Goal: Task Accomplishment & Management: Use online tool/utility

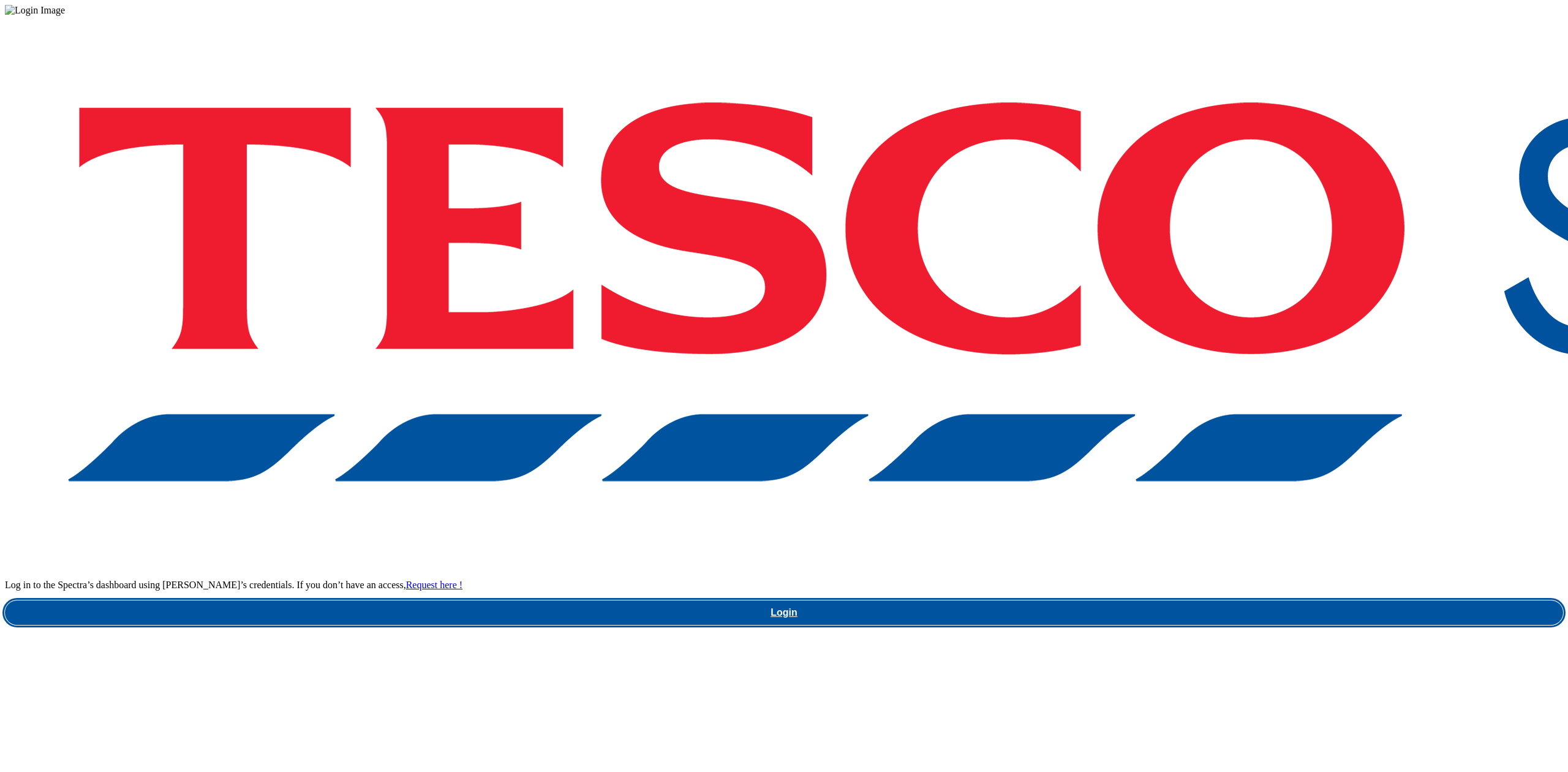
click at [1201, 600] on link "Login" at bounding box center [784, 612] width 1559 height 25
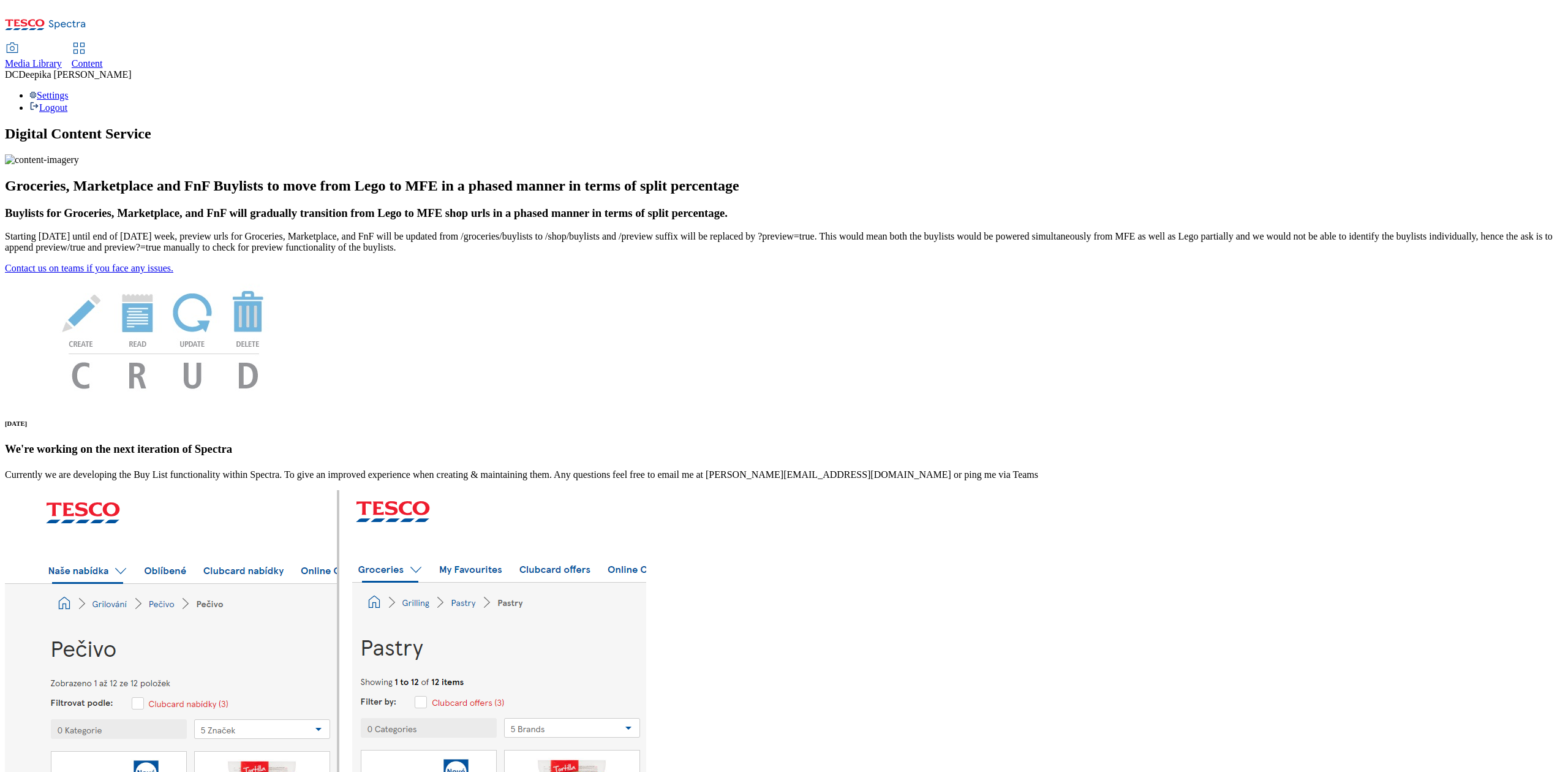
click at [103, 58] on span "Content" at bounding box center [87, 62] width 31 height 10
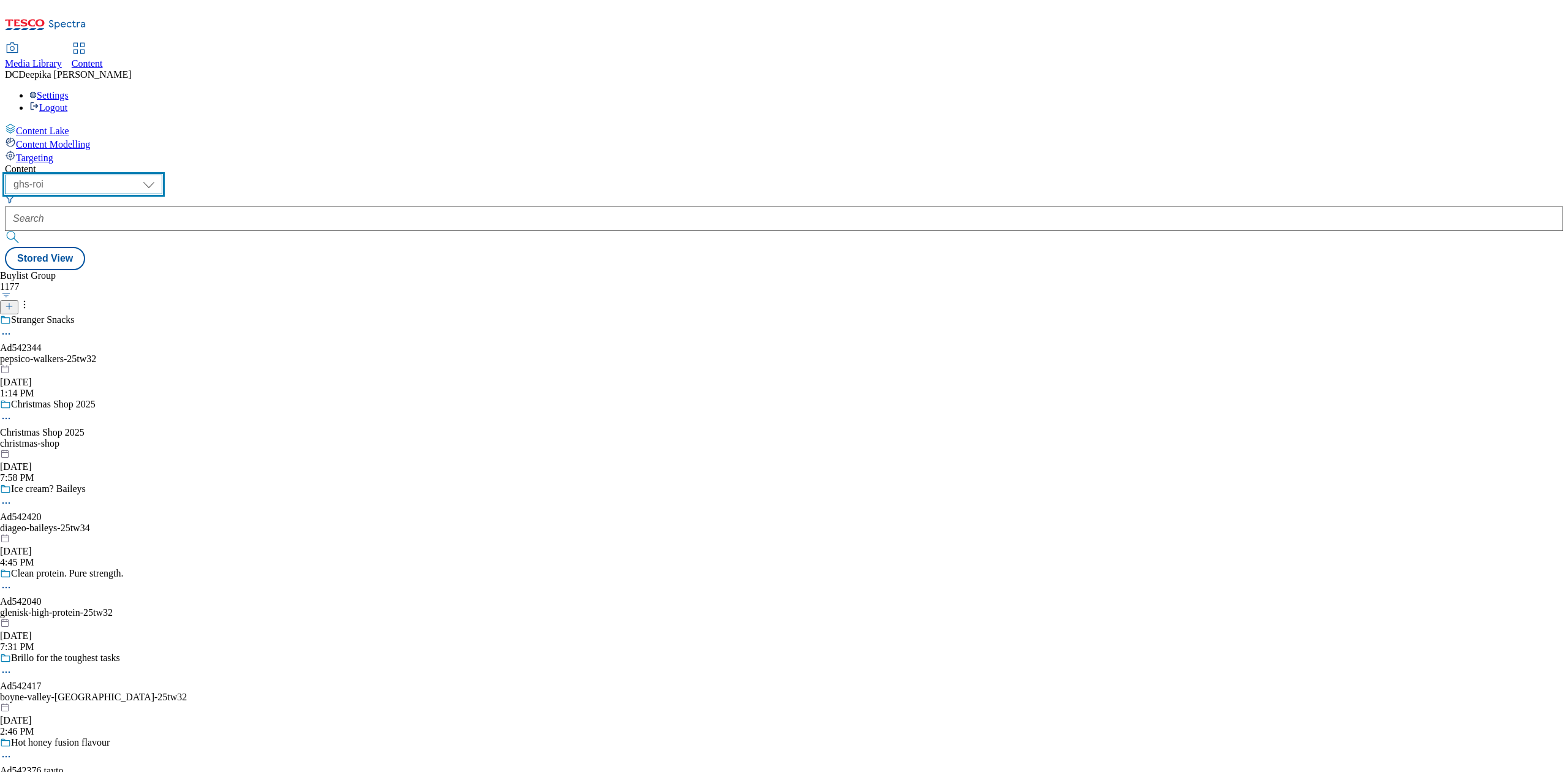
click at [163, 175] on select "ghs-roi ghs-uk" at bounding box center [83, 184] width 157 height 19
select select "ghs-uk"
click at [159, 175] on select "ghs-roi ghs-uk" at bounding box center [83, 184] width 157 height 19
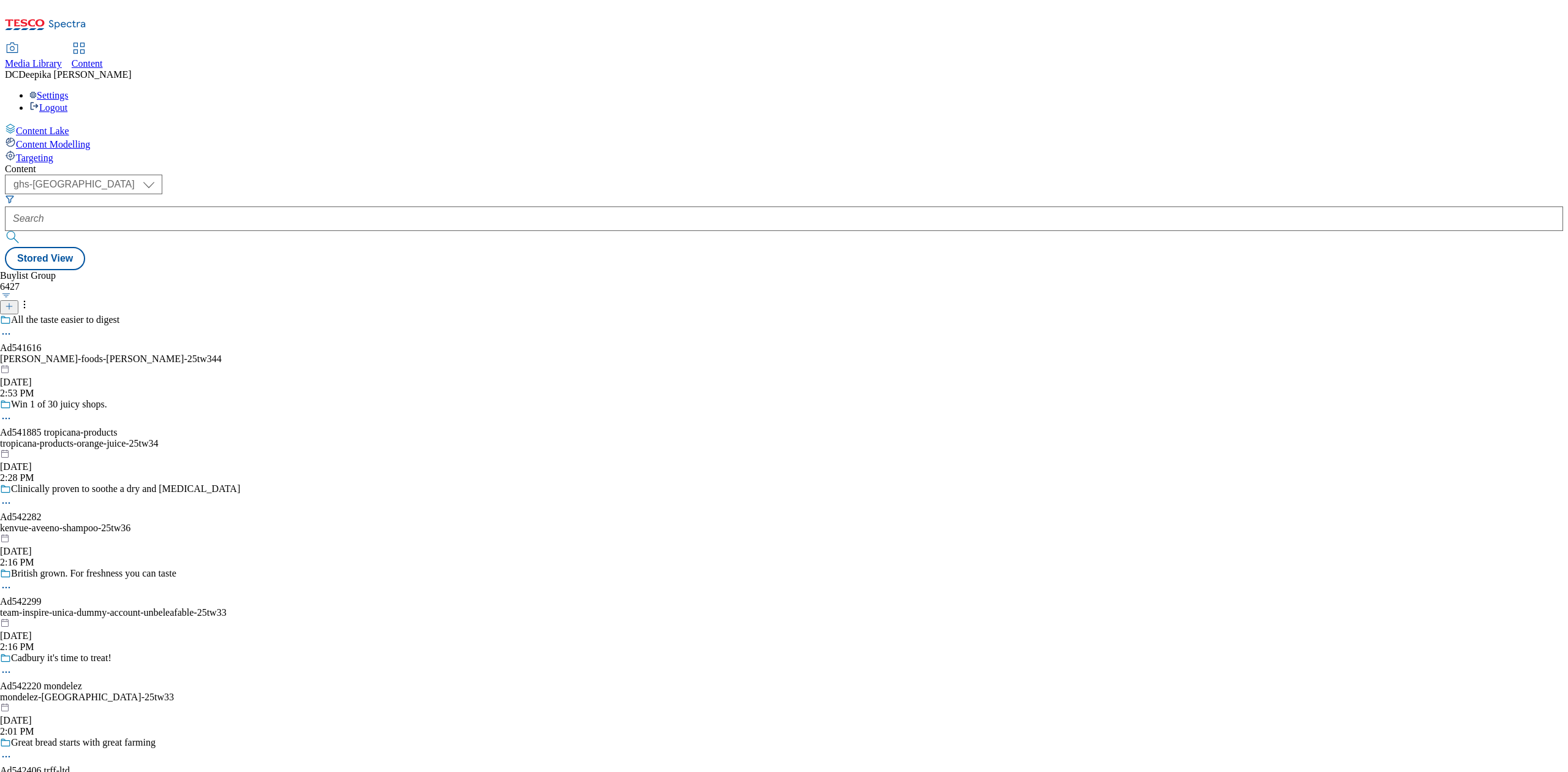
click at [14, 302] on icon at bounding box center [8, 306] width 8 height 8
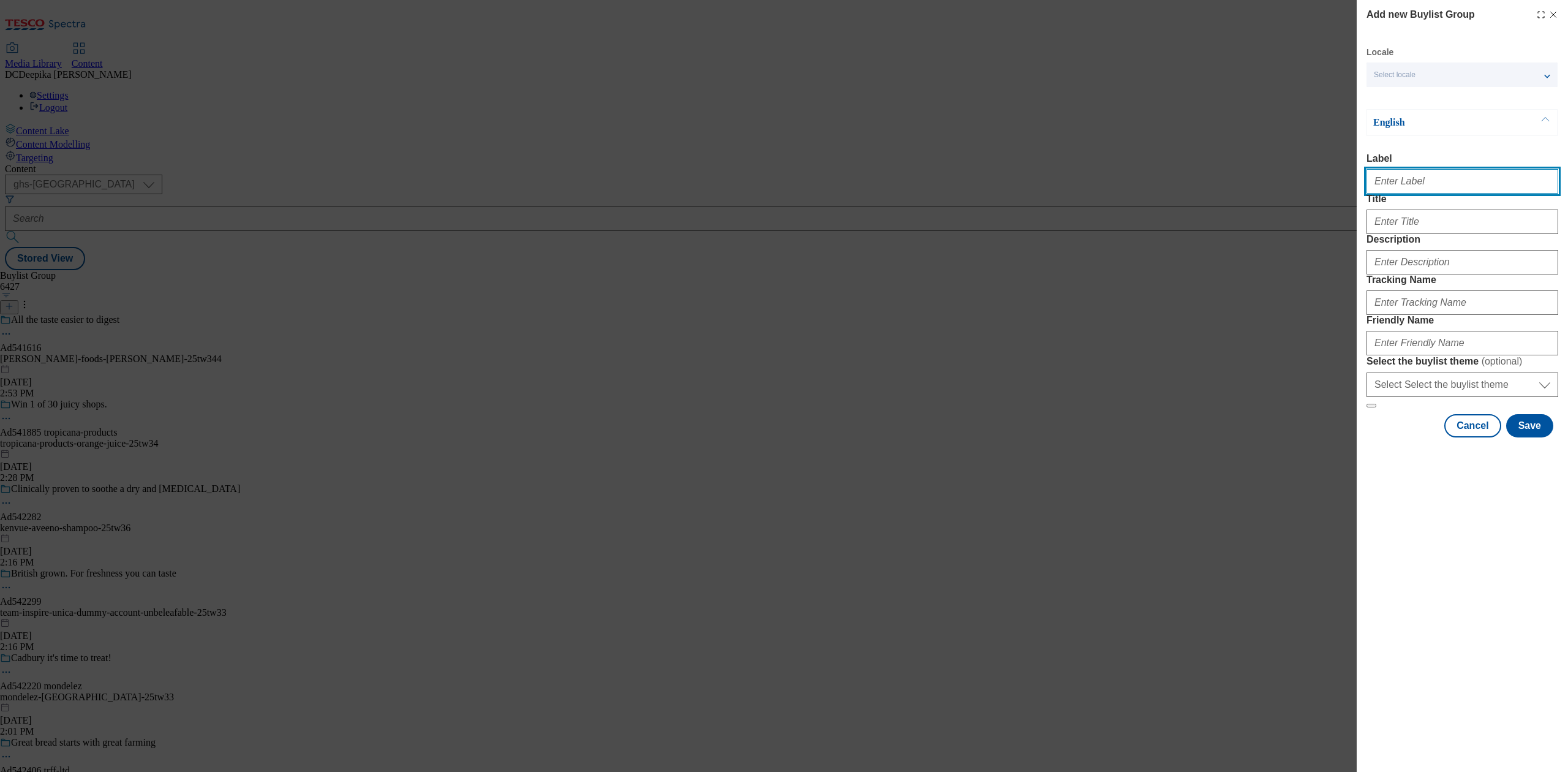
click at [1444, 177] on input "Label" at bounding box center [1462, 181] width 192 height 25
paste input "Ad542090_"
type input "Ad542090"
click at [1427, 234] on input "Title" at bounding box center [1462, 221] width 192 height 25
paste input "Crispy.Crunchy.Gooey.Gone."
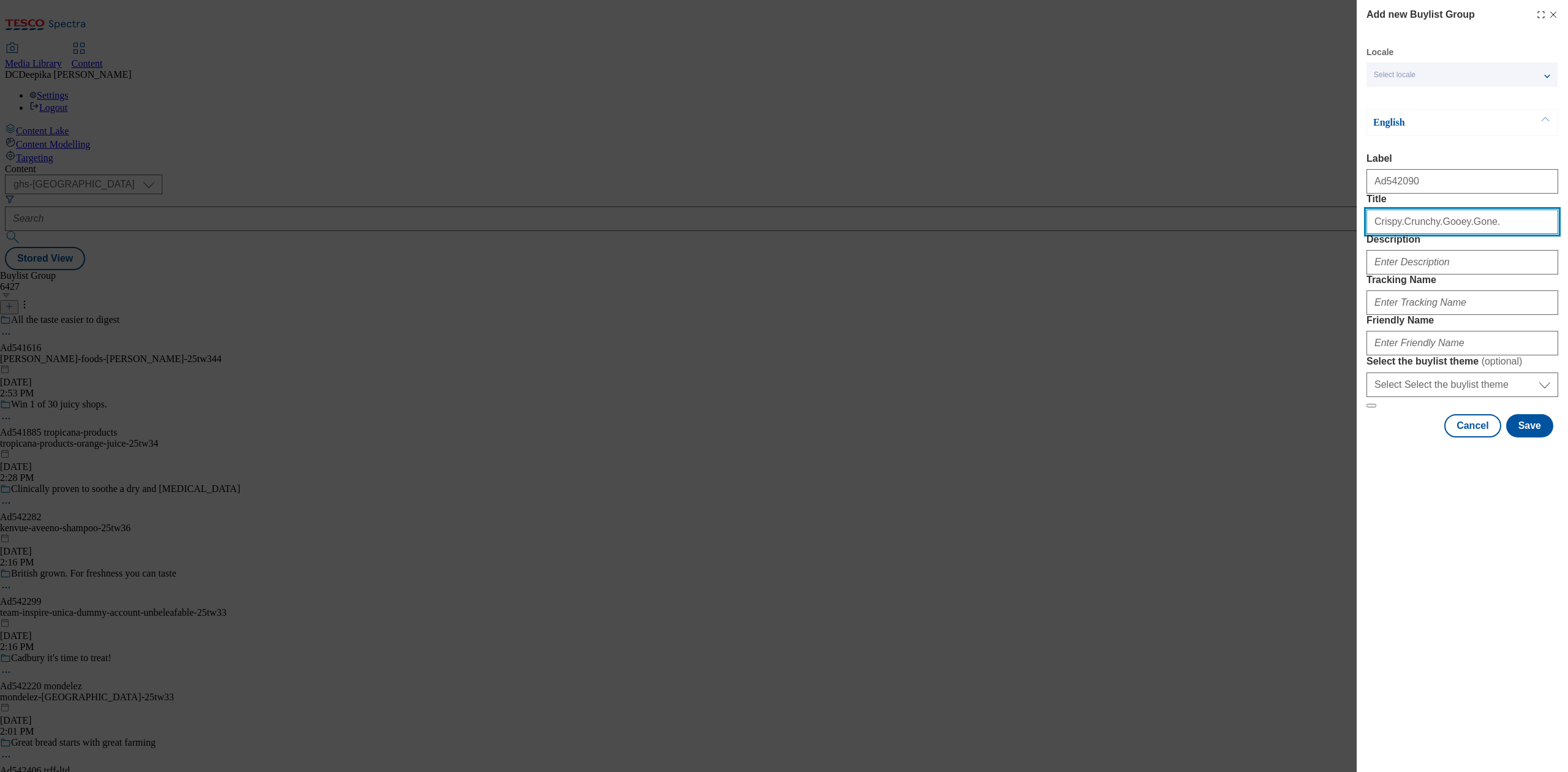
click at [1397, 234] on input "Crispy.Crunchy.Gooey.Gone." at bounding box center [1462, 221] width 192 height 25
click at [1425, 234] on input "Crispy Crunchy.Gooey.Gone." at bounding box center [1462, 221] width 192 height 25
click at [1450, 234] on input "Crispy Crunchy Gooey.Gone." at bounding box center [1462, 221] width 192 height 25
click at [1483, 234] on input "Crispy Crunchy Gooey Gone." at bounding box center [1462, 221] width 192 height 25
type input "Crispy Crunchy Gooey Gone"
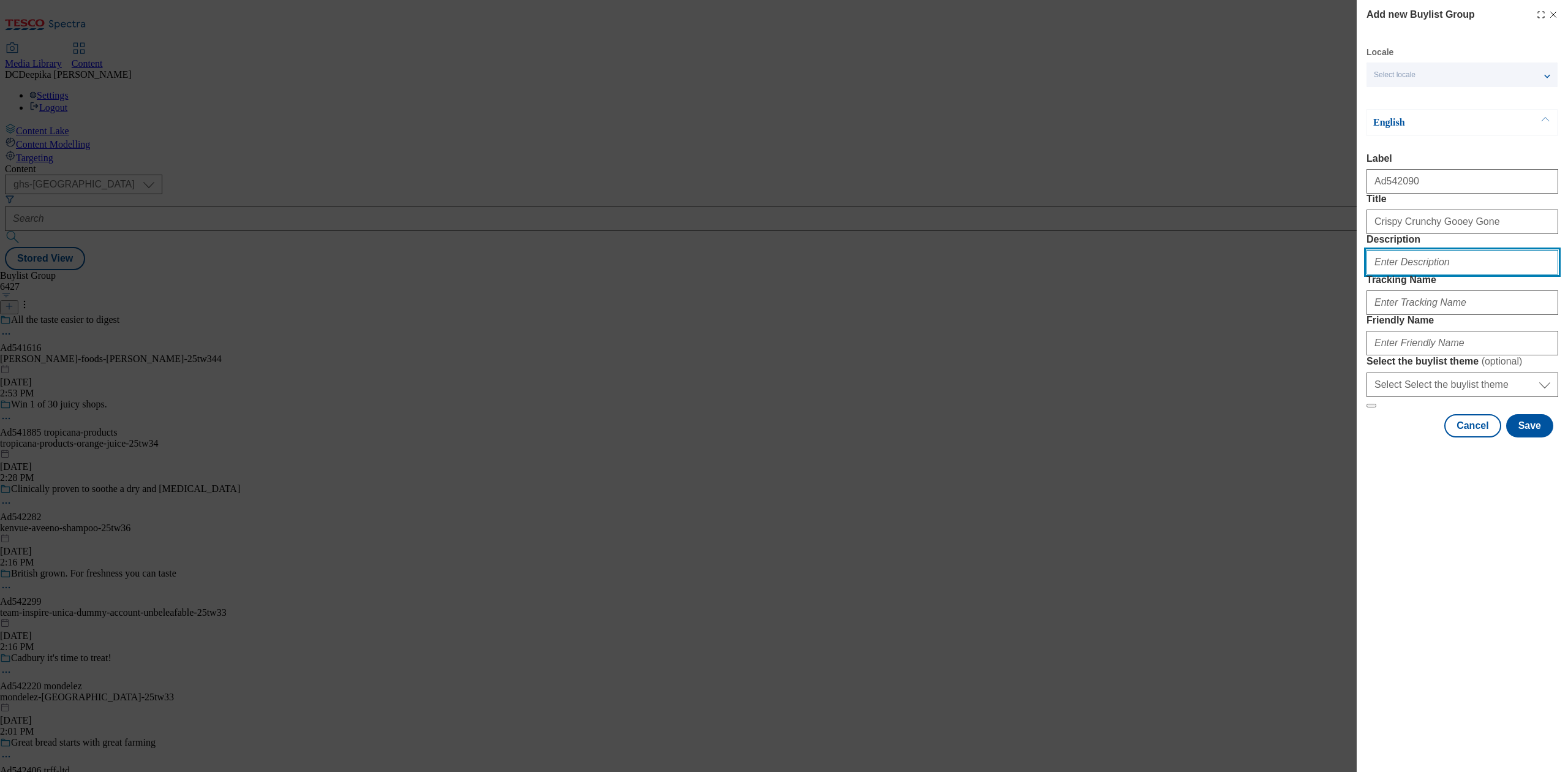
click at [1426, 275] on input "Description" at bounding box center [1462, 262] width 192 height 25
click at [1441, 315] on input "Tracking Name" at bounding box center [1462, 302] width 192 height 25
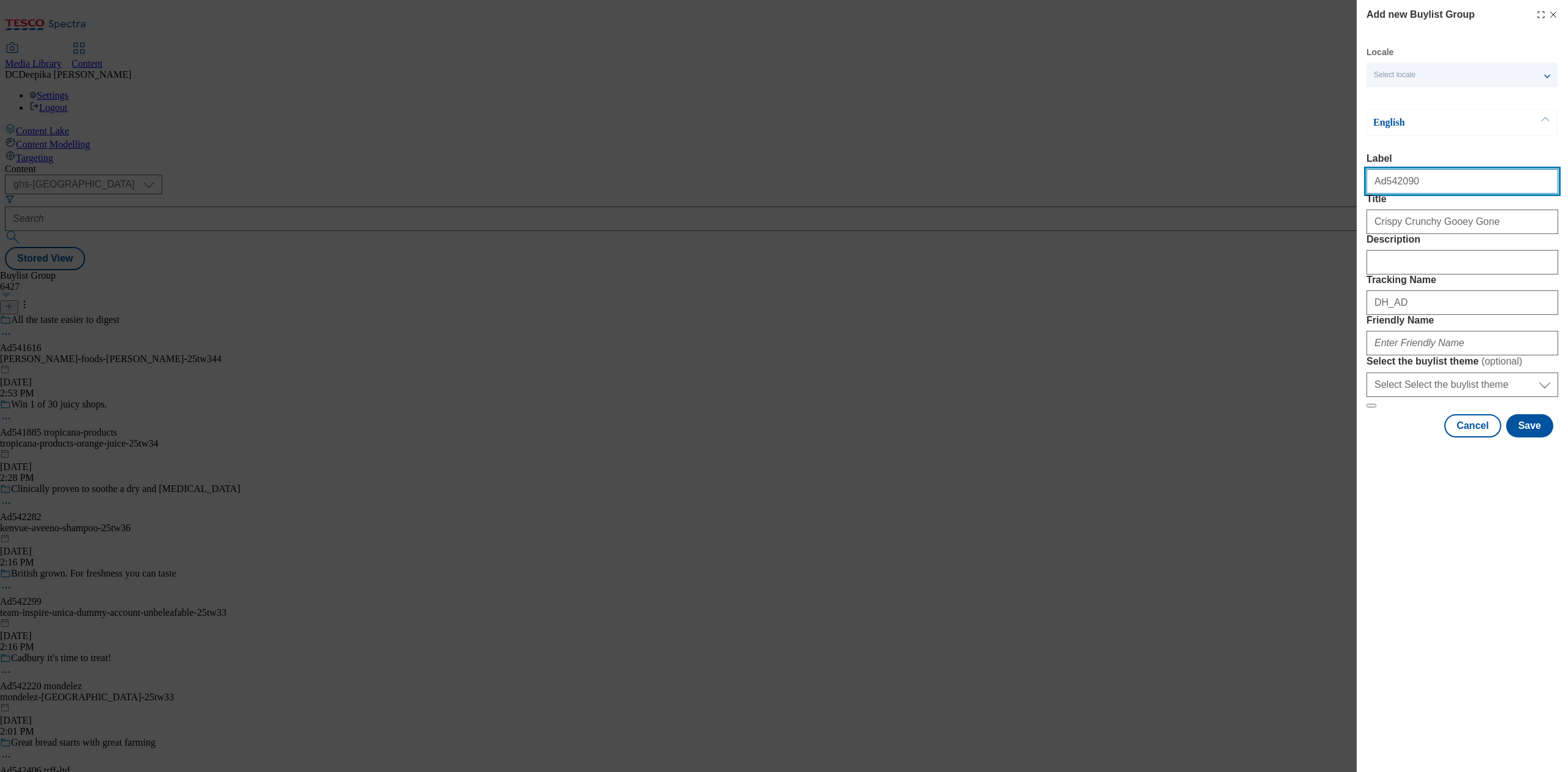
drag, startPoint x: 1351, startPoint y: 185, endPoint x: 1384, endPoint y: 177, distance: 34.0
click at [1384, 177] on input "Ad542090" at bounding box center [1462, 181] width 192 height 25
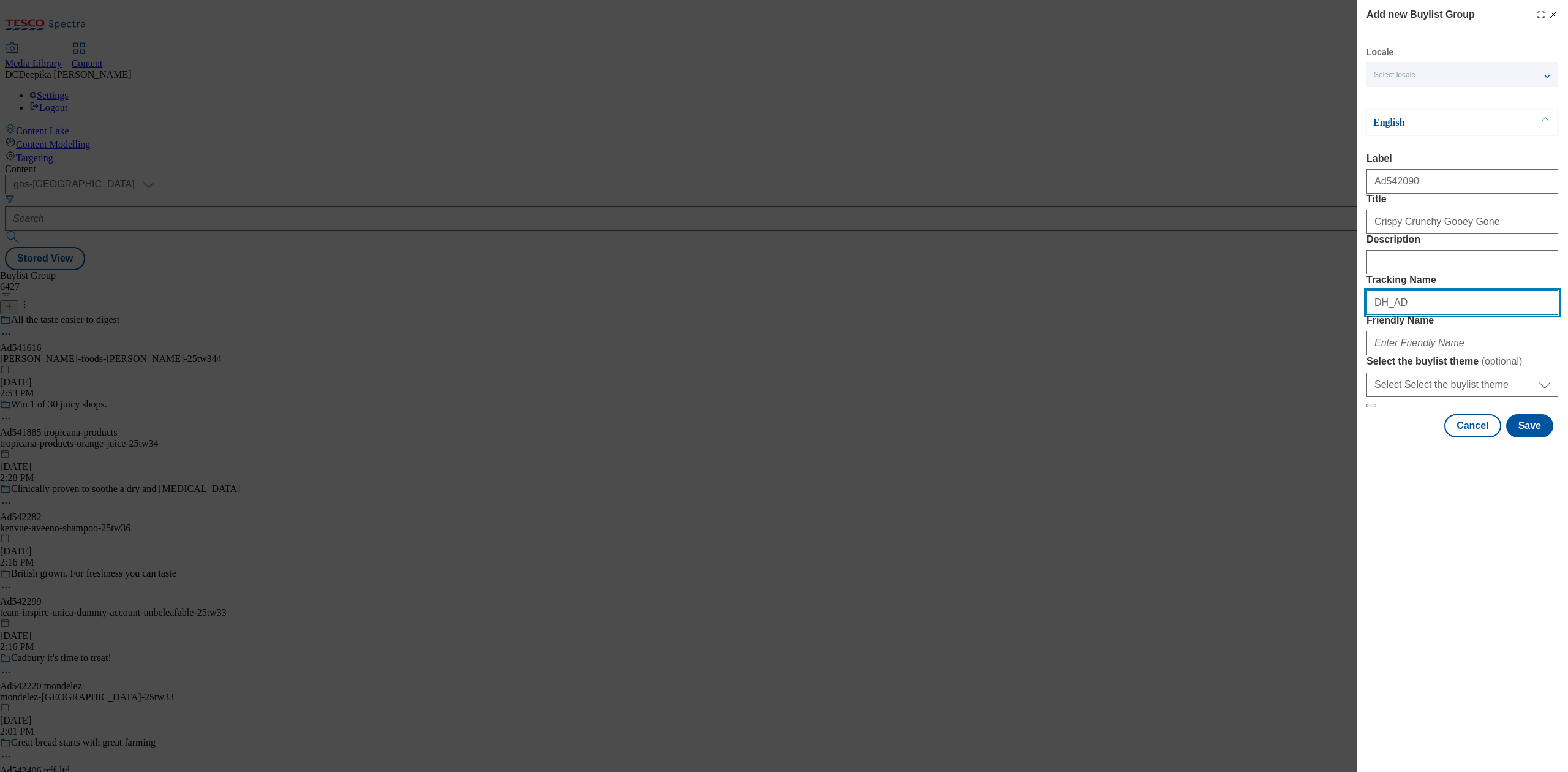
click at [1476, 315] on input "DH_AD" at bounding box center [1462, 302] width 192 height 25
paste input "542090"
type input "DH_AD542090"
click at [1449, 356] on input "Friendly Name" at bounding box center [1462, 343] width 192 height 25
click at [1439, 356] on input "Friendly Name" at bounding box center [1462, 343] width 192 height 25
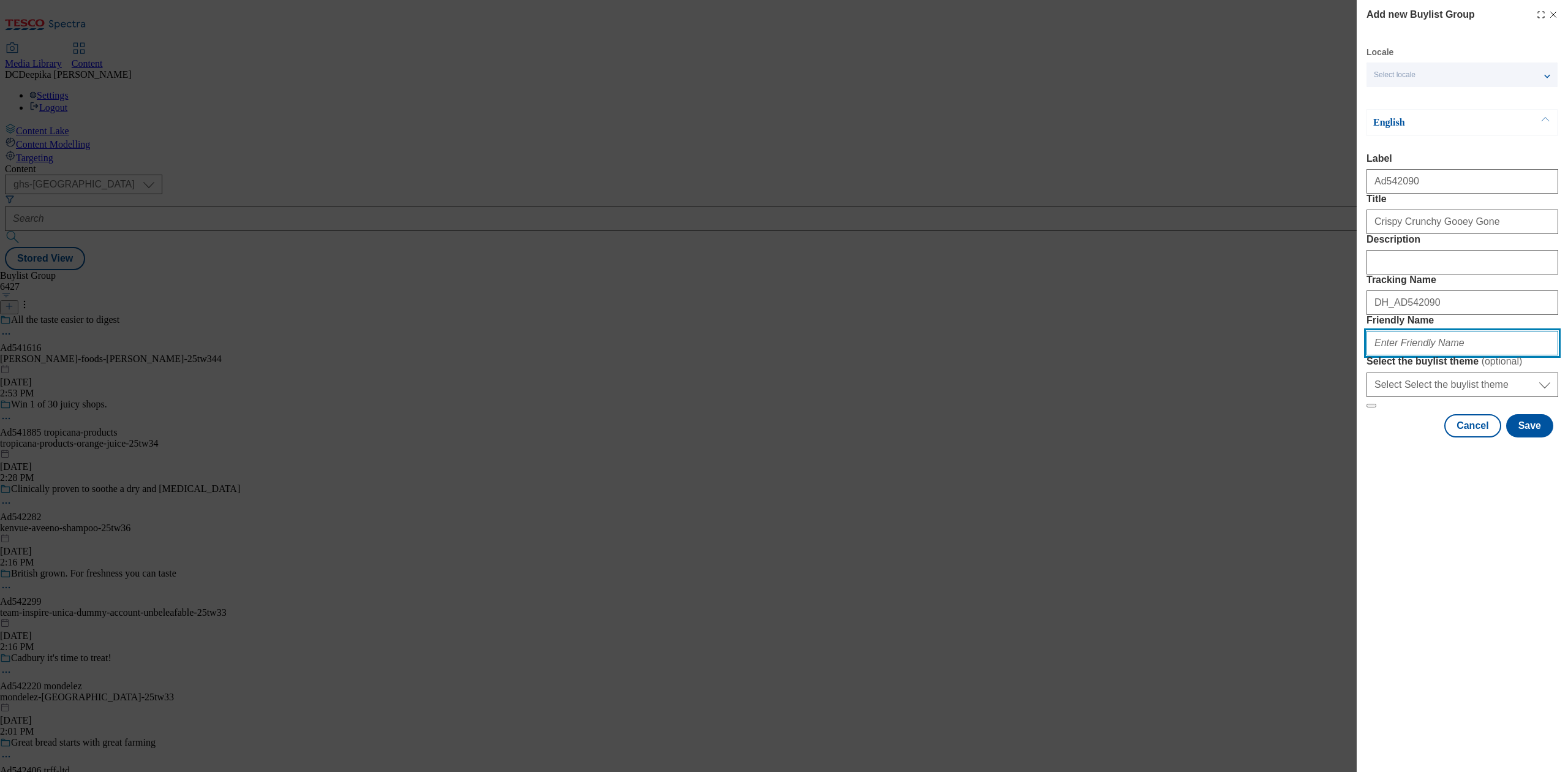
click at [1442, 356] on input "Friendly Name" at bounding box center [1462, 343] width 192 height 25
paste input "Pip-nut-protein-bar-25tw37"
click at [1523, 437] on button "Save" at bounding box center [1529, 426] width 47 height 23
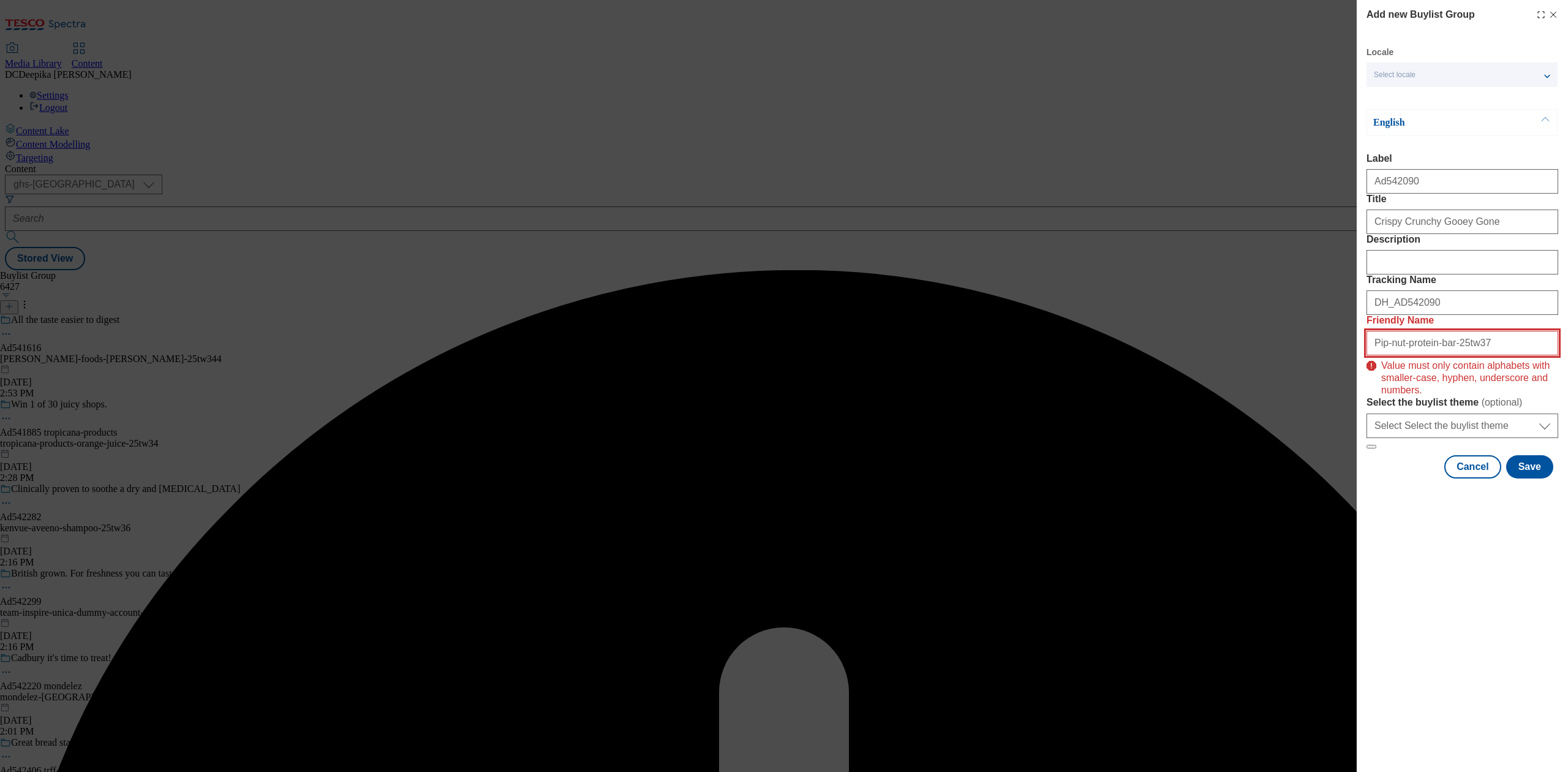
drag, startPoint x: 1375, startPoint y: 427, endPoint x: 1333, endPoint y: 432, distance: 42.3
click at [1333, 432] on div "Add new Buylist Group Locale Select locale English Welsh English Label Ad542090…" at bounding box center [784, 386] width 1568 height 772
click at [1502, 356] on input "Pip-nut-protein-bar-25tw37" at bounding box center [1462, 343] width 192 height 25
click at [1452, 356] on input "Pip-nut-protein-bar-25tw37" at bounding box center [1462, 343] width 192 height 25
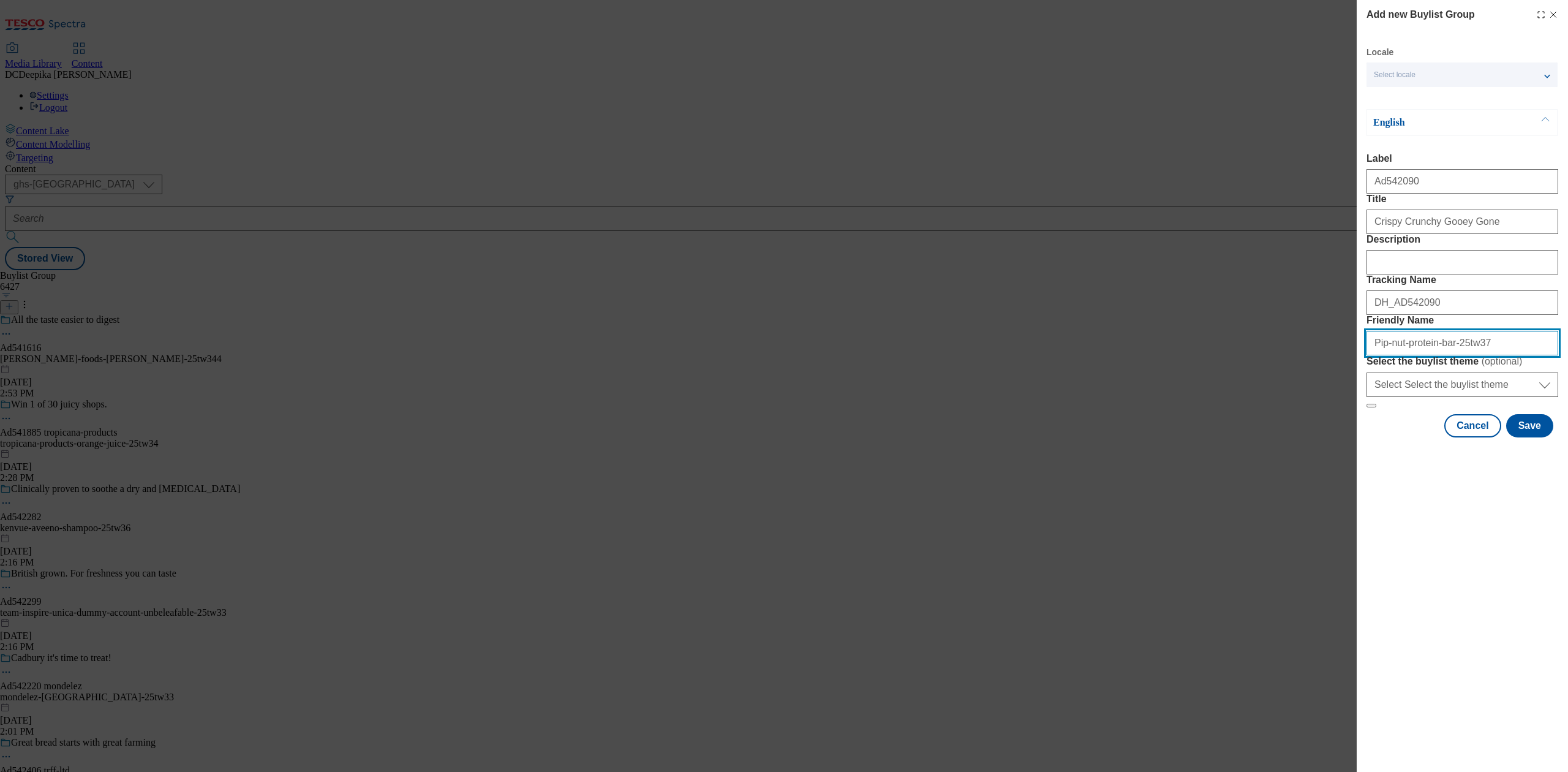
drag, startPoint x: 1452, startPoint y: 431, endPoint x: 1272, endPoint y: 431, distance: 180.0
click at [1272, 431] on div "Add new Buylist Group Locale Select locale English Welsh English Label Ad542090…" at bounding box center [784, 386] width 1568 height 772
paste input "p"
type input "pip-nut-protein-bar-25tw37"
click at [1535, 437] on button "Save" at bounding box center [1529, 426] width 47 height 23
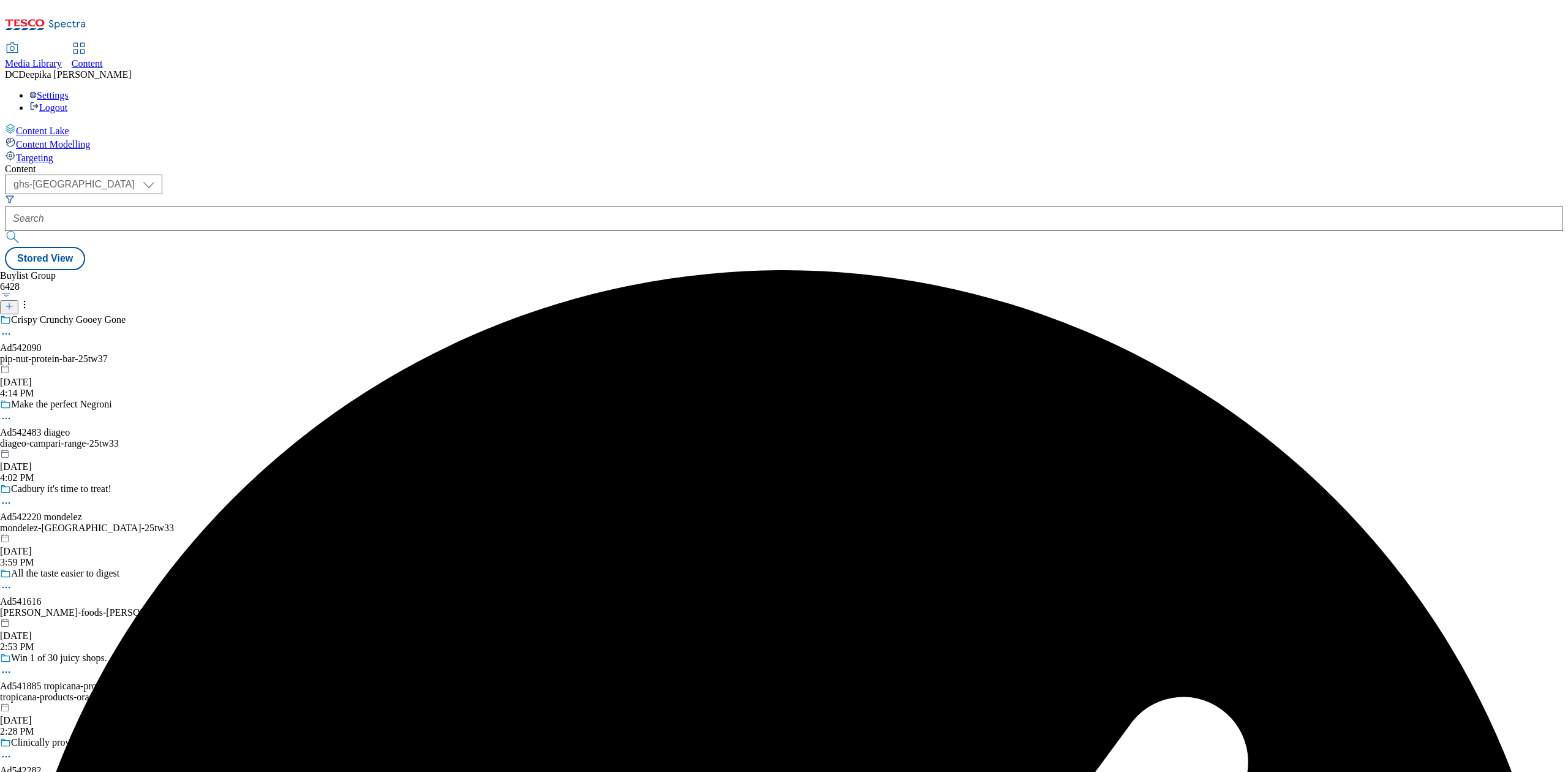
click at [240, 354] on div "pip-nut-protein-bar-25tw37" at bounding box center [119, 359] width 240 height 11
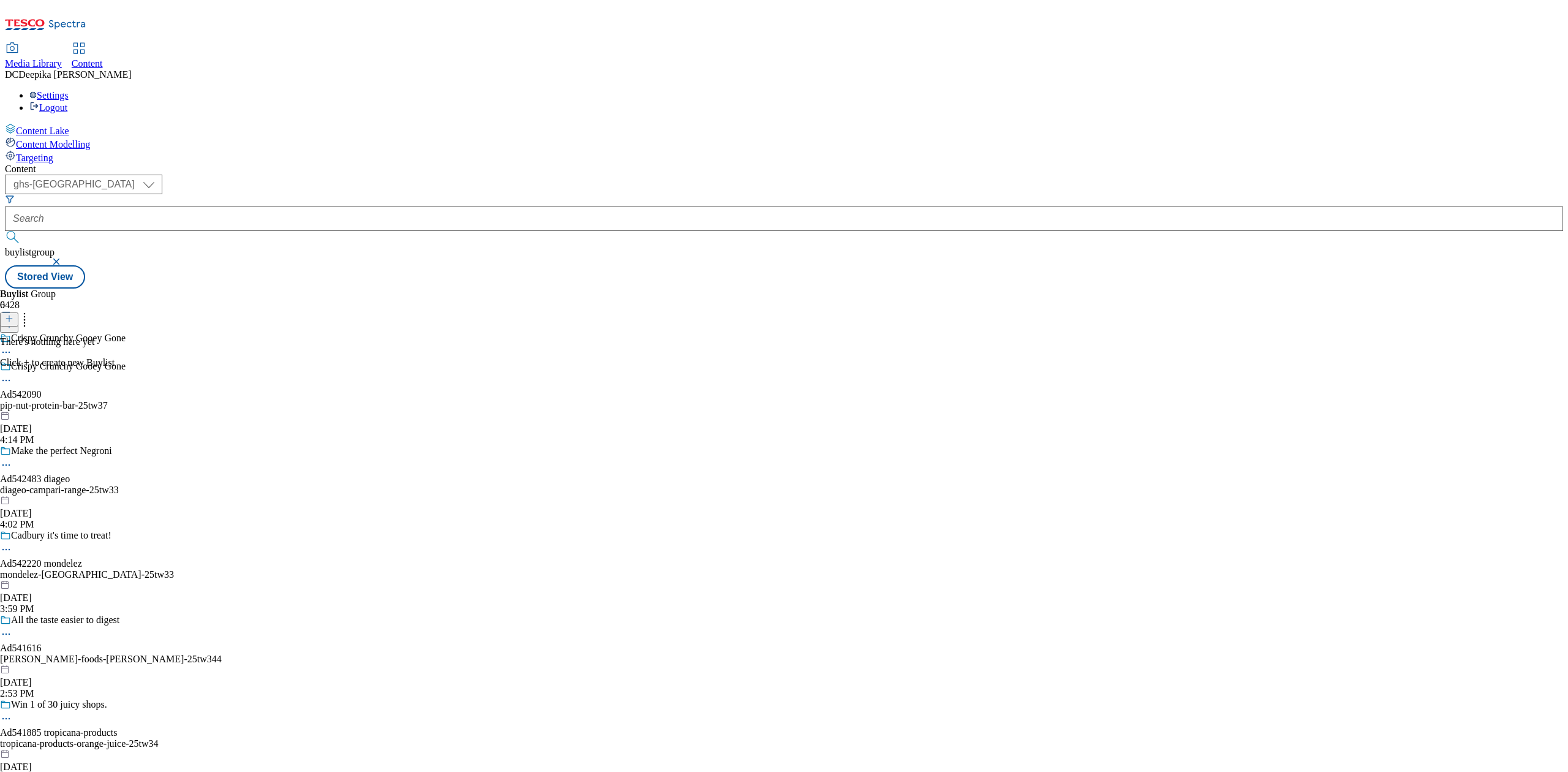
click at [14, 314] on icon at bounding box center [8, 318] width 8 height 8
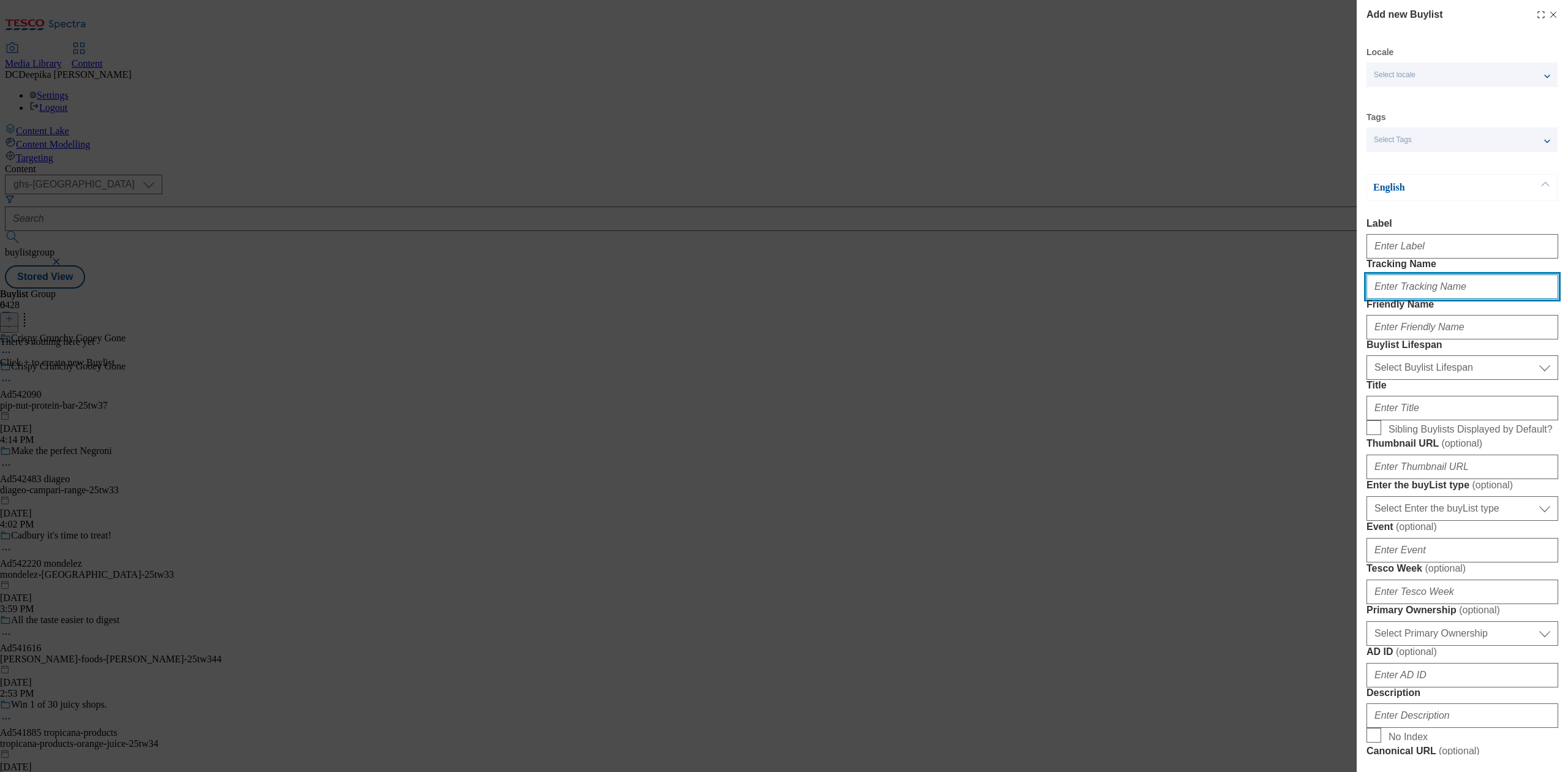
click at [1456, 299] on input "Tracking Name" at bounding box center [1462, 287] width 192 height 25
paste input "Ad542090"
type input "Ad542090"
click at [1451, 339] on input "Friendly Name" at bounding box center [1462, 327] width 192 height 25
click at [1416, 339] on input "Friendly Name" at bounding box center [1462, 327] width 192 height 25
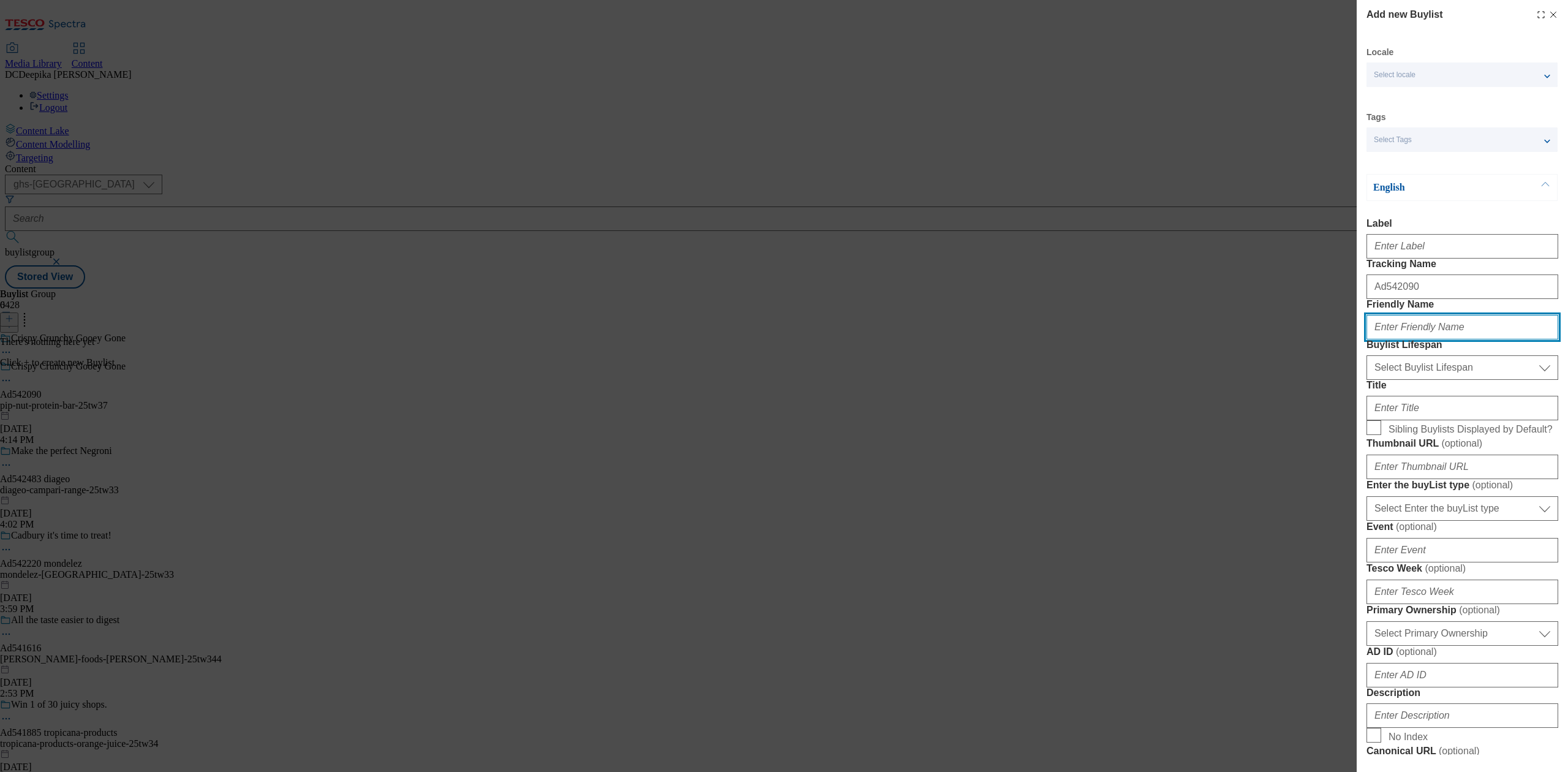
paste input "pip-nut"
type input "pip-nut"
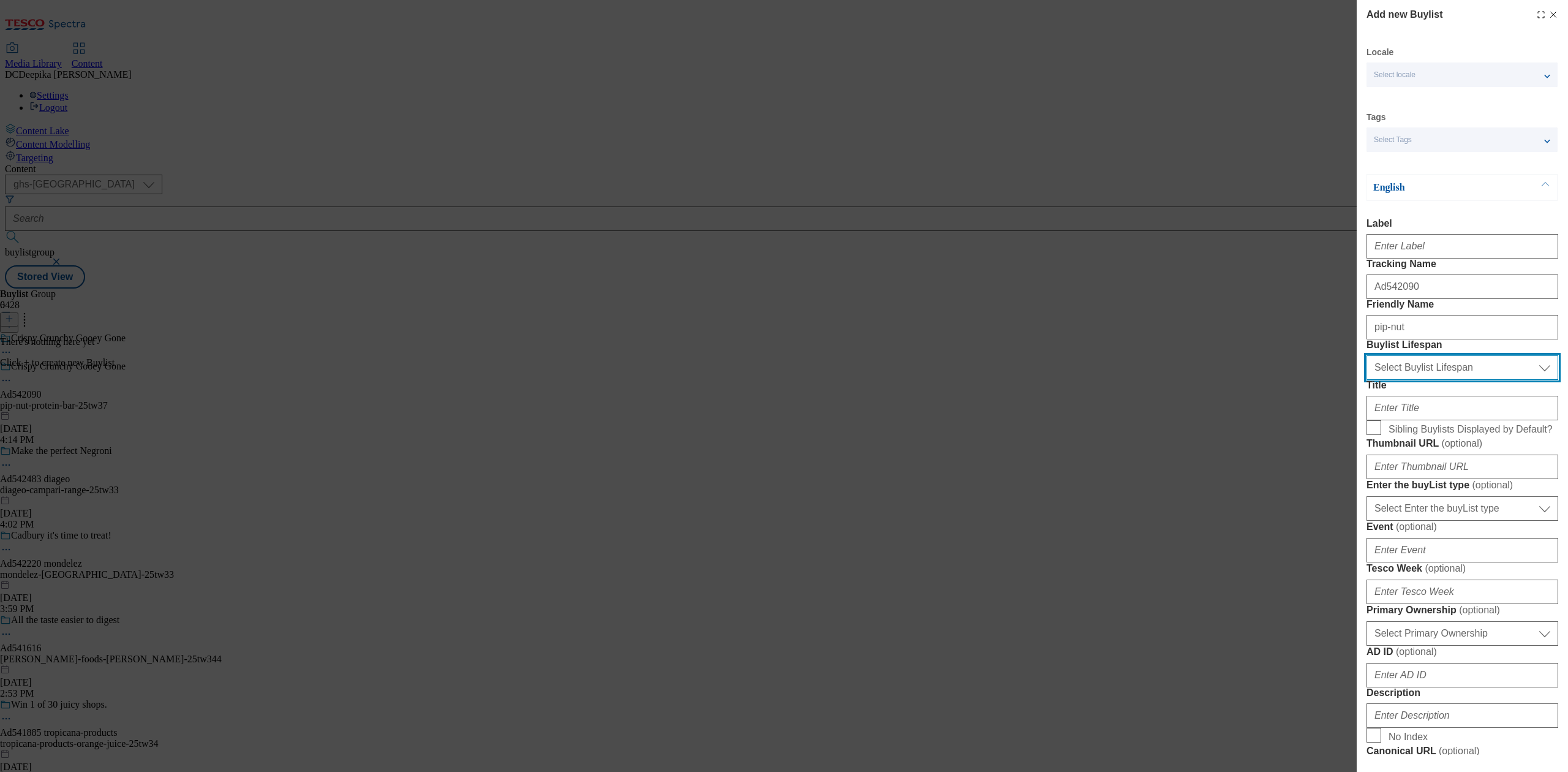
drag, startPoint x: 1432, startPoint y: 432, endPoint x: 1432, endPoint y: 441, distance: 9.0
click at [1432, 380] on select "Select Buylist Lifespan evergreen seasonal tactical" at bounding box center [1462, 368] width 192 height 25
select select "tactical"
click at [1367, 380] on select "Select Buylist Lifespan evergreen seasonal tactical" at bounding box center [1462, 368] width 192 height 25
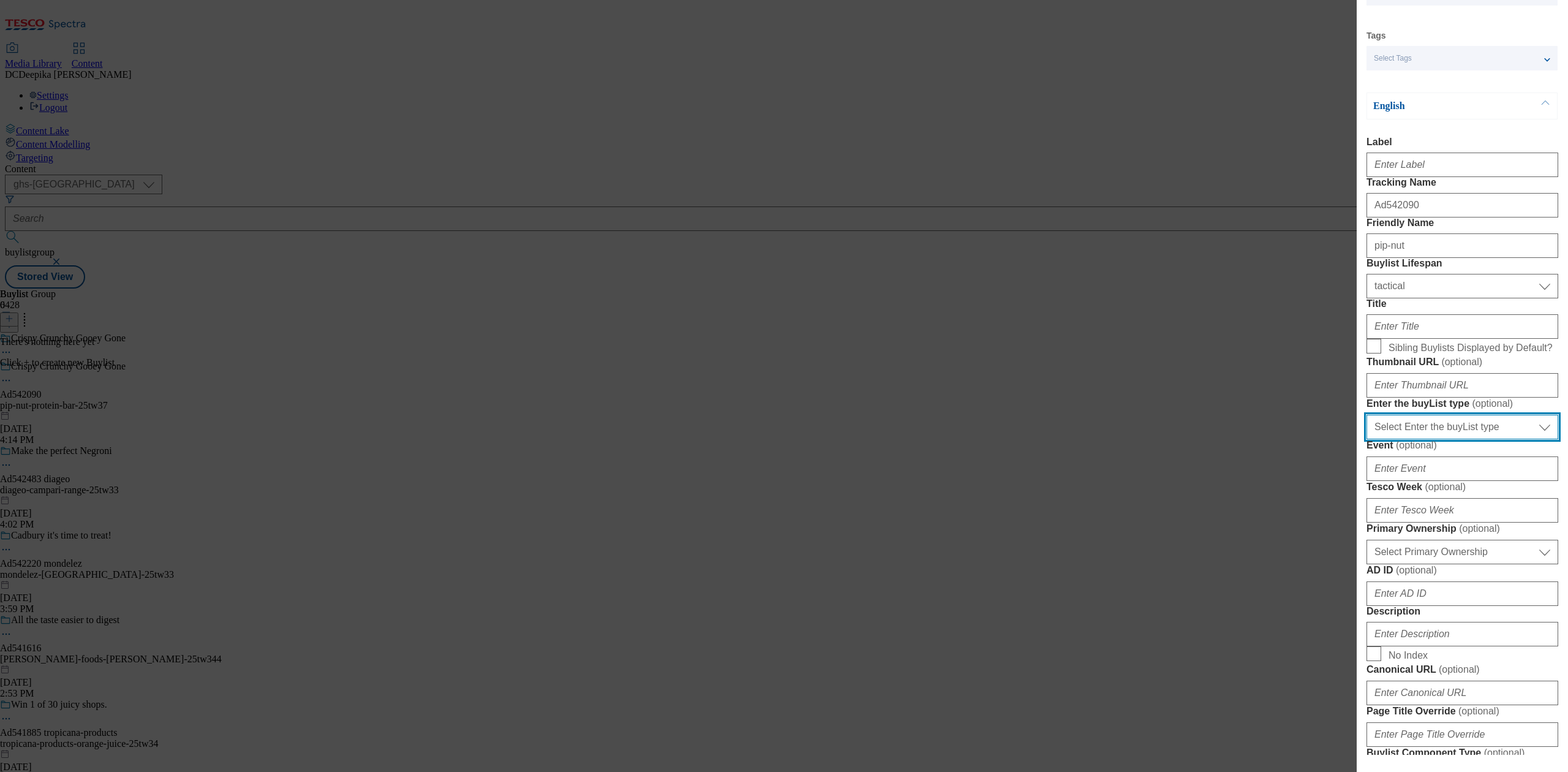
click at [1493, 439] on select "Select Enter the buyList type event supplier funded long term >4 weeks supplier…" at bounding box center [1462, 426] width 192 height 25
select select "supplier funded short term 1-3 weeks"
click at [1367, 439] on select "Select Enter the buyList type event supplier funded long term >4 weeks supplier…" at bounding box center [1462, 426] width 192 height 25
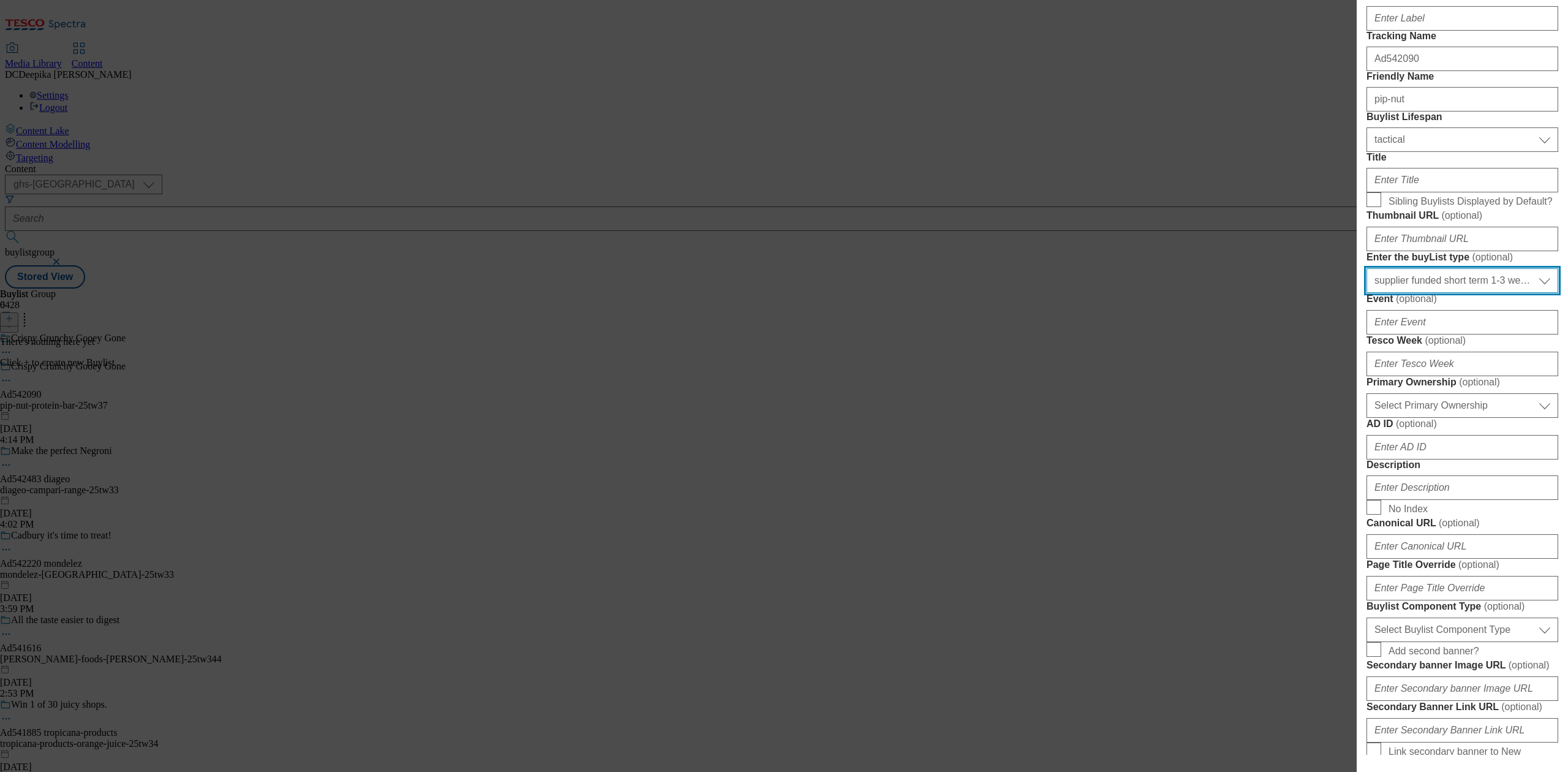
scroll to position [245, 0]
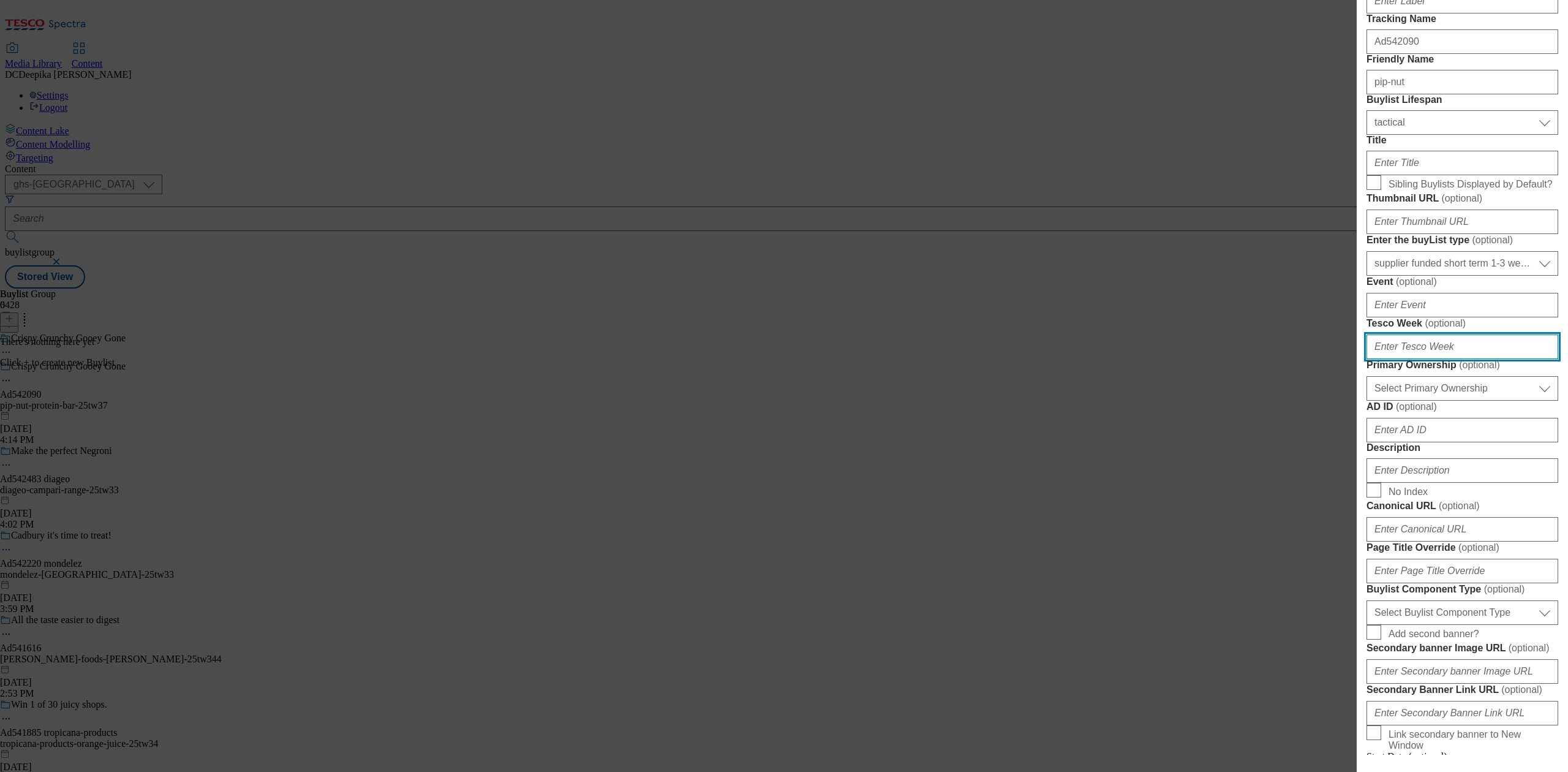
click at [1449, 359] on input "Tesco Week ( optional )" at bounding box center [1462, 346] width 192 height 25
type input "37"
drag, startPoint x: 1406, startPoint y: 591, endPoint x: 1415, endPoint y: 602, distance: 14.2
click at [1406, 401] on select "Select Primary Ownership tesco dunnhumby" at bounding box center [1462, 388] width 192 height 25
select select "dunnhumby"
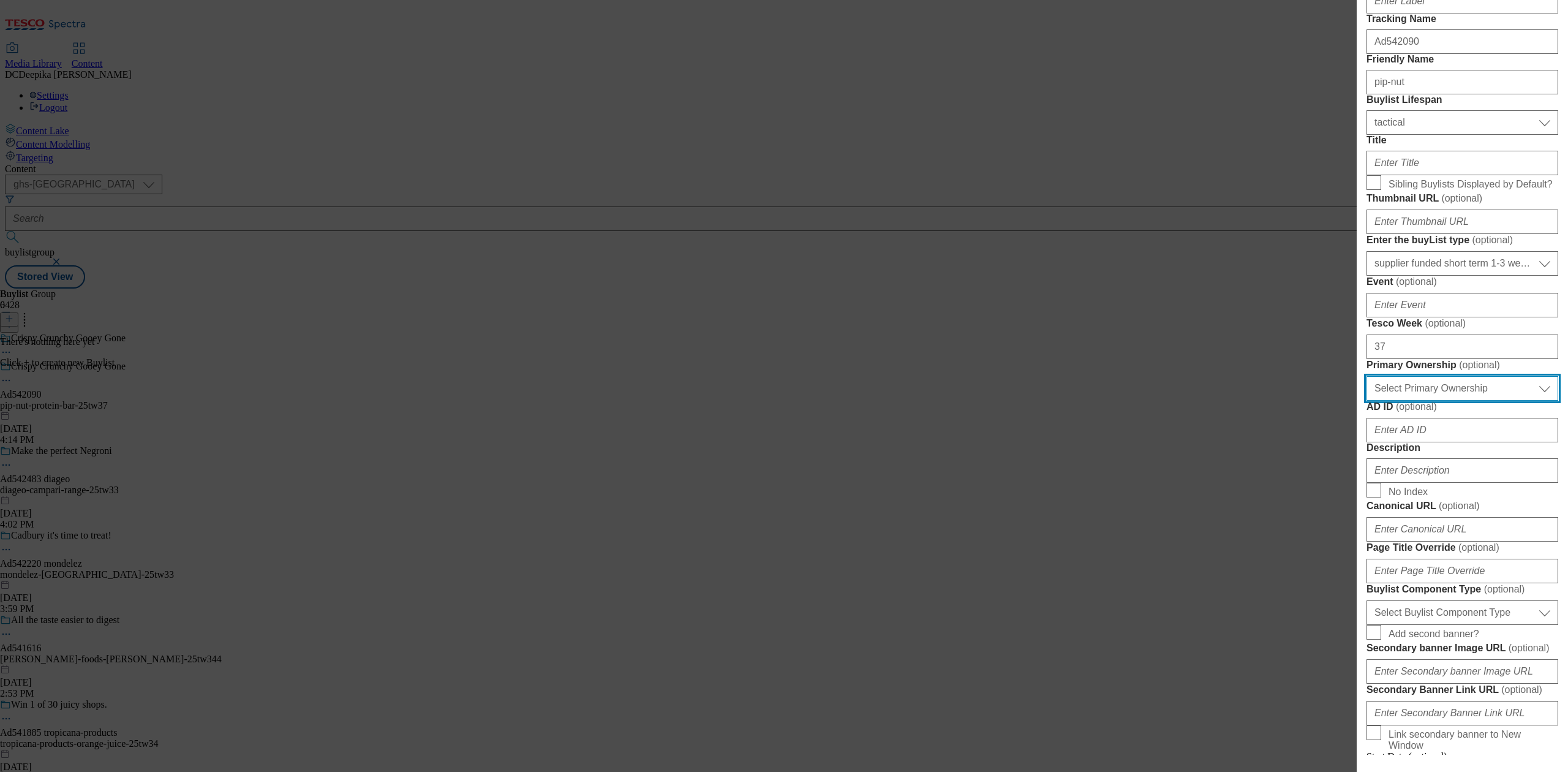
click at [1367, 401] on select "Select Primary Ownership tesco dunnhumby" at bounding box center [1462, 388] width 192 height 25
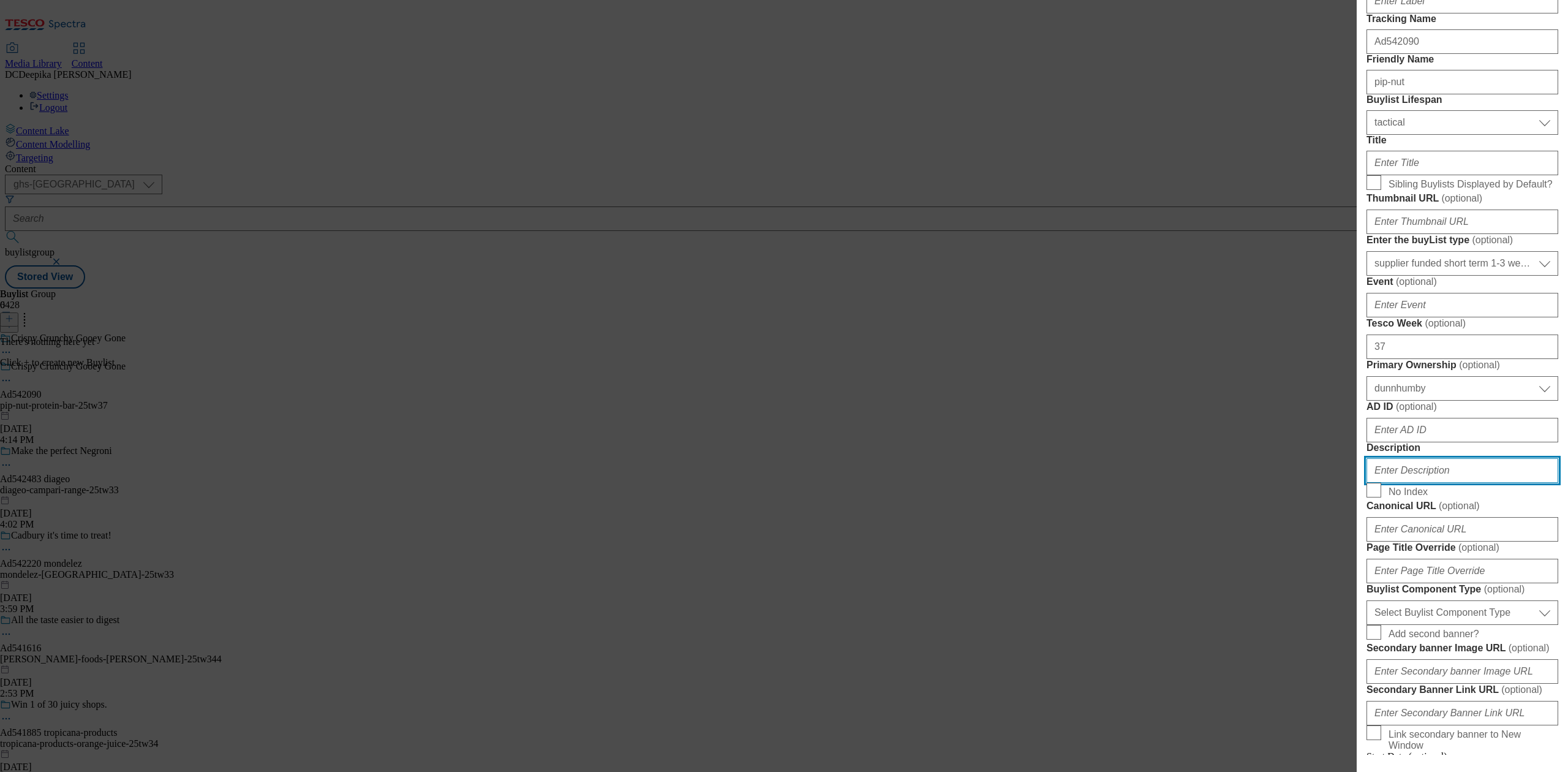
click at [1428, 482] on input "Description" at bounding box center [1462, 471] width 192 height 25
click at [1458, 442] on input "AD ID ( optional )" at bounding box center [1462, 430] width 192 height 25
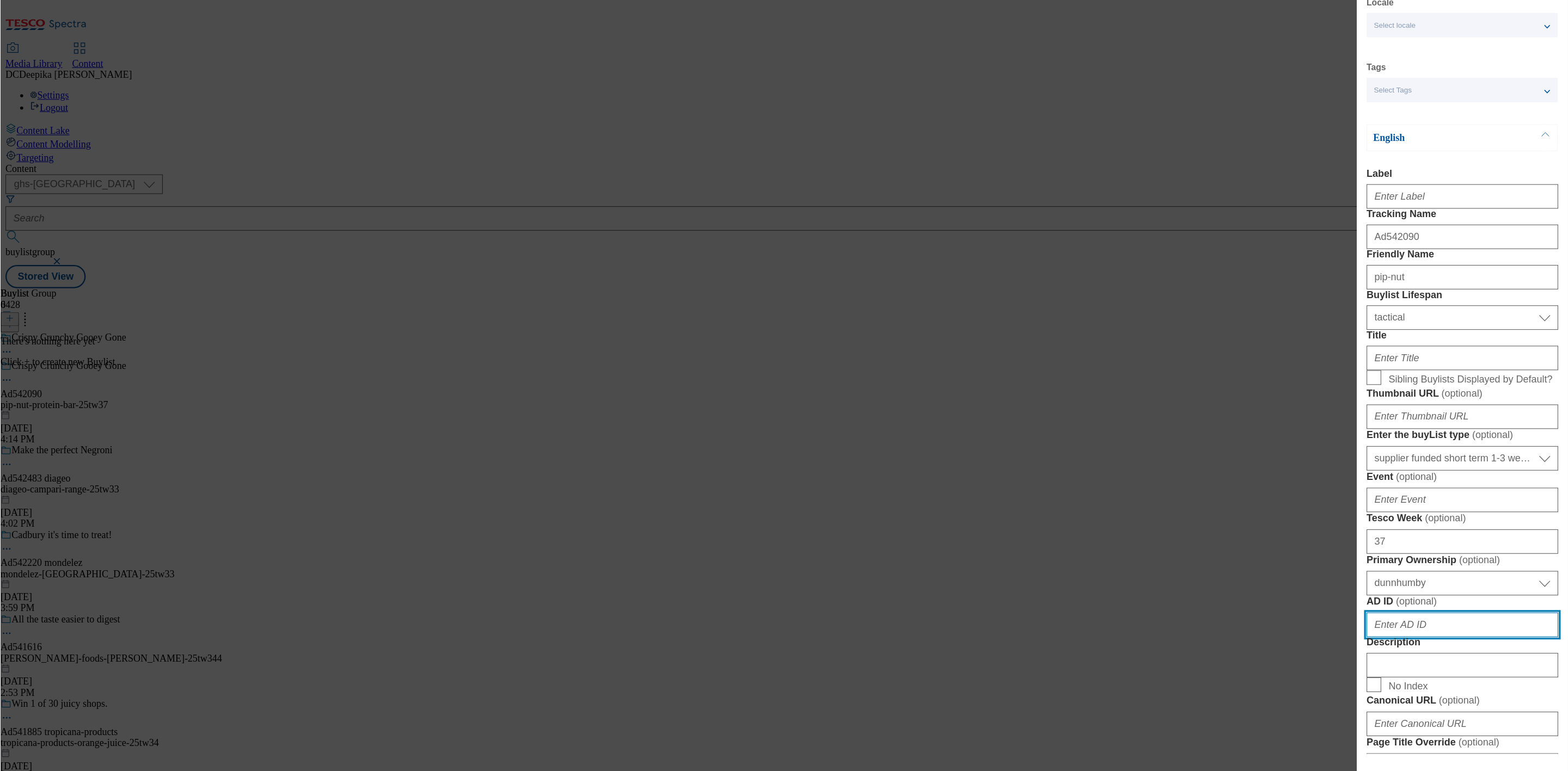
scroll to position [0, 0]
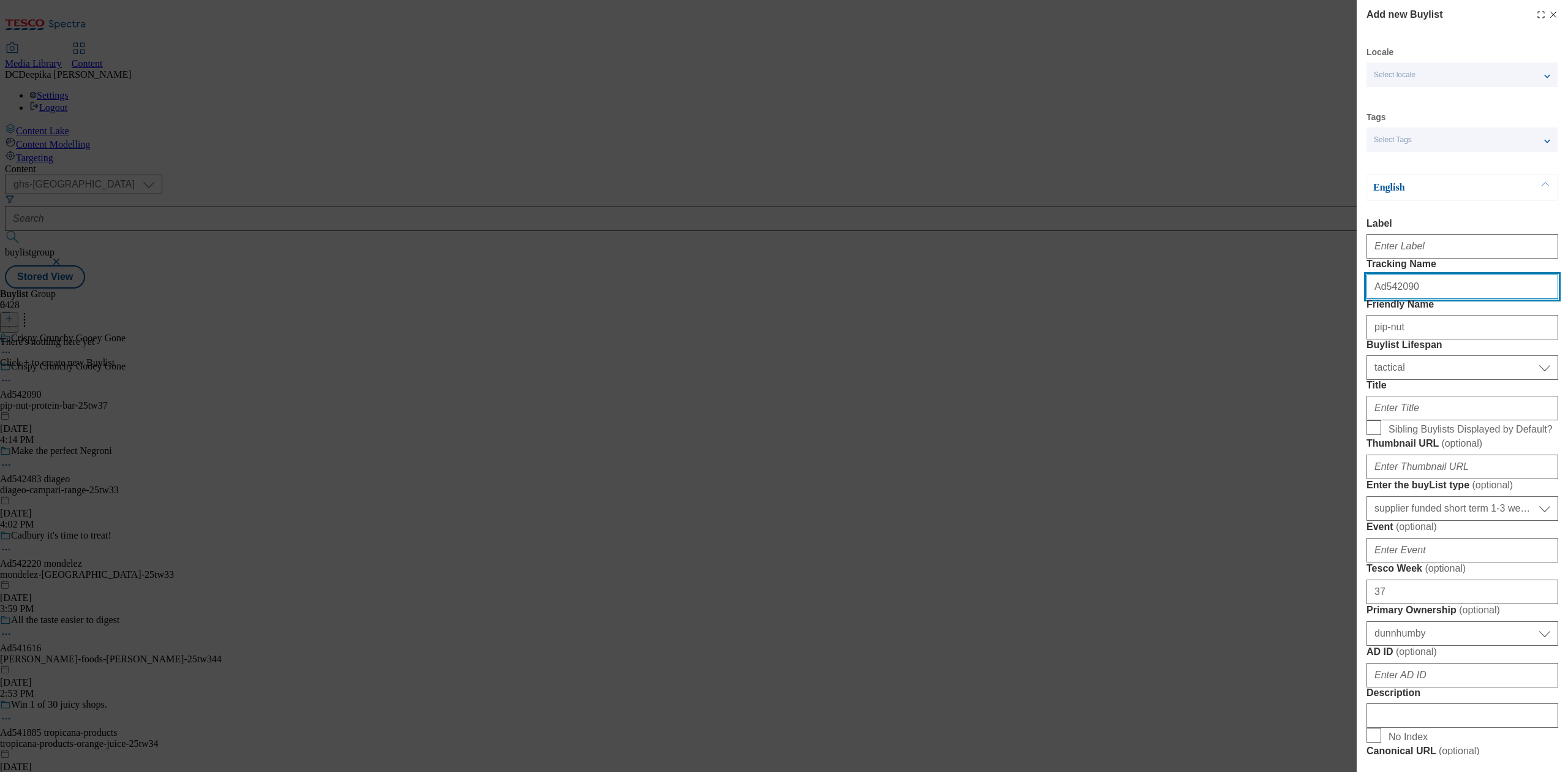
drag, startPoint x: 1398, startPoint y: 321, endPoint x: 1383, endPoint y: 326, distance: 15.8
click at [1383, 299] on div "Ad542090" at bounding box center [1462, 284] width 192 height 29
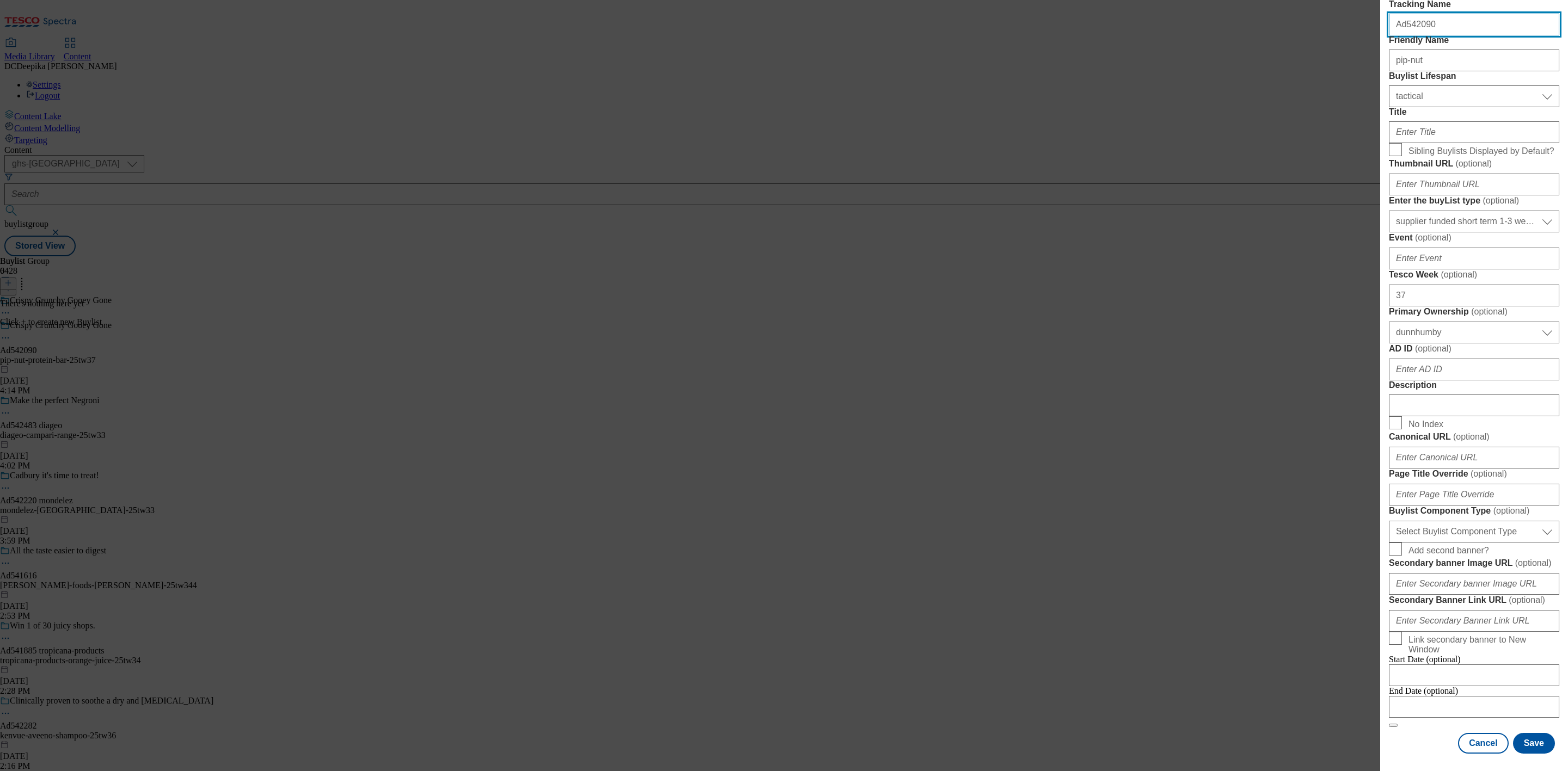
scroll to position [327, 0]
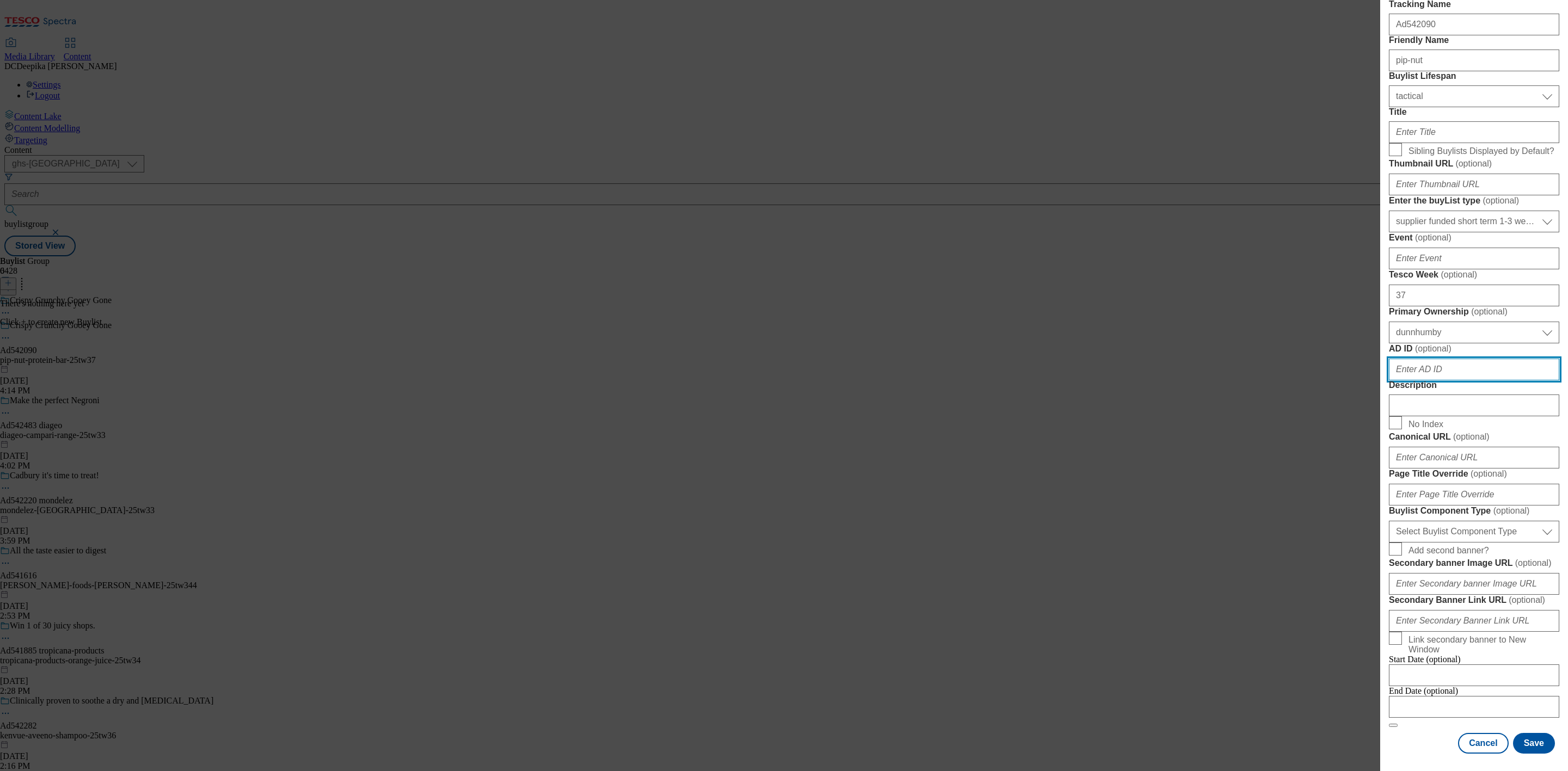
click at [1393, 381] on input "AD ID ( optional )" at bounding box center [1473, 369] width 171 height 22
paste input "542090"
type input "542090"
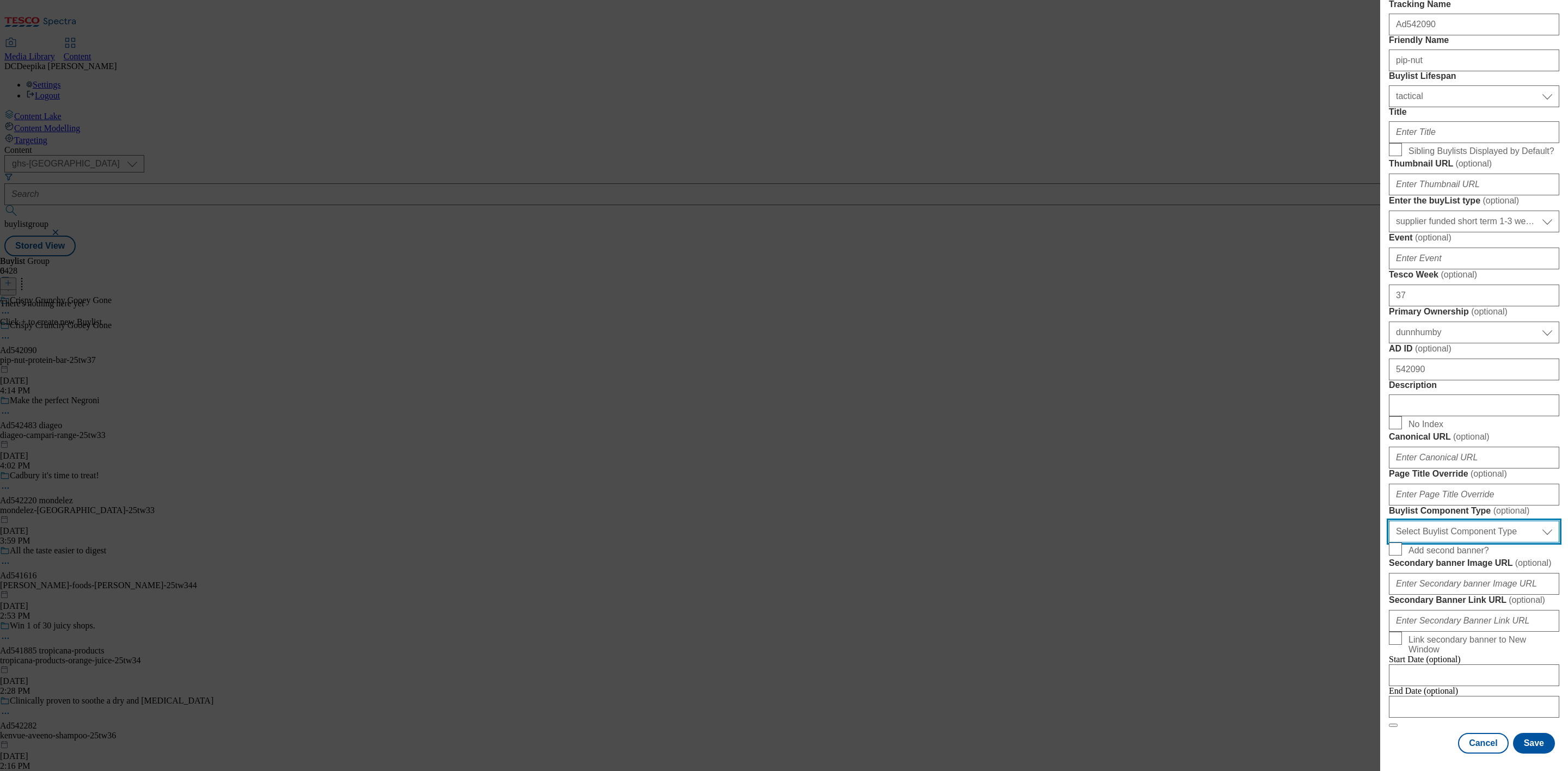
drag, startPoint x: 1457, startPoint y: 475, endPoint x: 1457, endPoint y: 486, distance: 11.0
click at [1393, 521] on select "Select Buylist Component Type Banner Competition Header Meal" at bounding box center [1473, 532] width 171 height 22
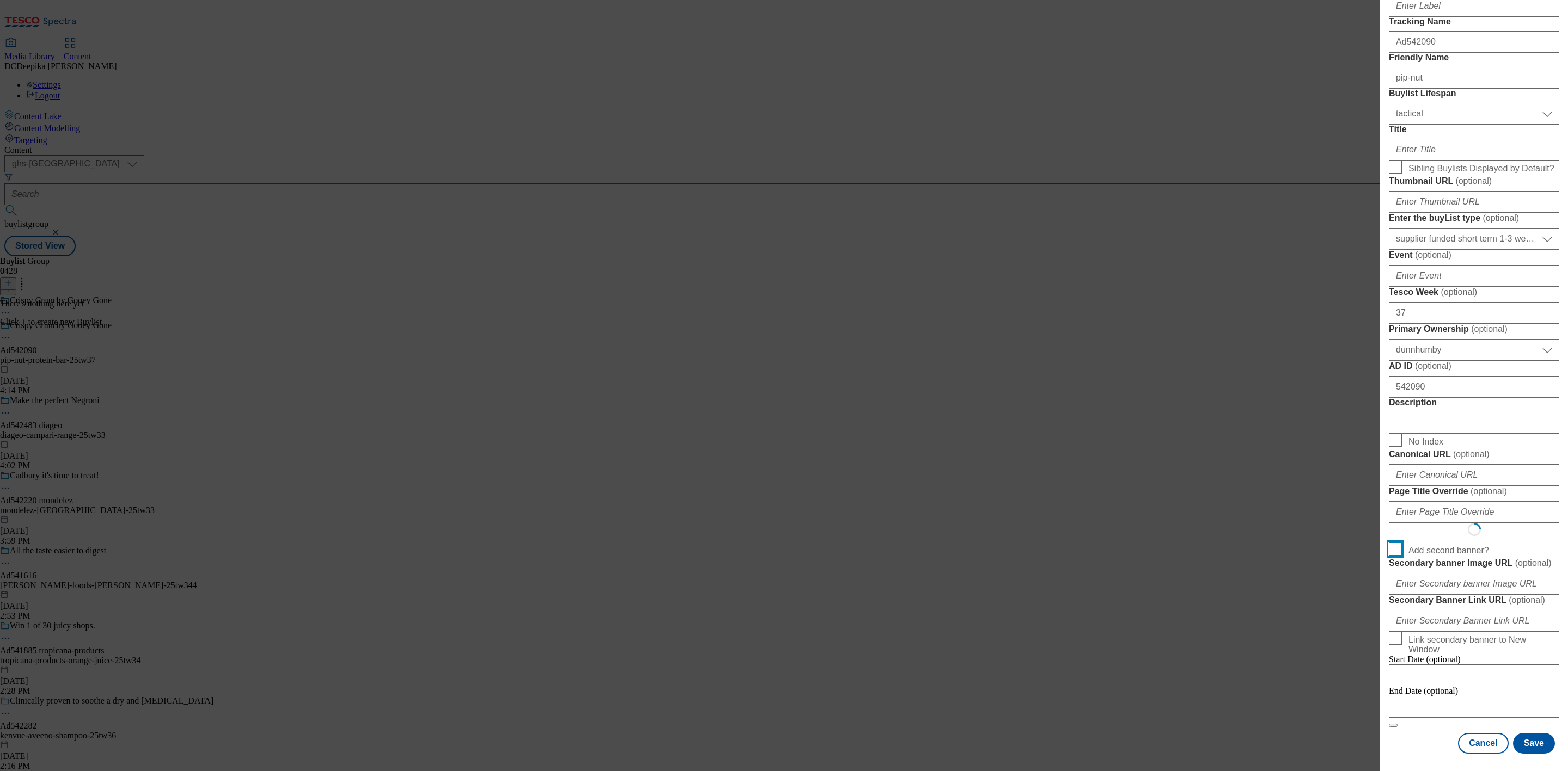
scroll to position [605, 0]
click at [1393, 685] on input "Modal" at bounding box center [1473, 707] width 171 height 22
select select "Banner"
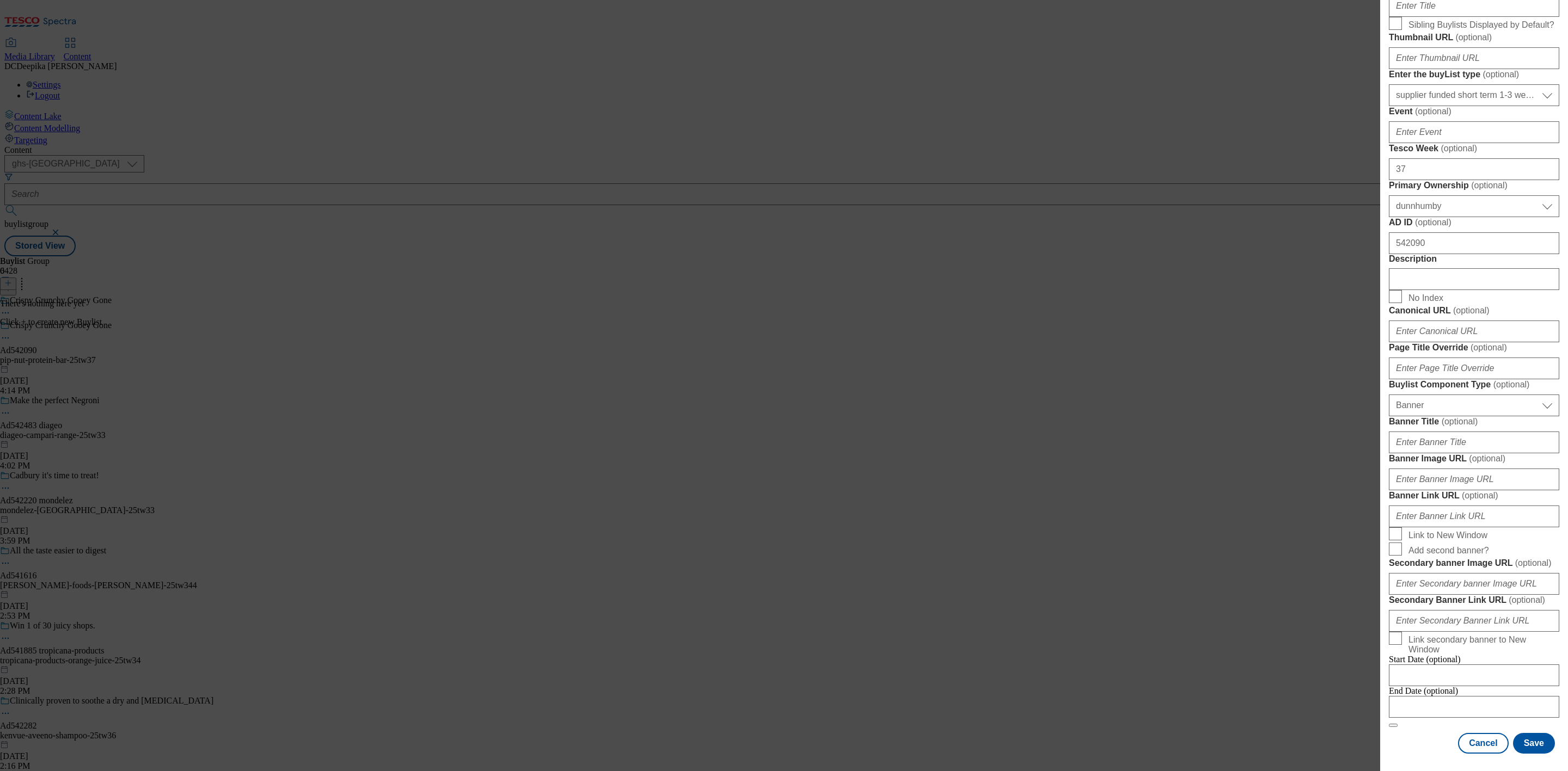
scroll to position [835, 0]
click at [1393, 685] on input "Modal" at bounding box center [1473, 707] width 171 height 22
select select "2025"
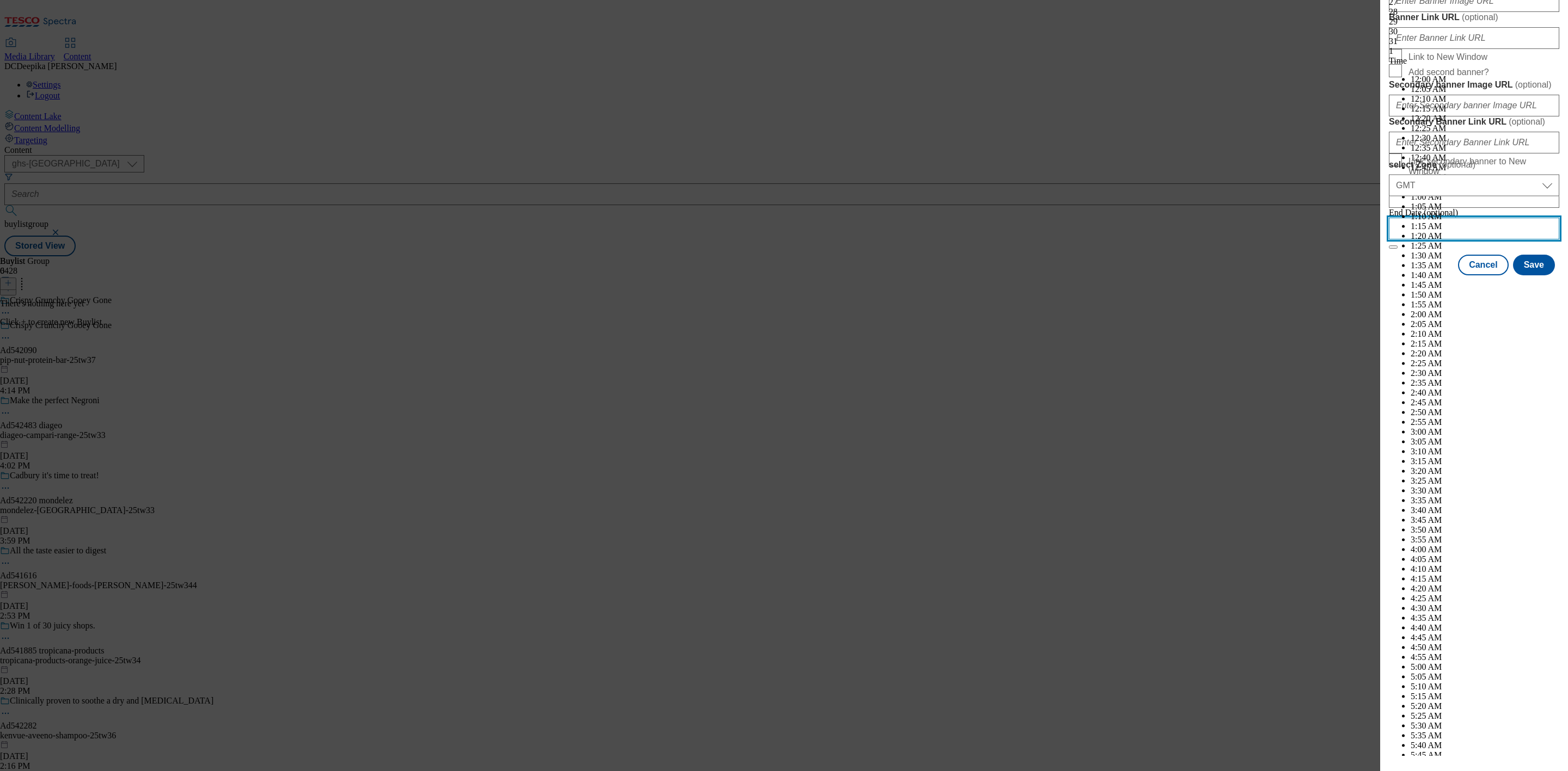
scroll to position [3969, 0]
select select "February"
drag, startPoint x: 1446, startPoint y: 384, endPoint x: 1450, endPoint y: 411, distance: 27.3
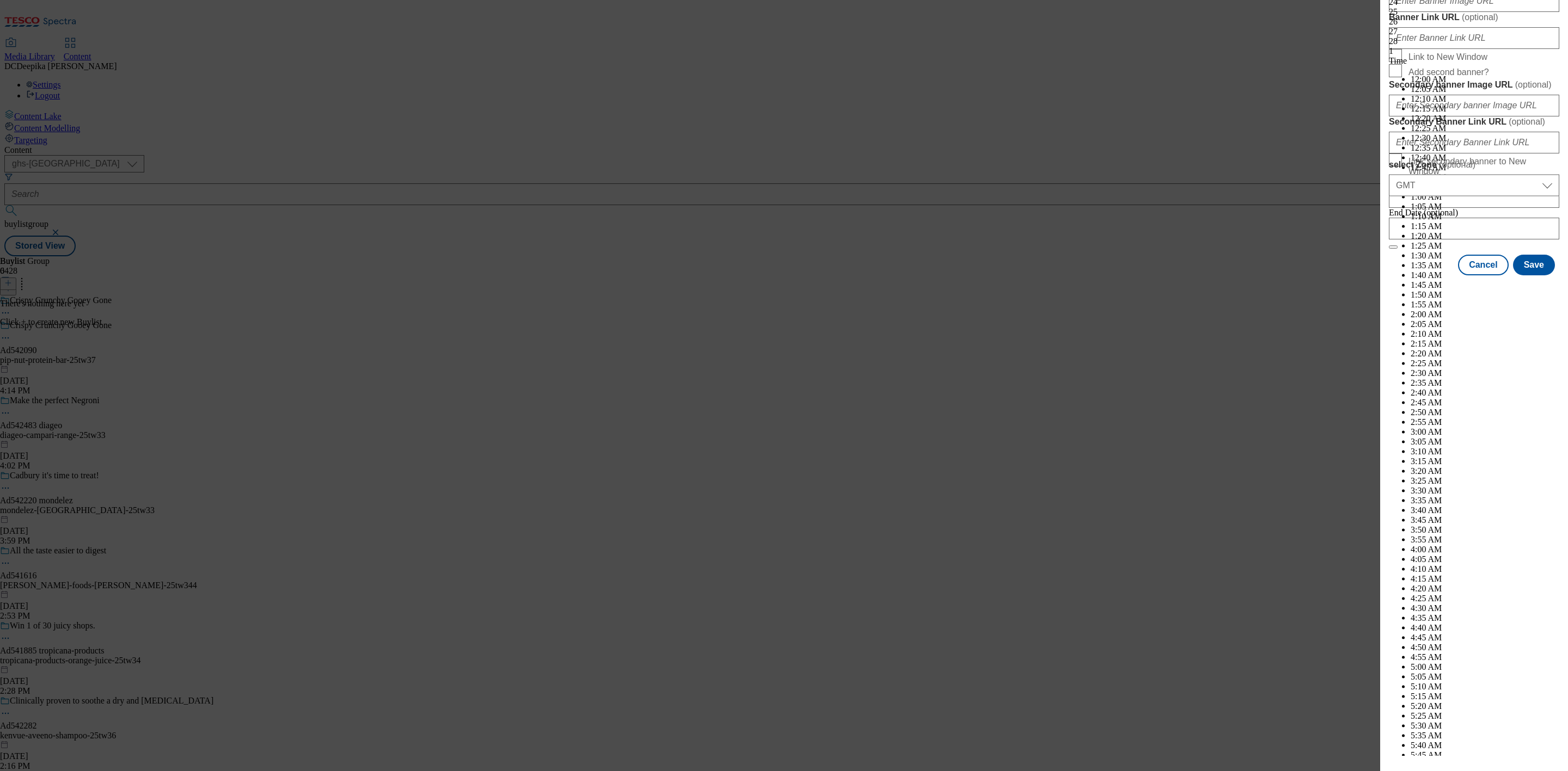
select select "2026"
click at [1393, 285] on button "Save" at bounding box center [1533, 274] width 42 height 20
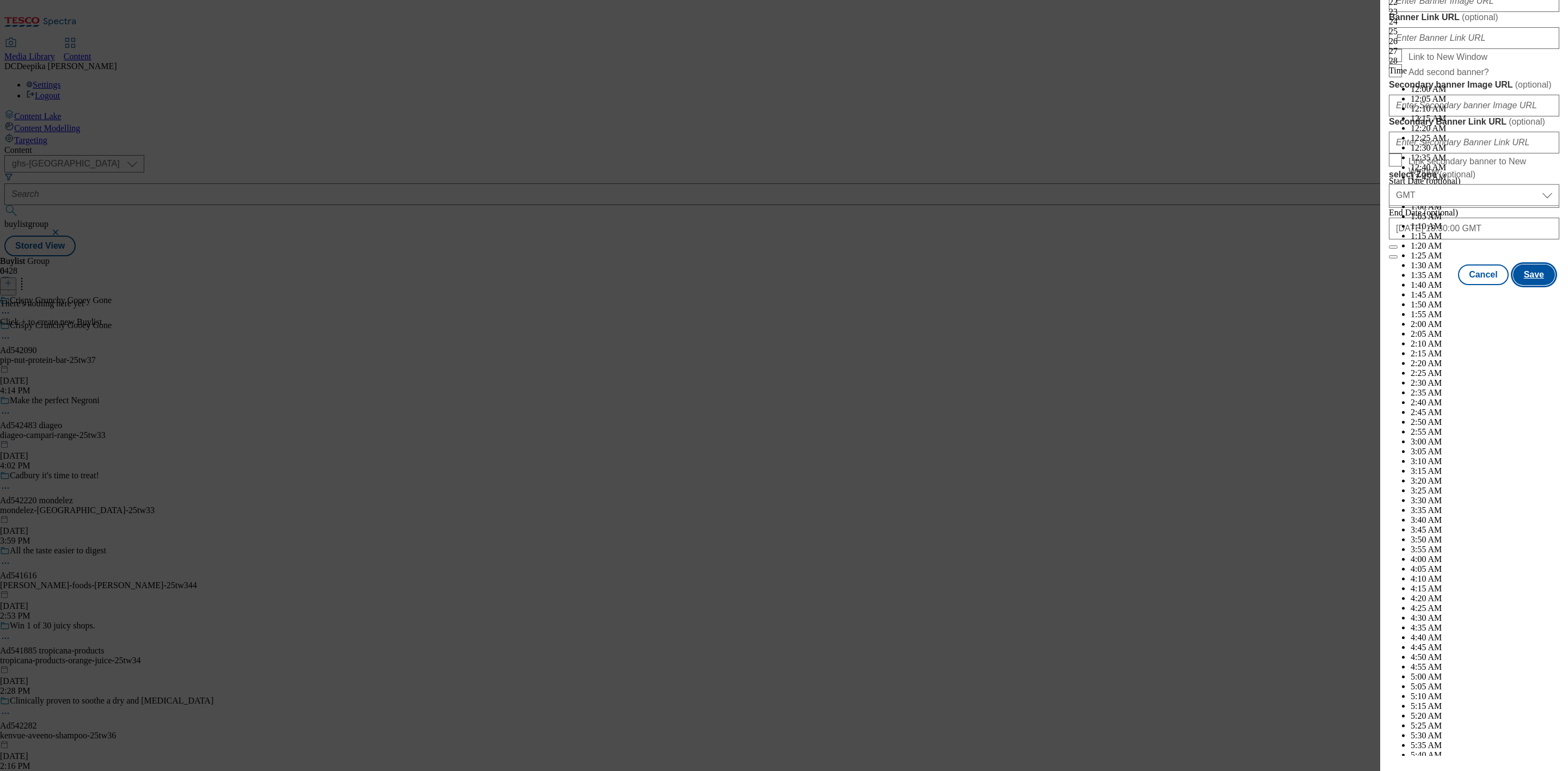
scroll to position [862, 0]
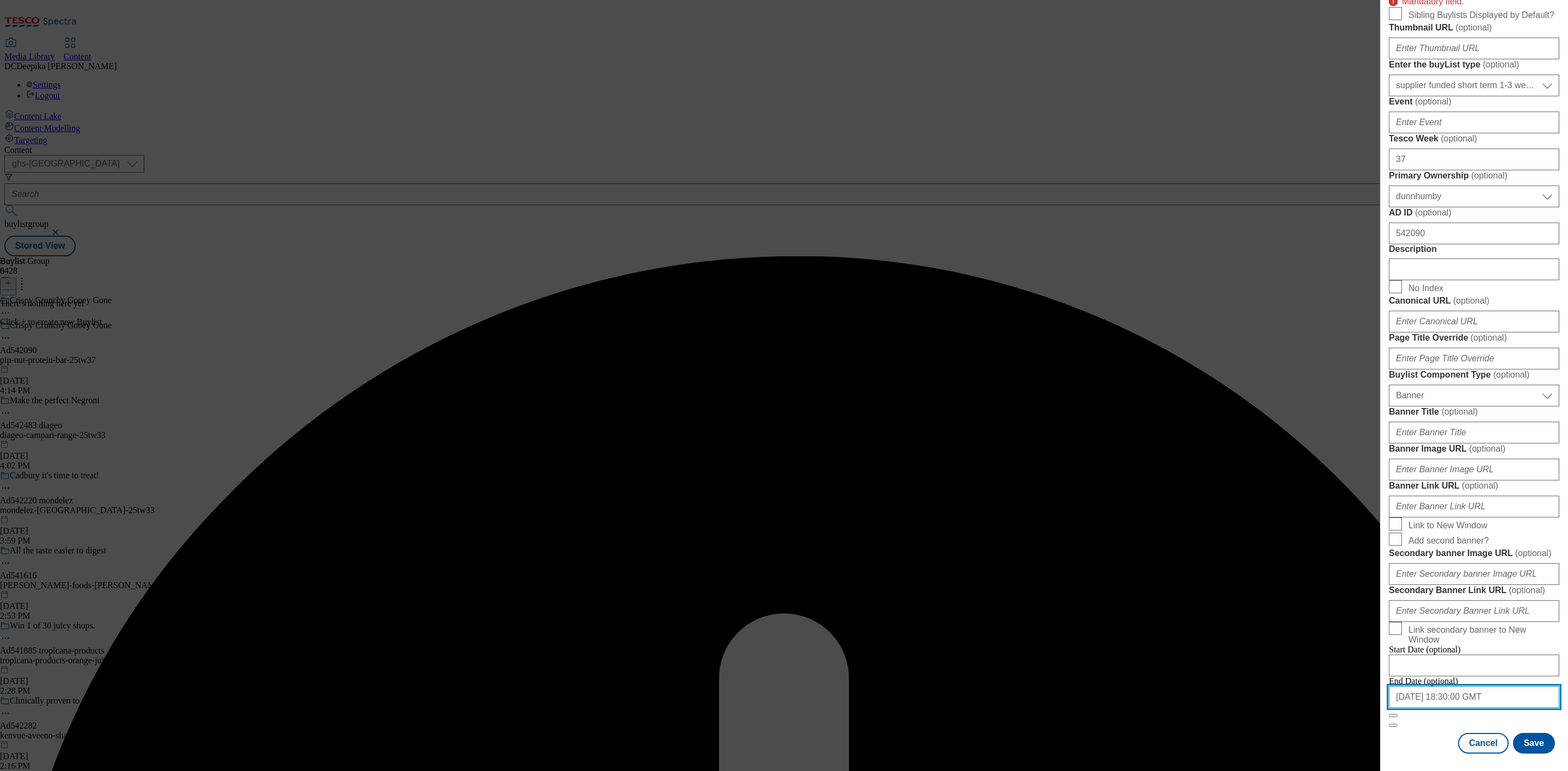
click at [1393, 685] on input "2026-02-01 18:30:00 GMT" at bounding box center [1473, 697] width 171 height 22
select select "2026"
select select "February"
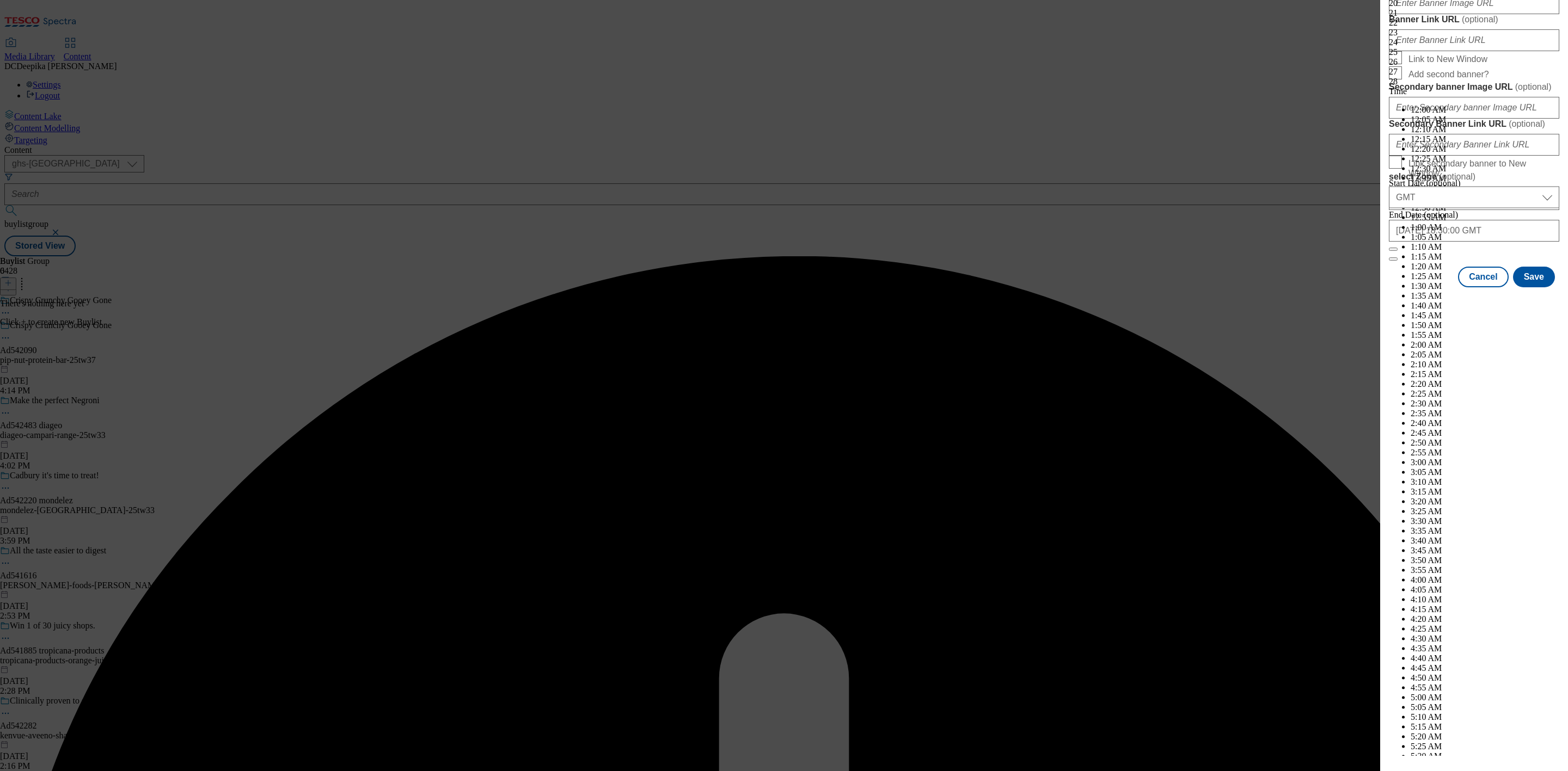
click at [1393, 287] on button "Save" at bounding box center [1533, 277] width 42 height 20
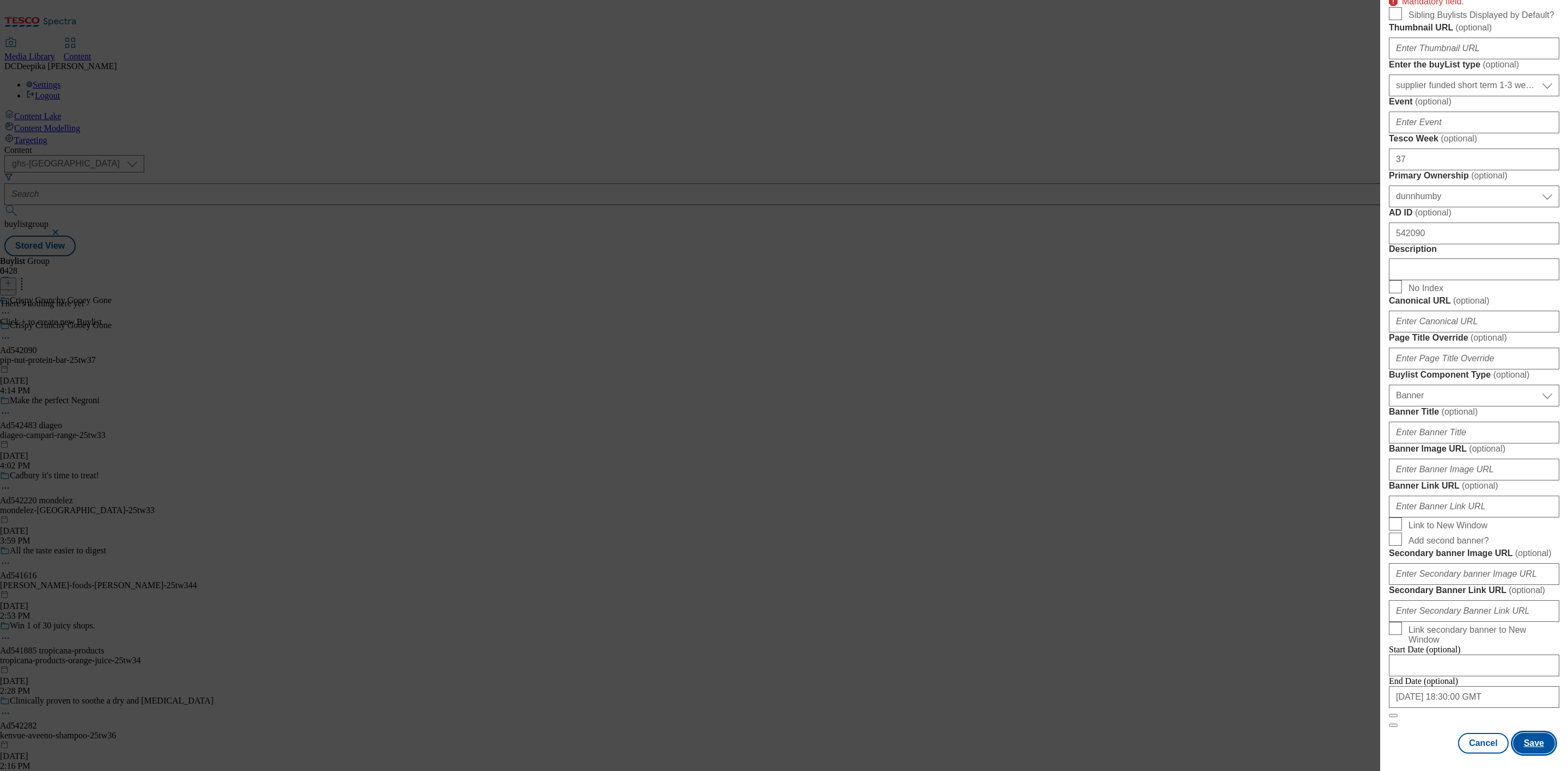
click at [1393, 685] on button "Save" at bounding box center [1533, 743] width 42 height 20
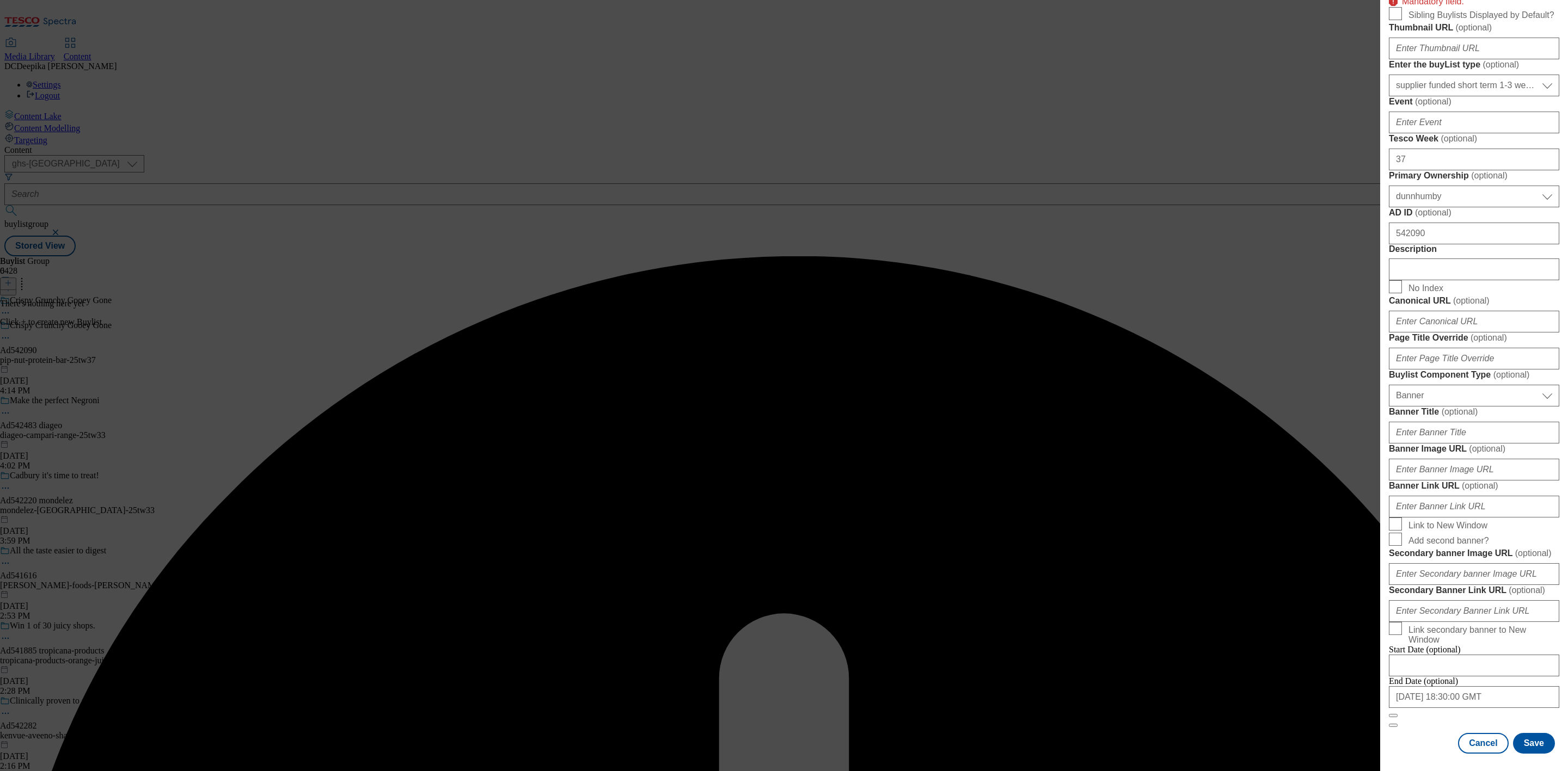
click at [1326, 567] on div "Add new Buylist Locale Select locale English Welsh Tags Select Tags fnf marketp…" at bounding box center [784, 386] width 1568 height 771
click at [1393, 280] on input "Description" at bounding box center [1473, 270] width 171 height 22
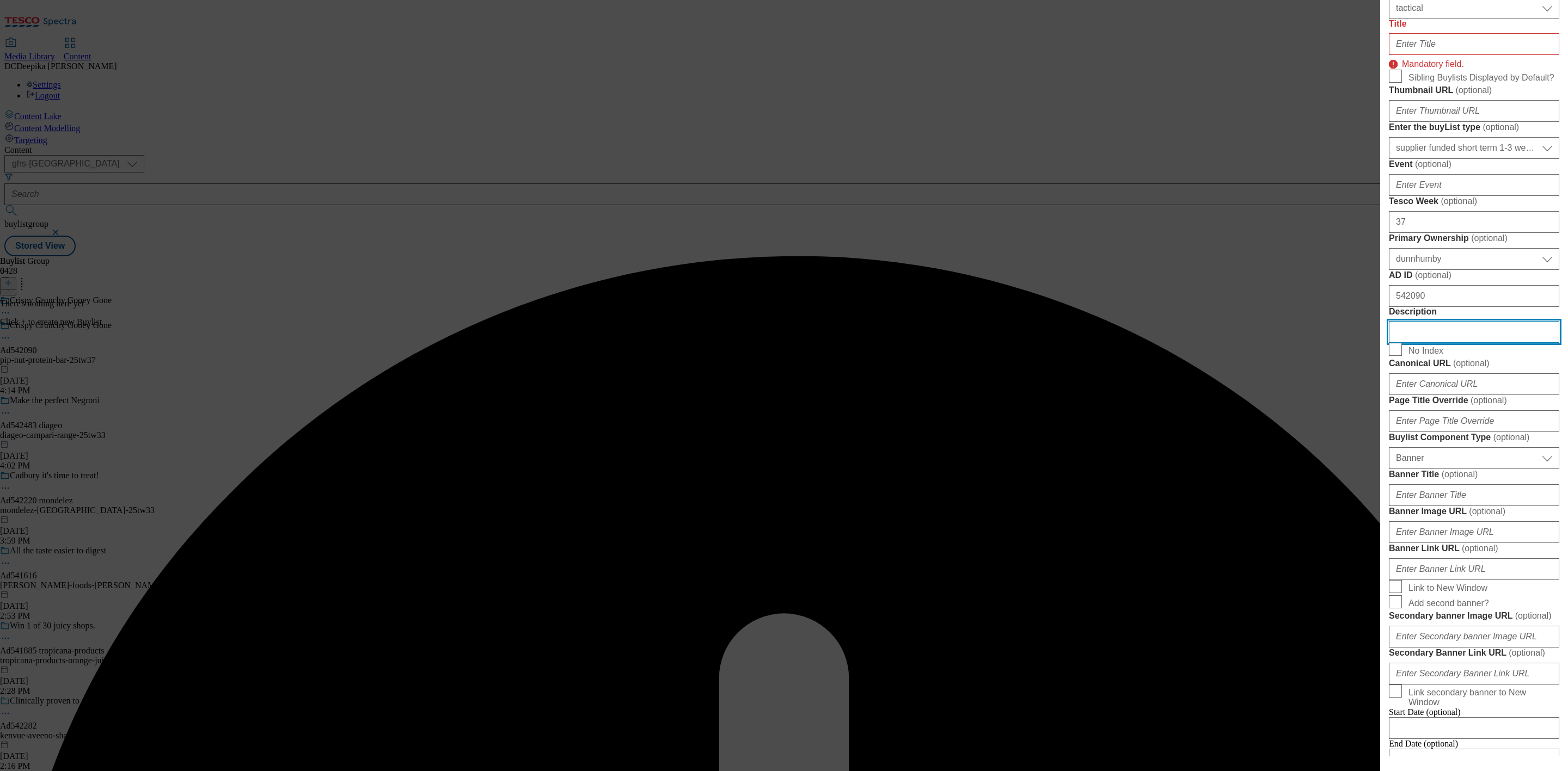
scroll to position [291, 0]
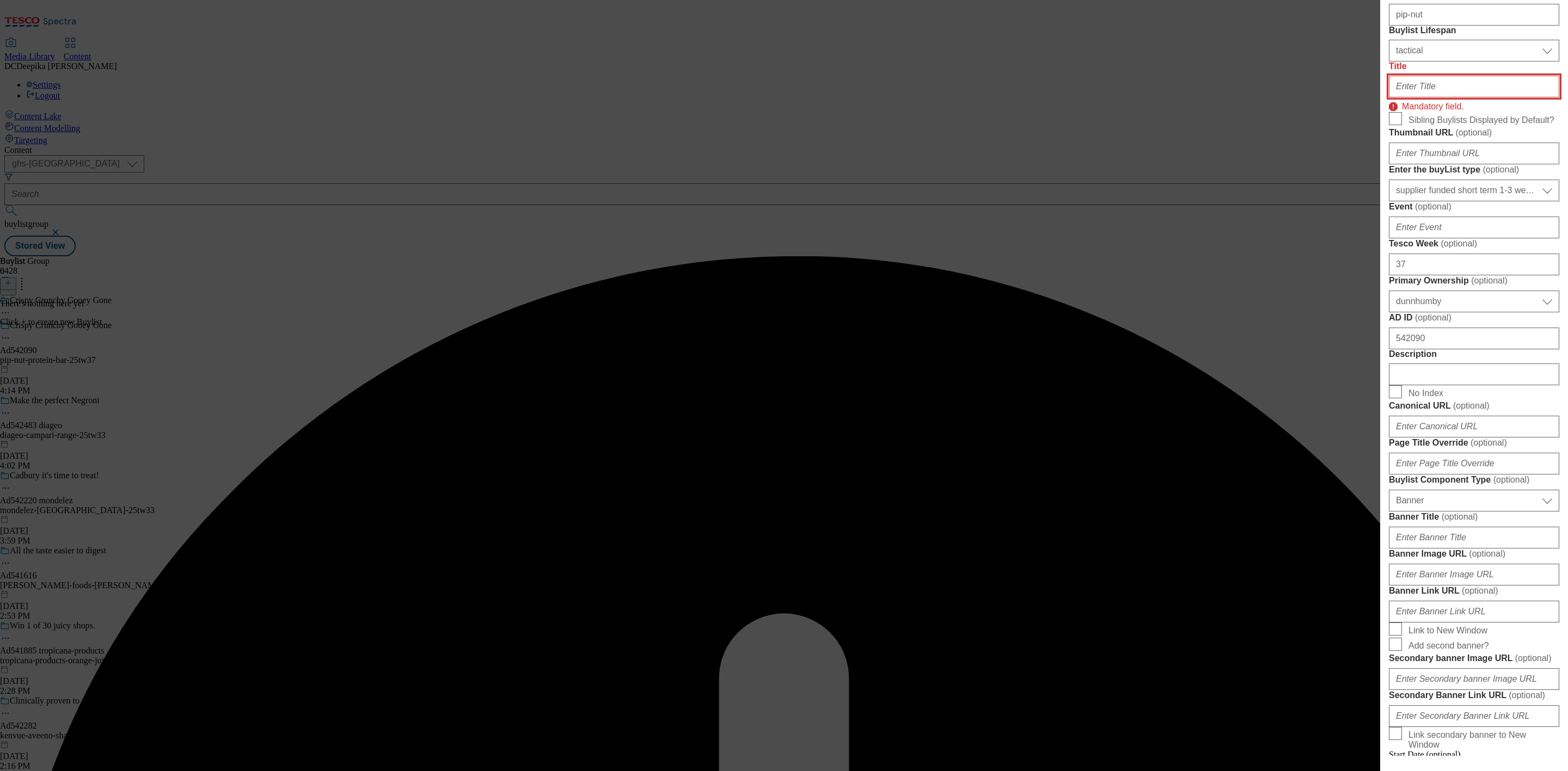
click at [1393, 97] on input "Title" at bounding box center [1473, 87] width 171 height 22
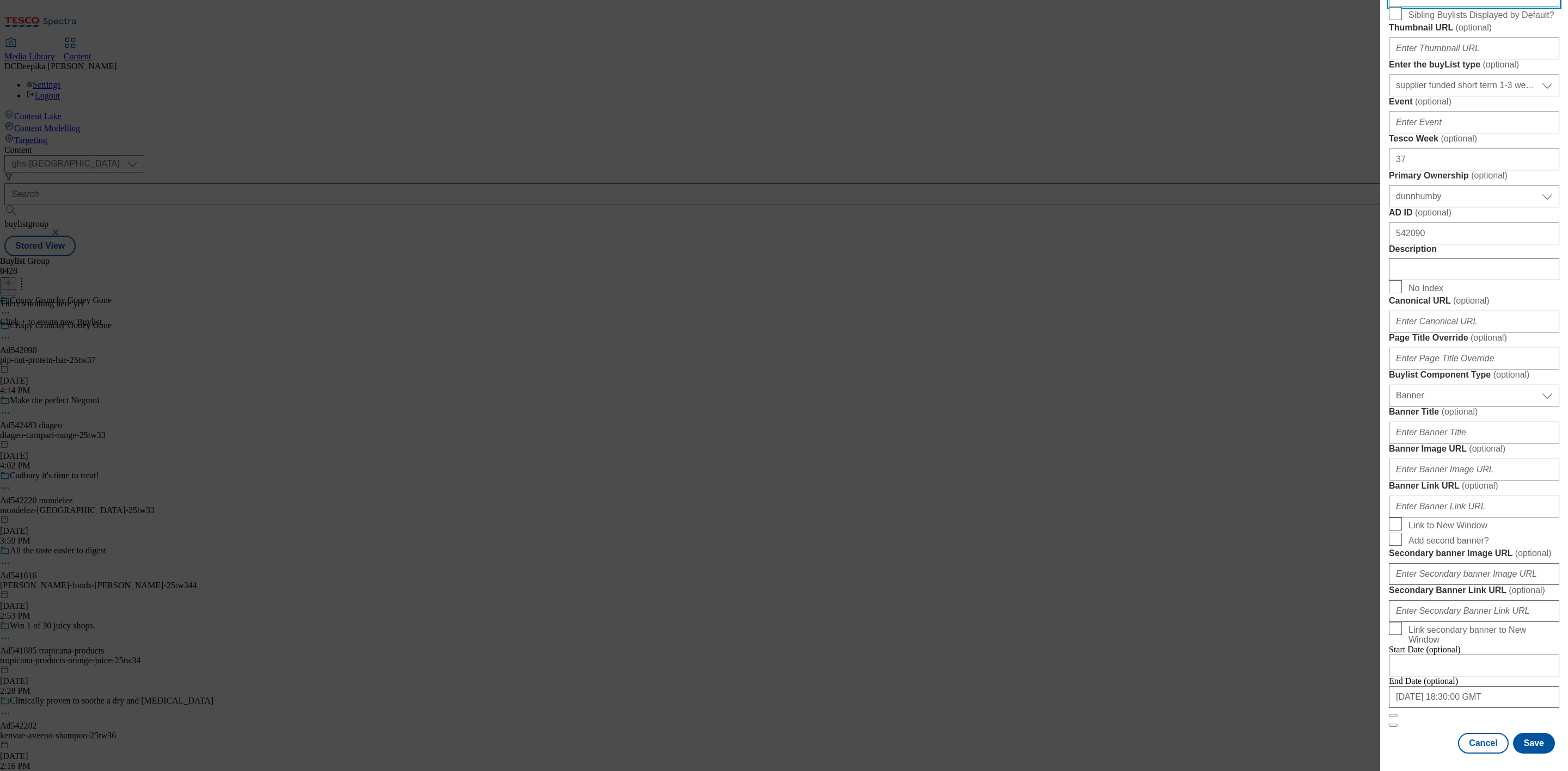
scroll to position [848, 0]
click at [1393, 685] on button "Save" at bounding box center [1533, 743] width 42 height 20
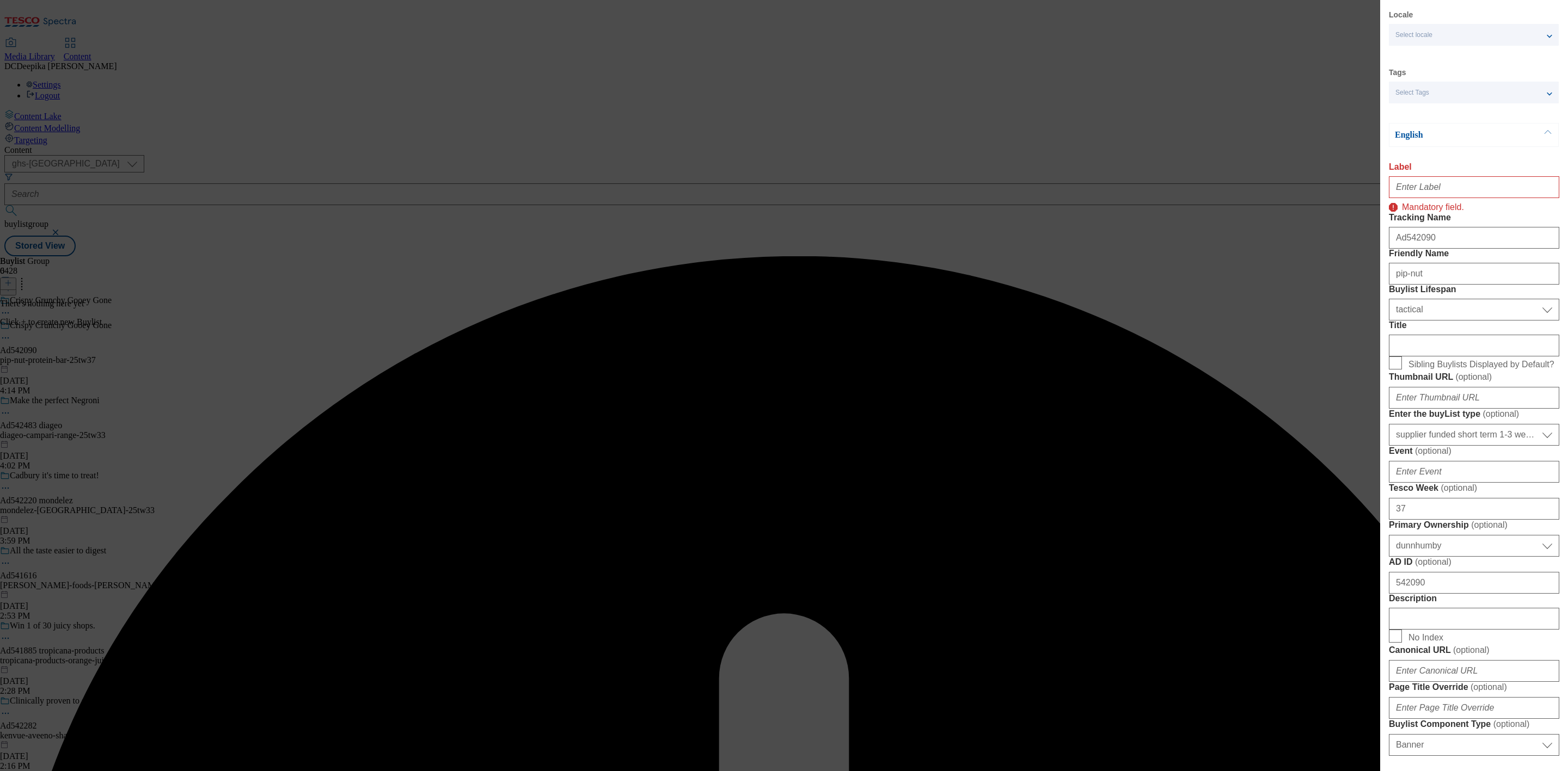
scroll to position [0, 0]
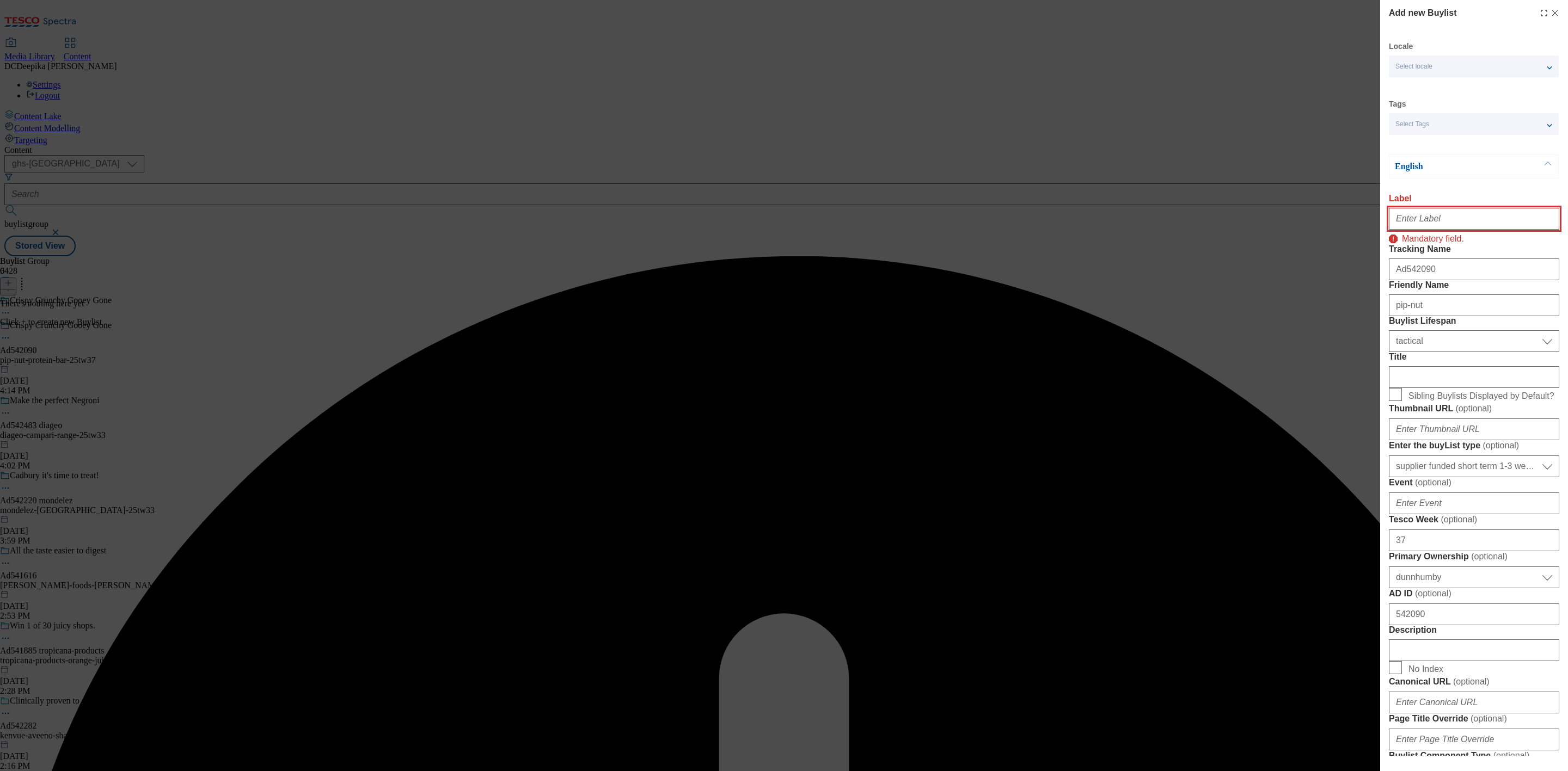
click at [1393, 222] on input "Label" at bounding box center [1473, 219] width 171 height 22
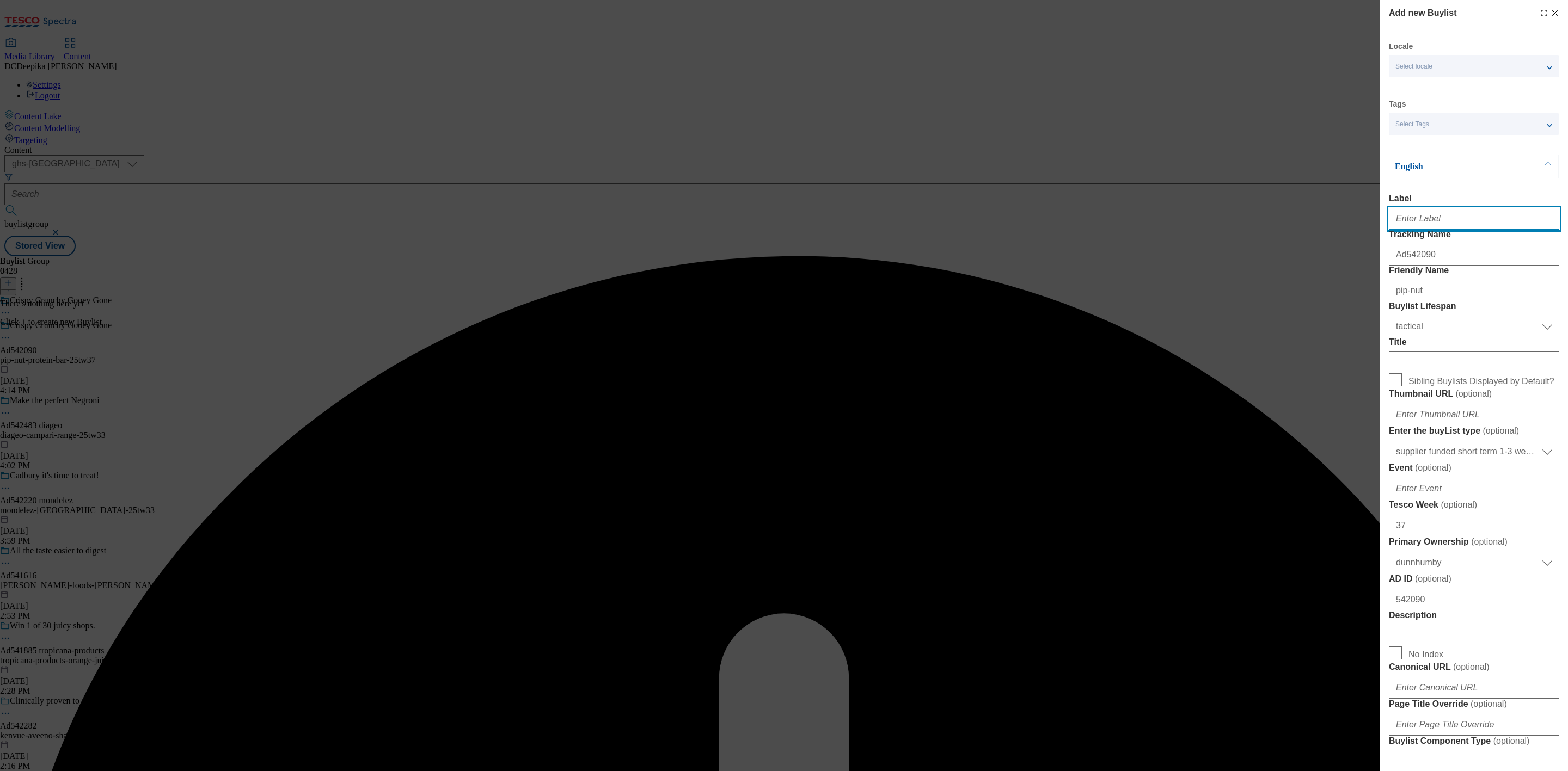
click at [1393, 221] on input "Label" at bounding box center [1473, 219] width 171 height 22
paste input "Ad542090"
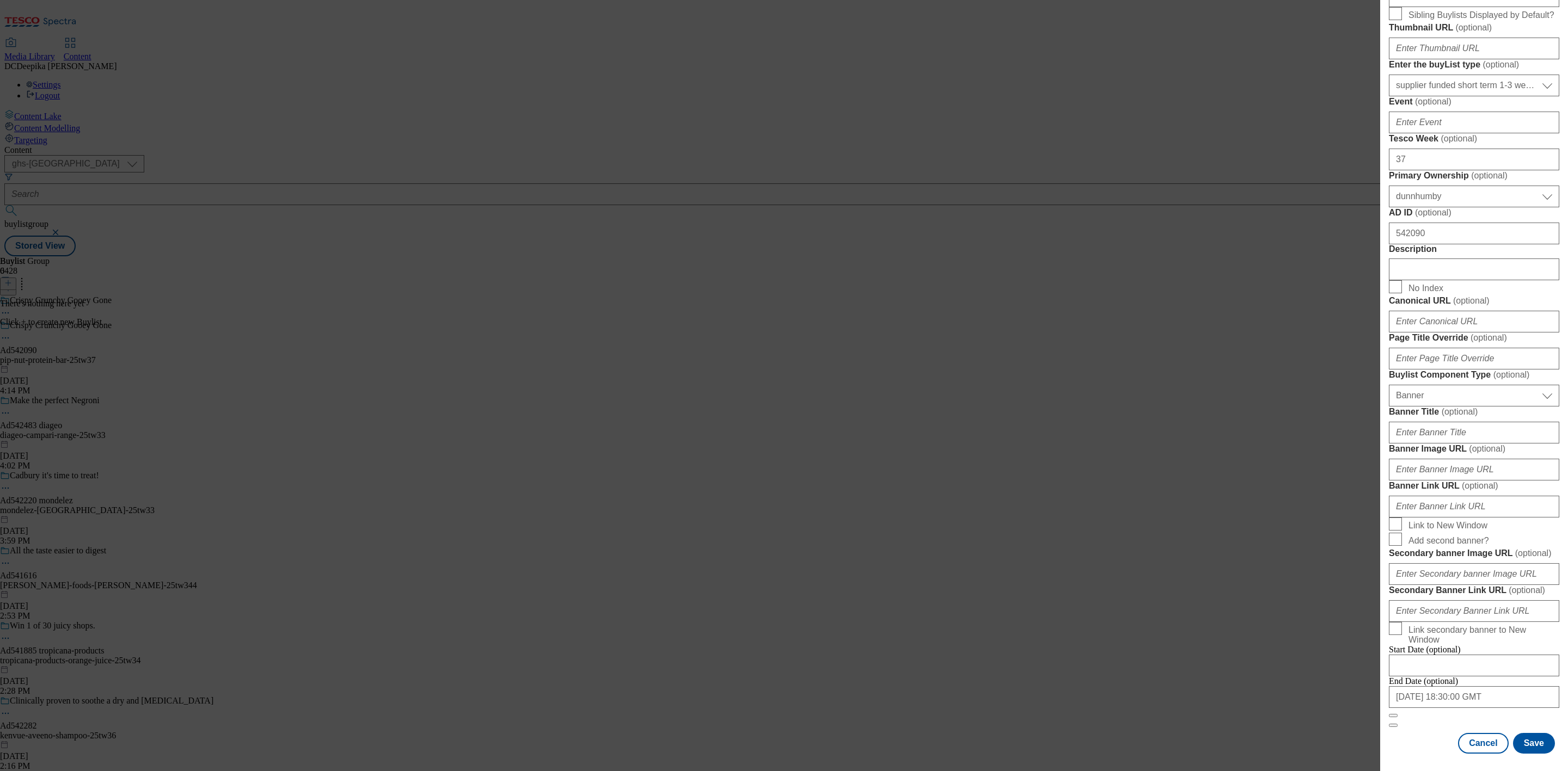
scroll to position [835, 0]
type input "Ad542090"
click at [1393, 685] on button "Save" at bounding box center [1533, 743] width 42 height 20
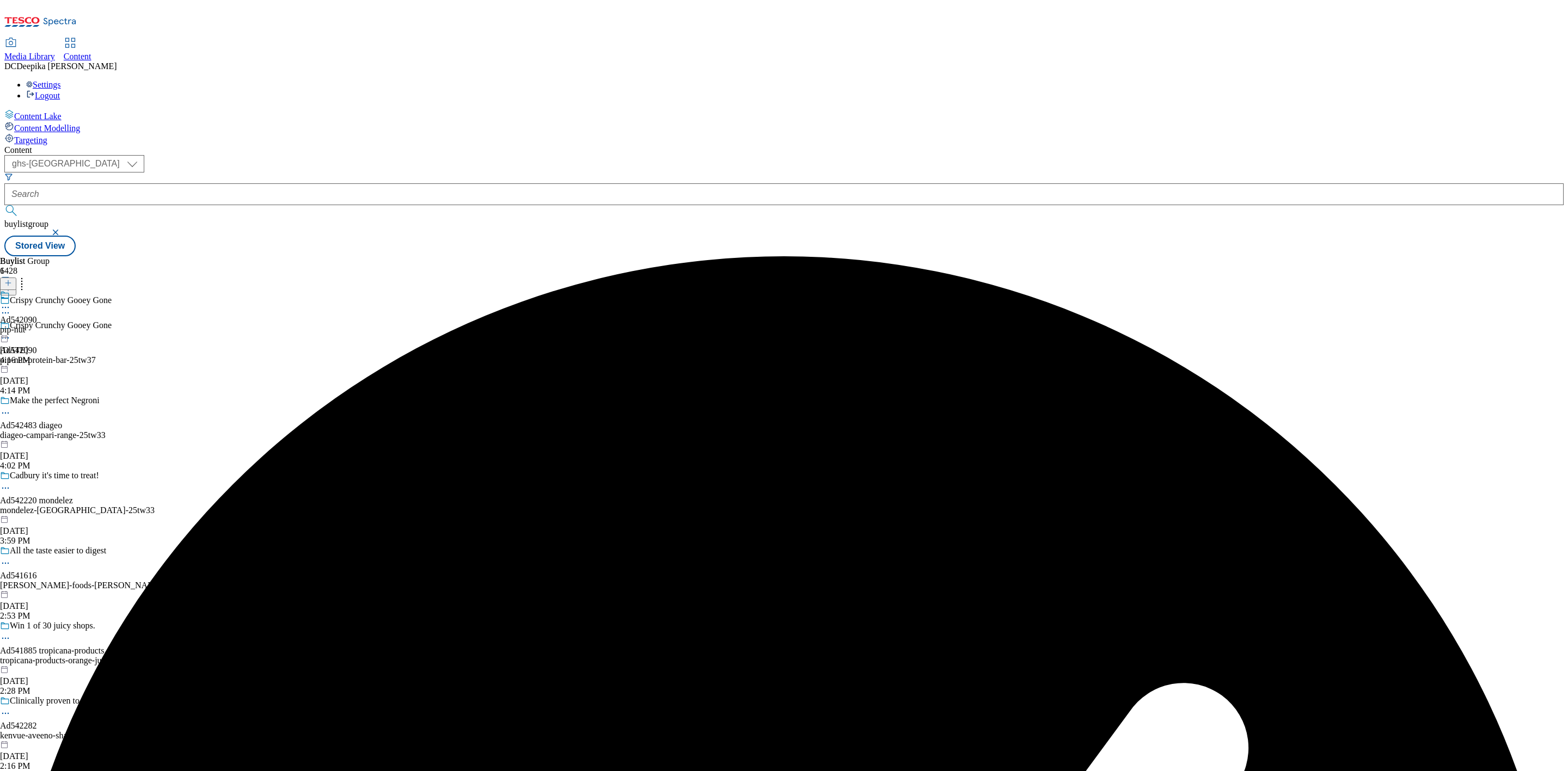
click at [37, 325] on div "pip-nut" at bounding box center [18, 330] width 37 height 10
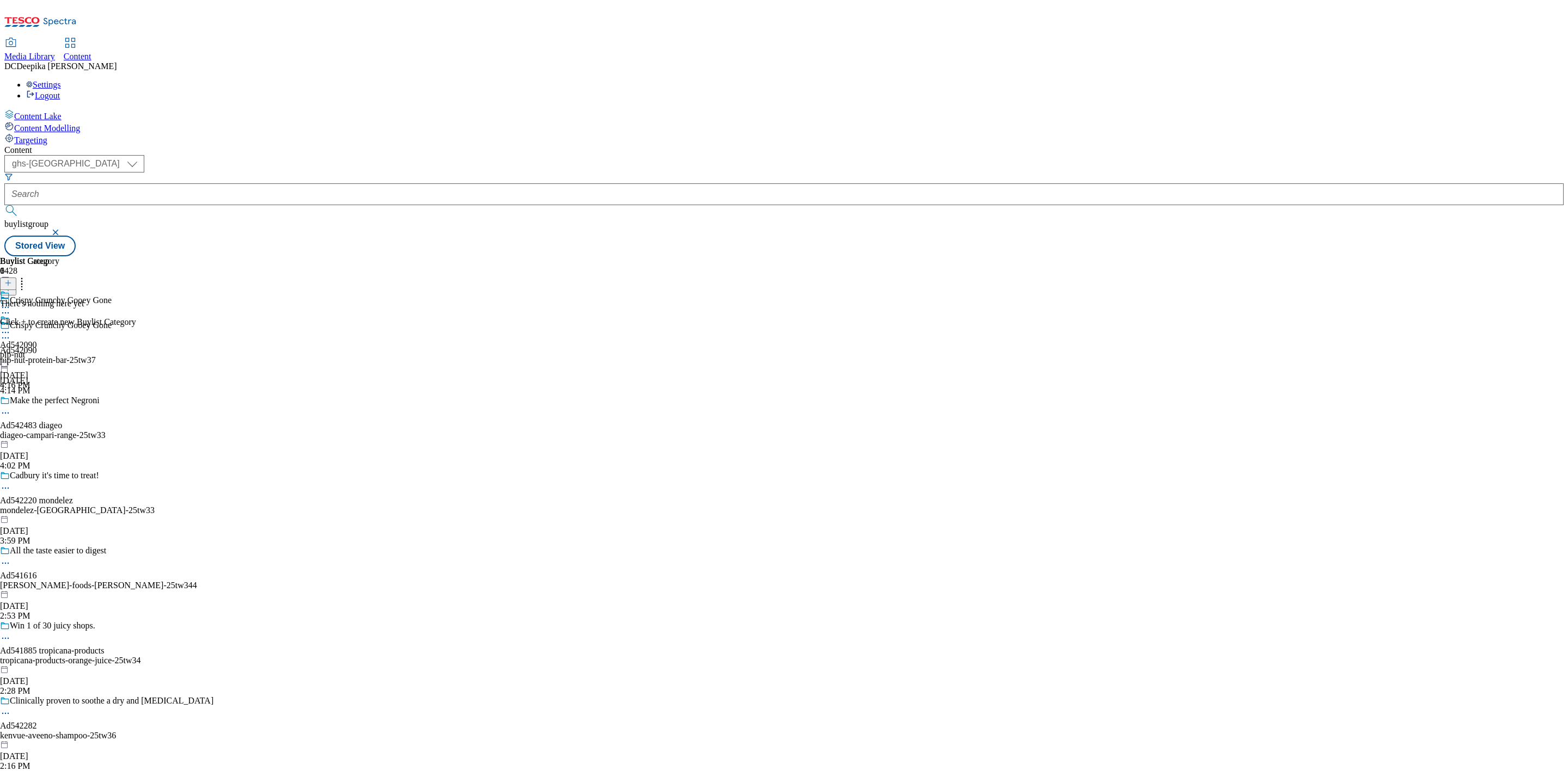
click at [12, 279] on icon at bounding box center [7, 283] width 7 height 7
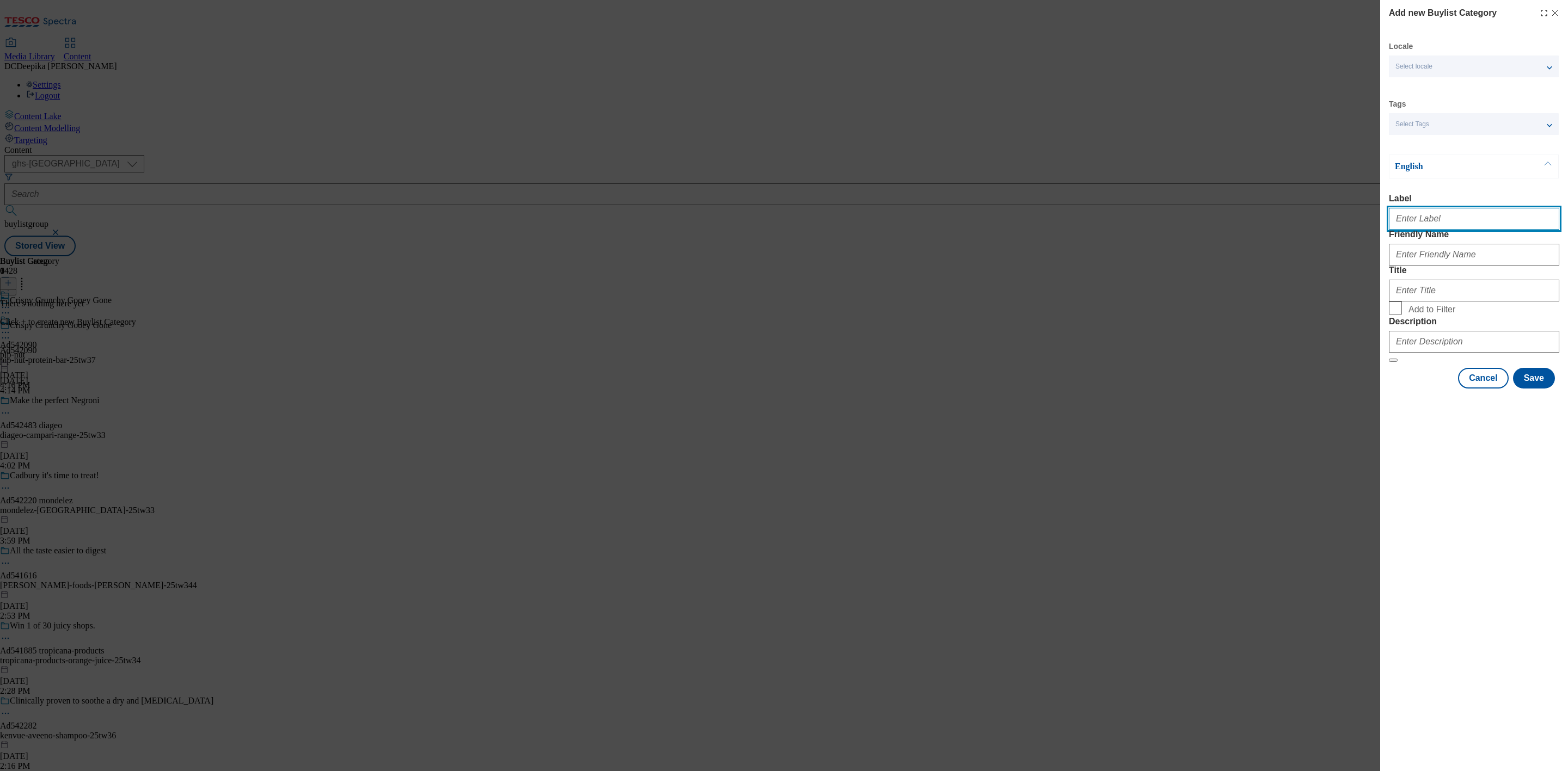
click at [1393, 229] on input "Label" at bounding box center [1473, 219] width 171 height 22
paste input "Ad542090"
type input "Ad542090"
click at [1393, 265] on input "Friendly Name" at bounding box center [1473, 255] width 171 height 22
paste input "pip-nut-protein-bar"
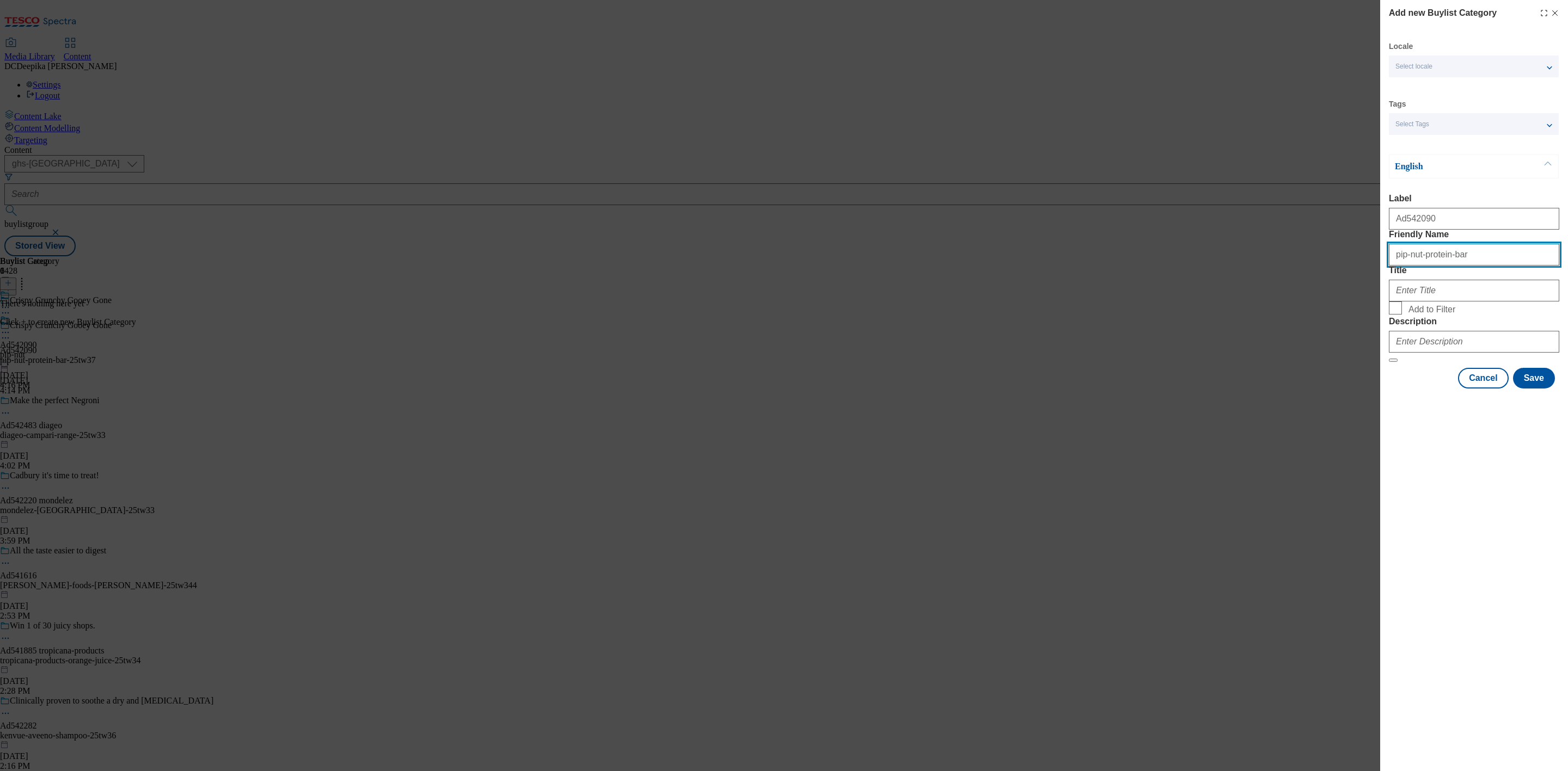
type input "pip-nut-protein-bar"
click at [1393, 301] on input "Title" at bounding box center [1473, 291] width 171 height 22
paste input "p & Nut Ltd"
type input "p & Nut Ltd"
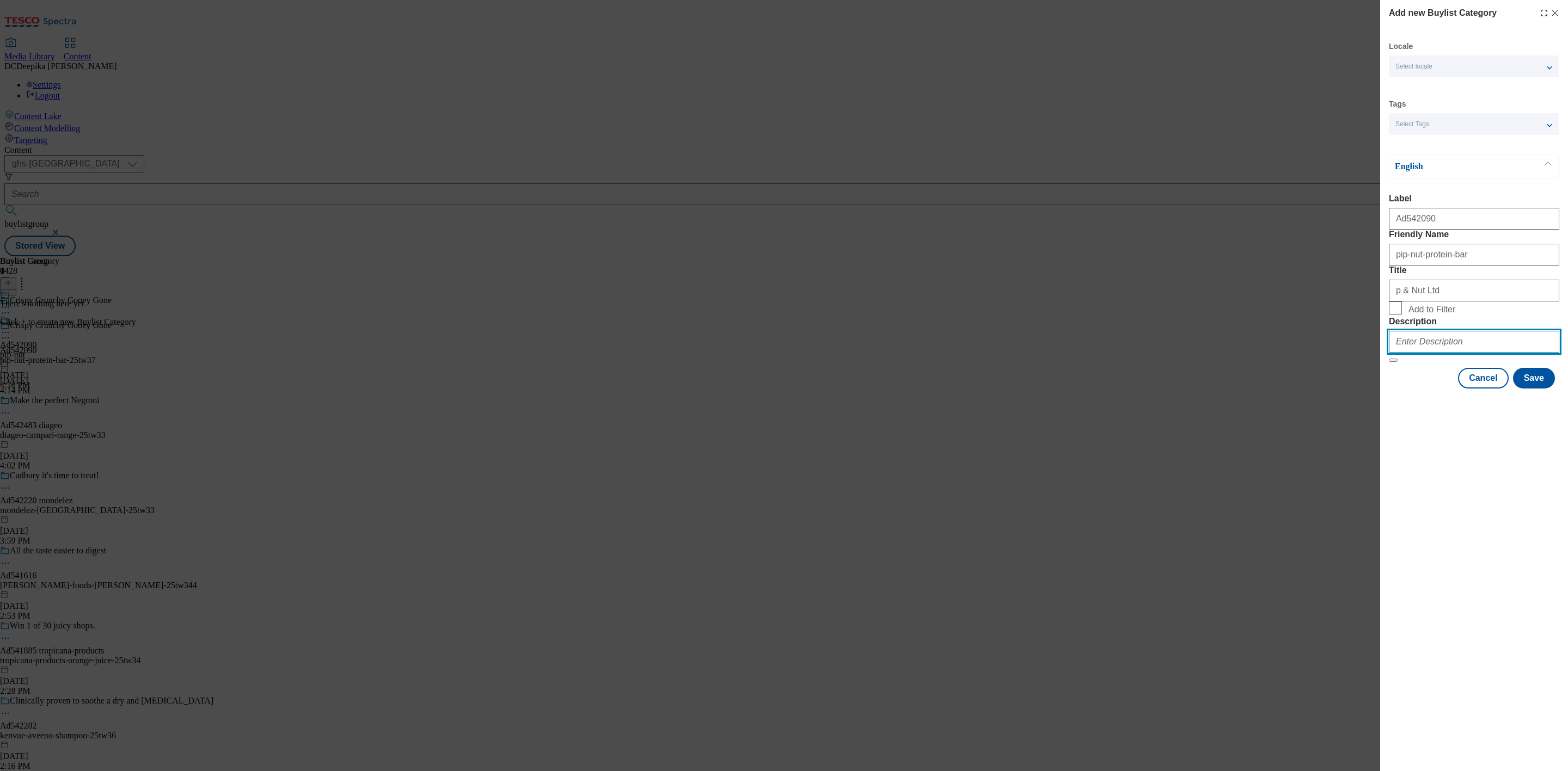
click at [1393, 353] on input "Description" at bounding box center [1473, 341] width 171 height 22
drag, startPoint x: 1475, startPoint y: 334, endPoint x: 1289, endPoint y: 334, distance: 186.0
click at [1289, 334] on div "Add new Buylist Category Locale Select locale English Welsh Tags Select Tags fn…" at bounding box center [784, 386] width 1568 height 771
paste input "Advertiser Pi"
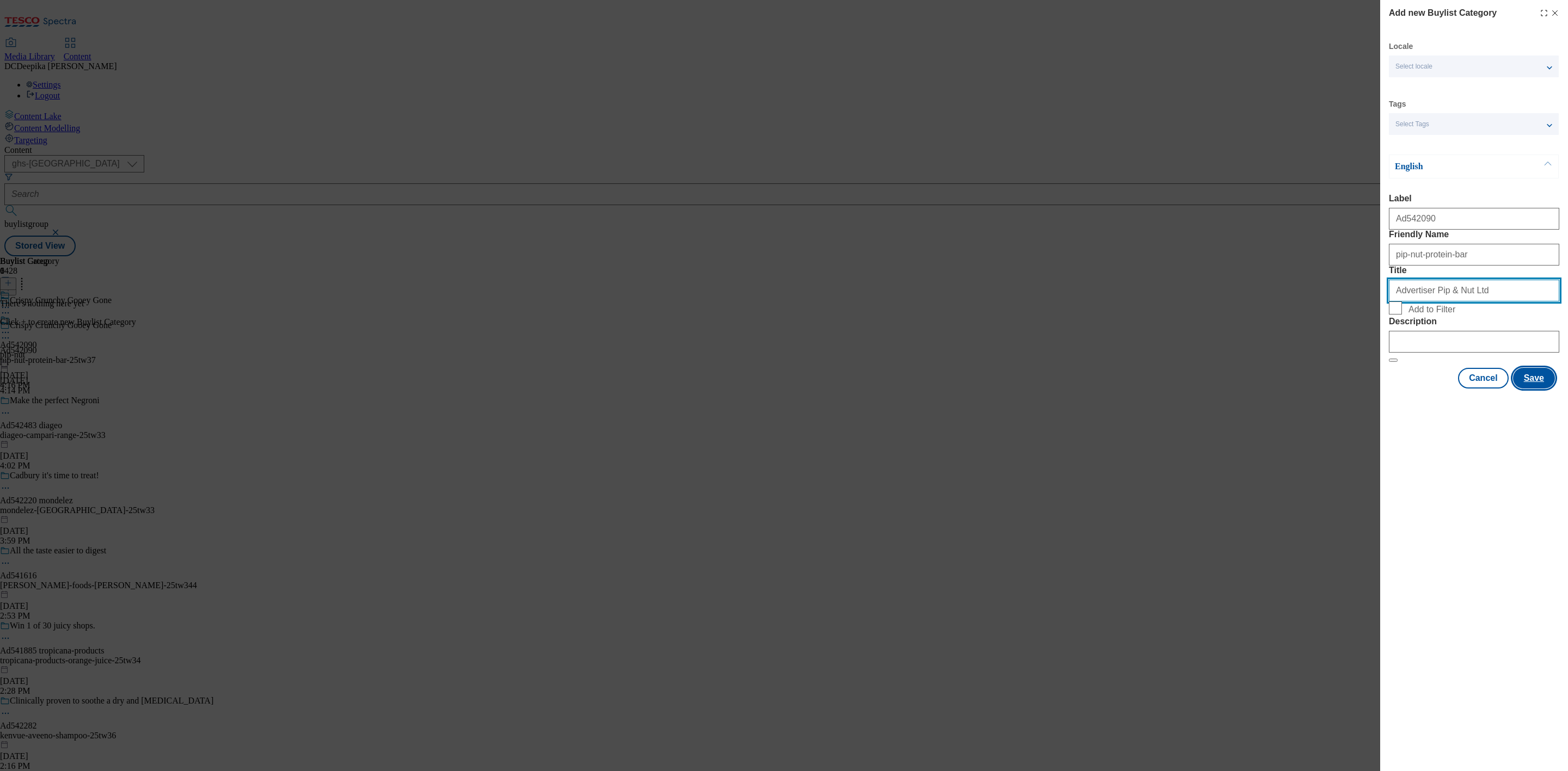
type input "Advertiser Pip & Nut Ltd"
click at [1393, 389] on button "Save" at bounding box center [1533, 378] width 42 height 20
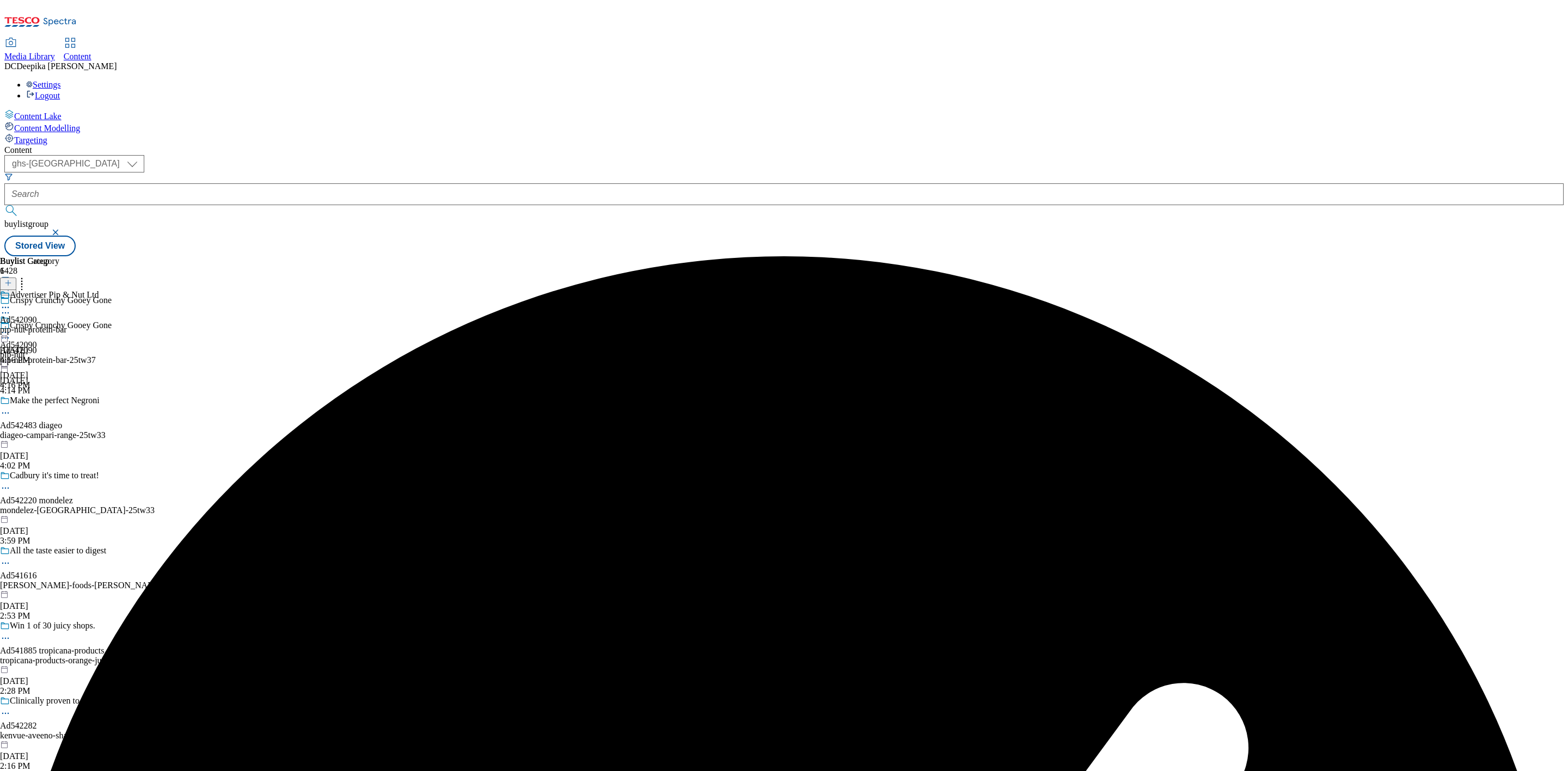
click at [11, 302] on icon at bounding box center [5, 307] width 11 height 11
click at [51, 324] on button "Edit" at bounding box center [36, 330] width 29 height 12
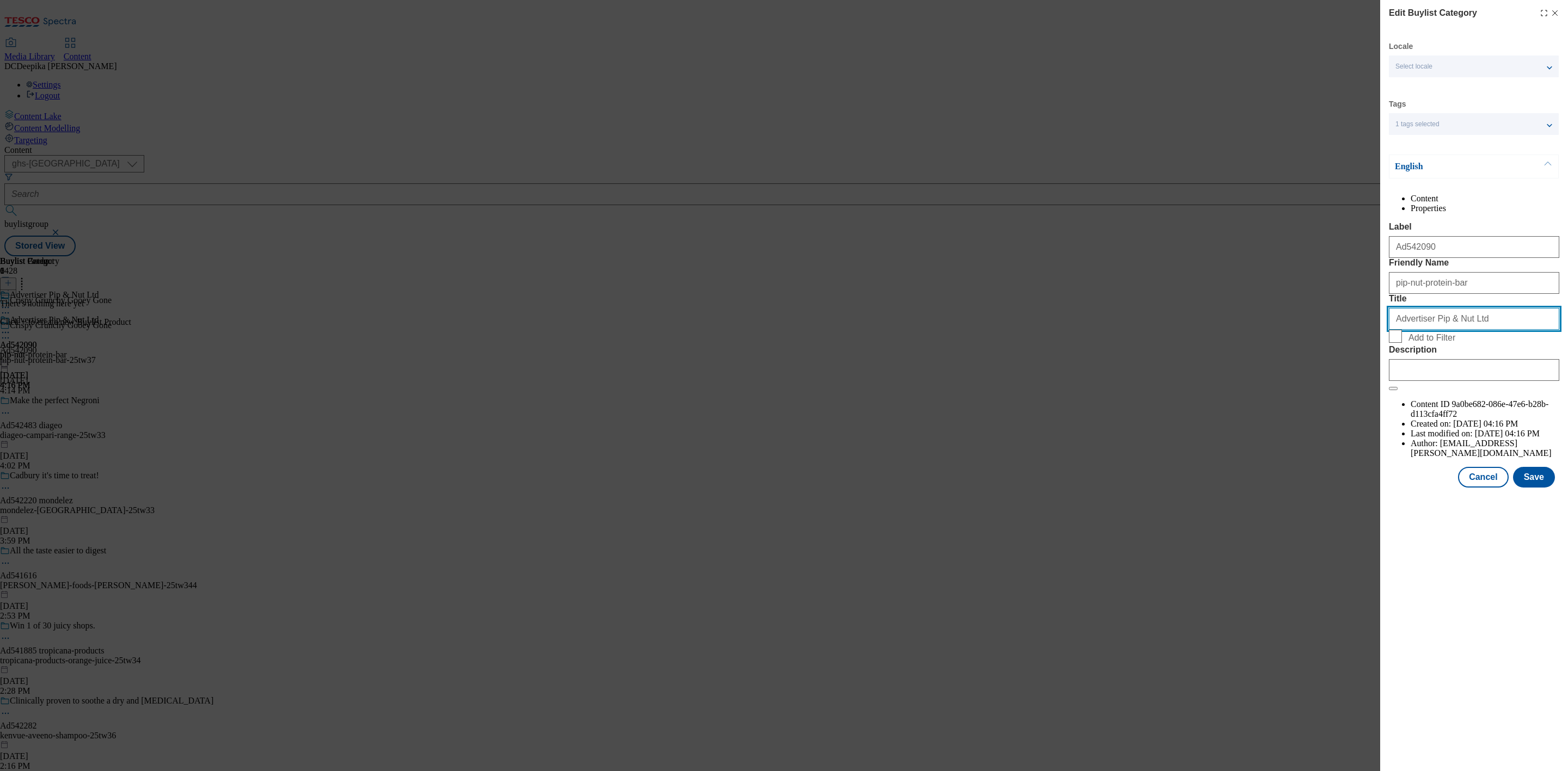
drag, startPoint x: 1424, startPoint y: 386, endPoint x: 1294, endPoint y: 394, distance: 130.2
click at [1295, 393] on div "Edit Buylist Category Locale Select locale English Welsh Tags 1 tags selected f…" at bounding box center [784, 386] width 1568 height 771
type input "Pip & Nut Ltd"
click at [1393, 488] on button "Save" at bounding box center [1533, 477] width 42 height 20
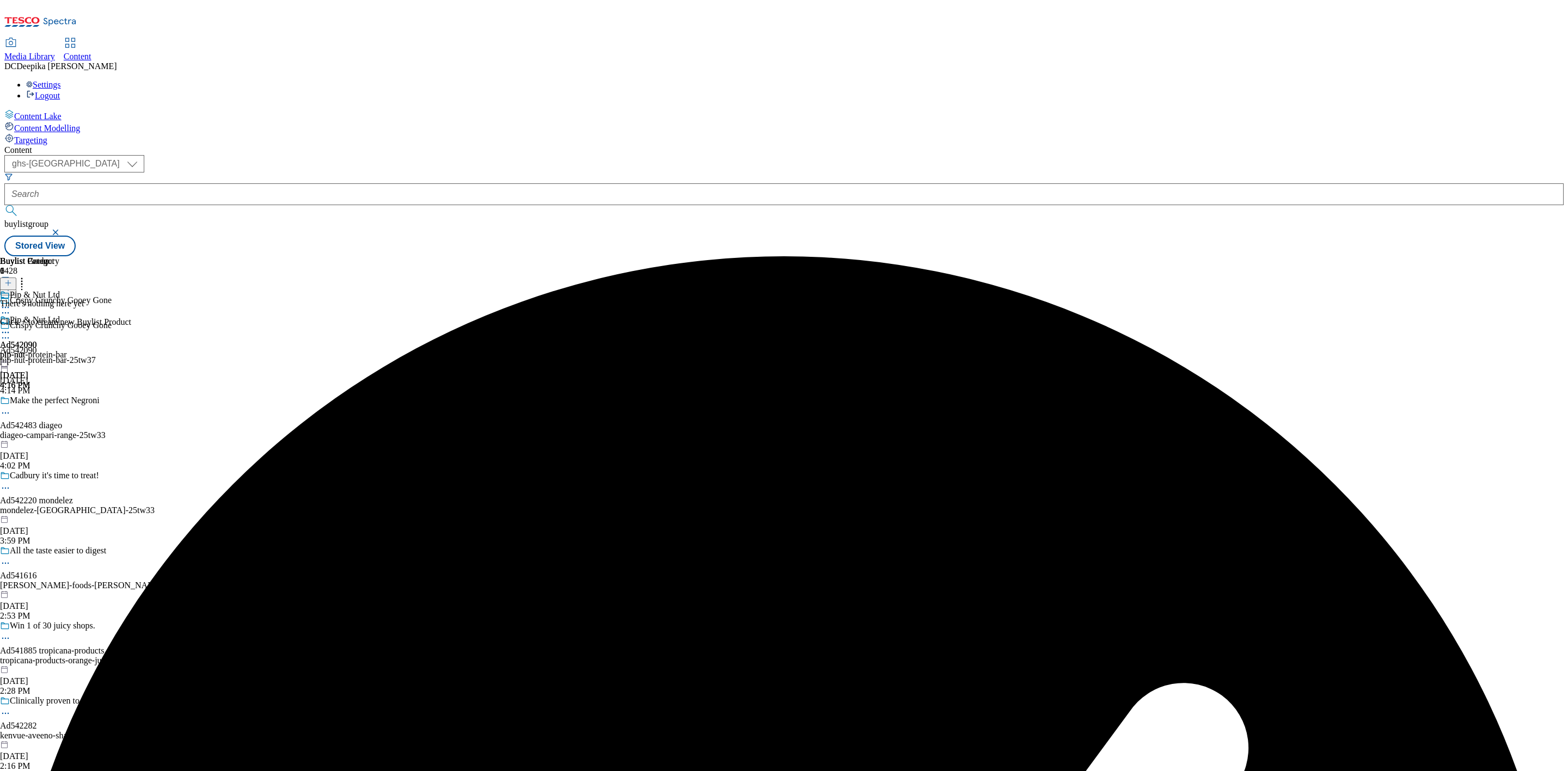
click at [16, 278] on button at bounding box center [8, 283] width 16 height 12
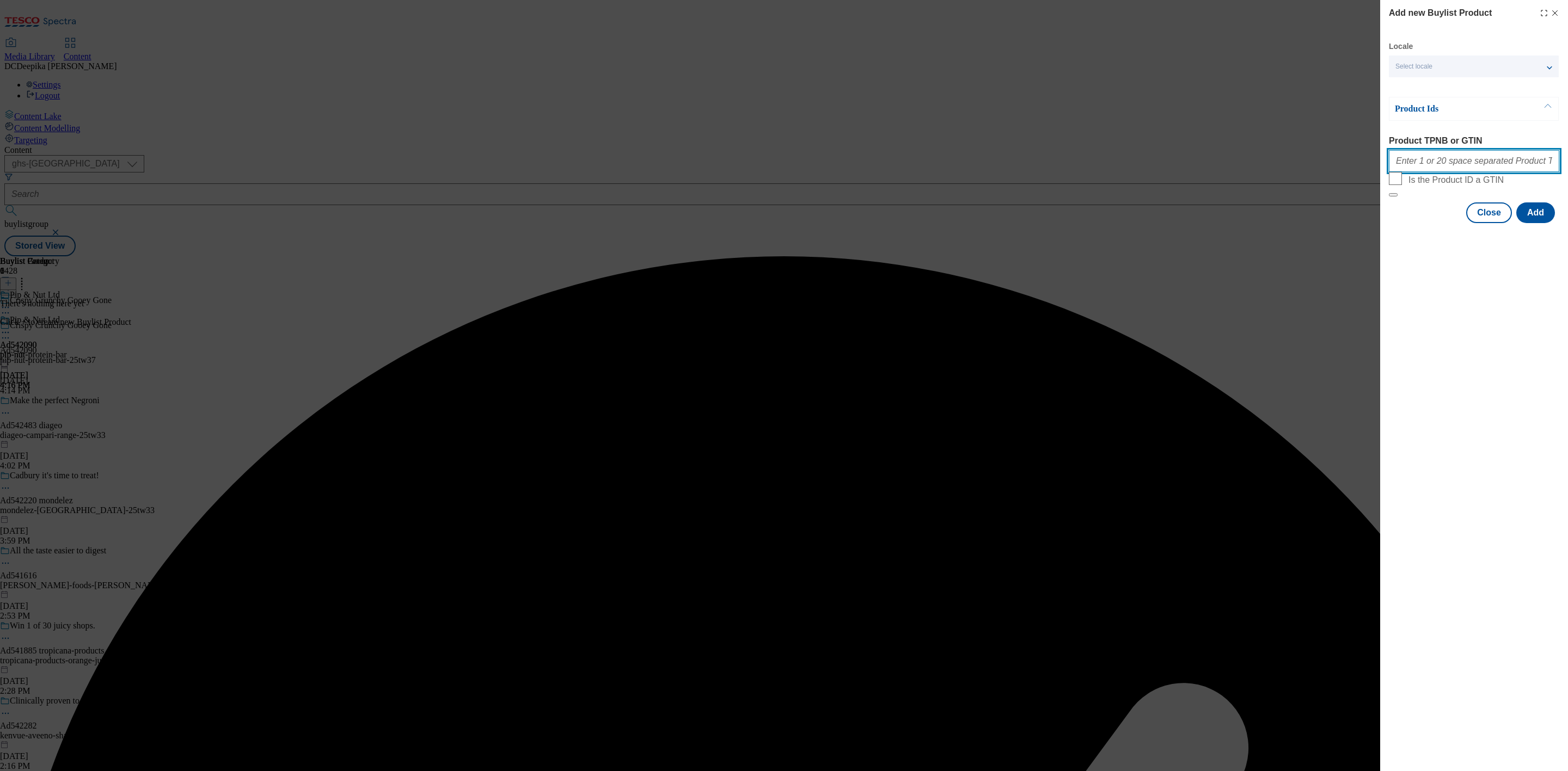
click at [1393, 167] on input "Product TPNB or GTIN" at bounding box center [1473, 161] width 171 height 22
paste input "96983227 96871544"
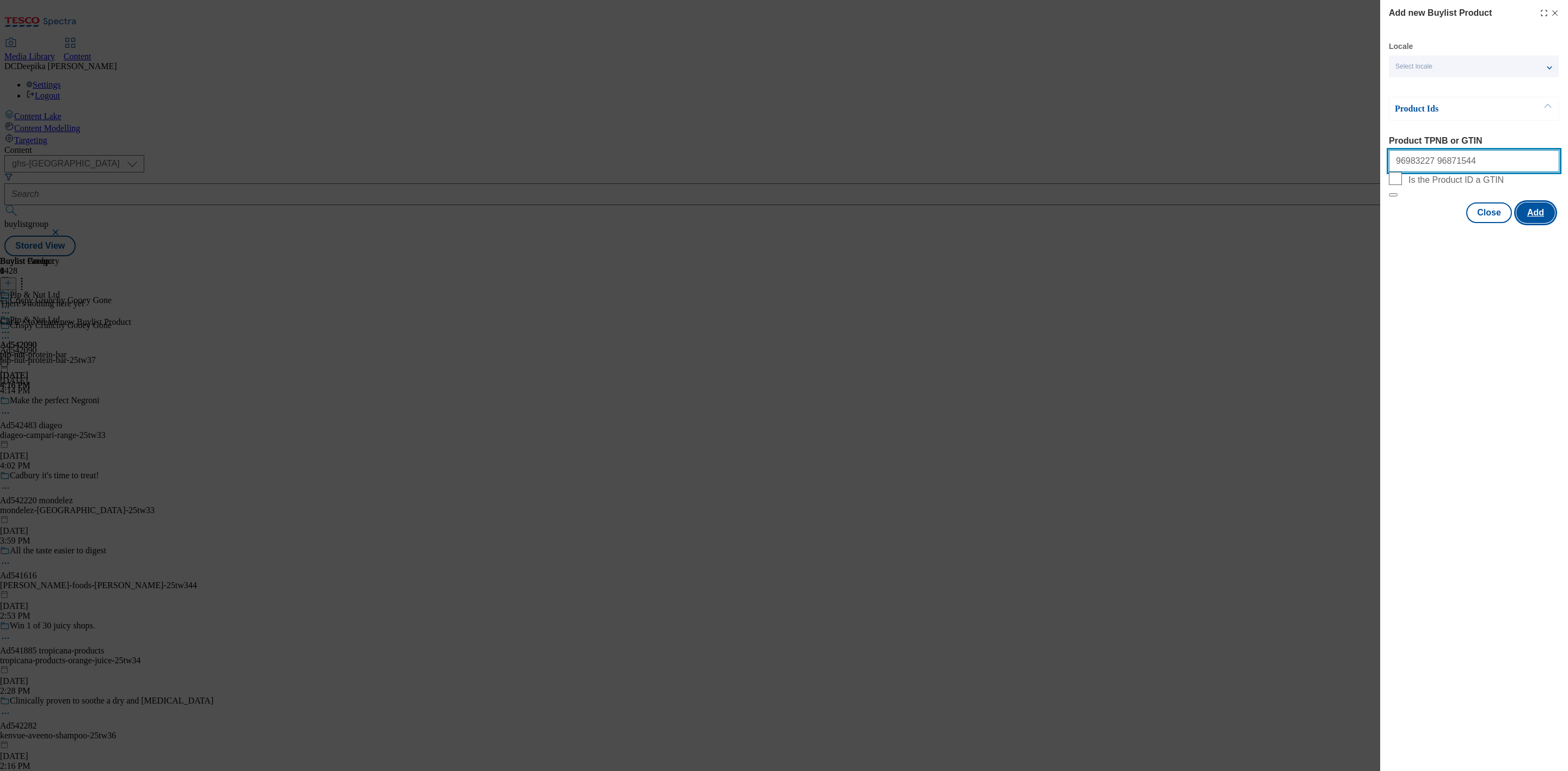
type input "96983227 96871544"
click at [1393, 223] on button "Add" at bounding box center [1535, 212] width 38 height 20
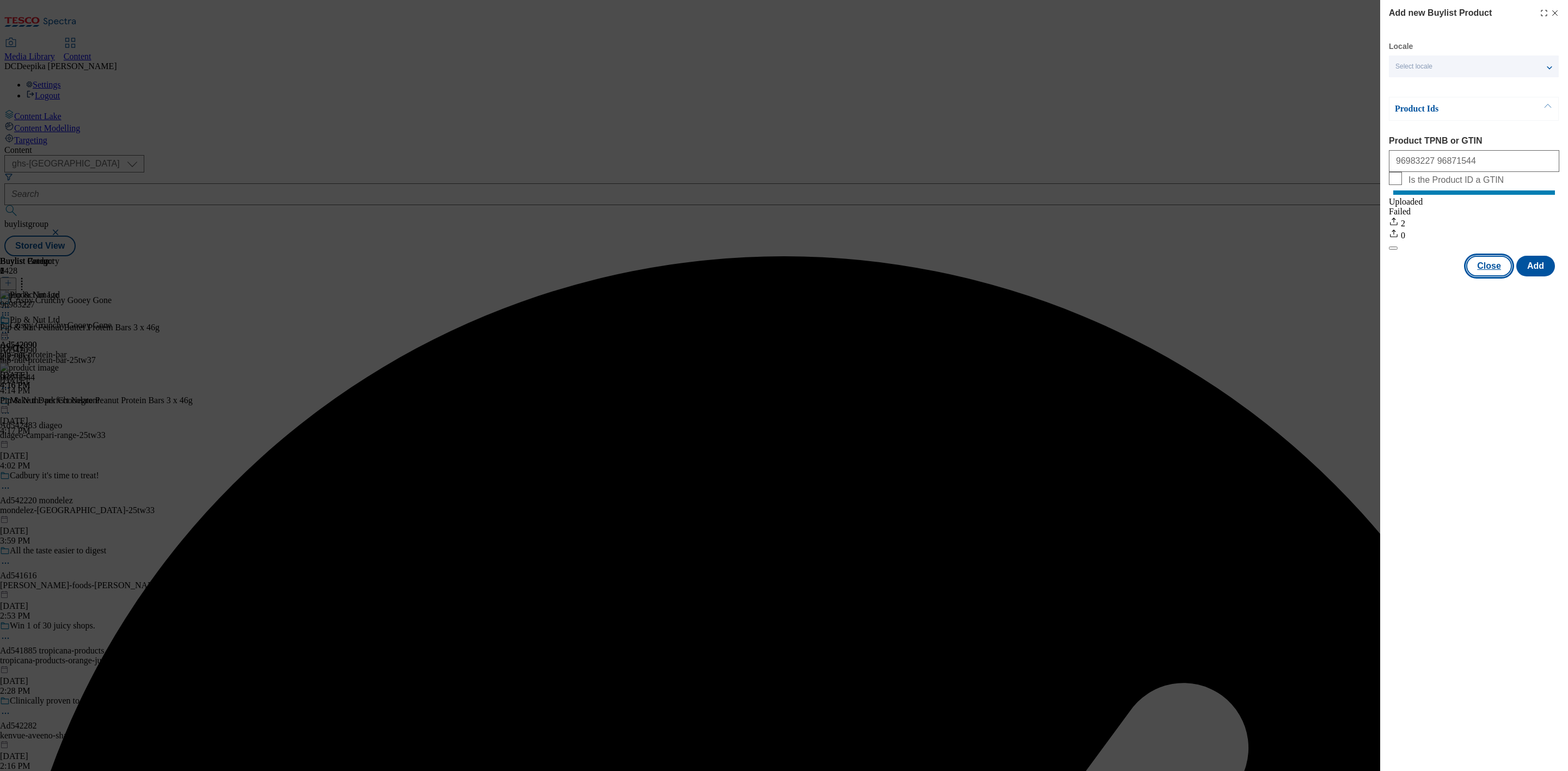
click at [1393, 271] on button "Close" at bounding box center [1489, 265] width 46 height 20
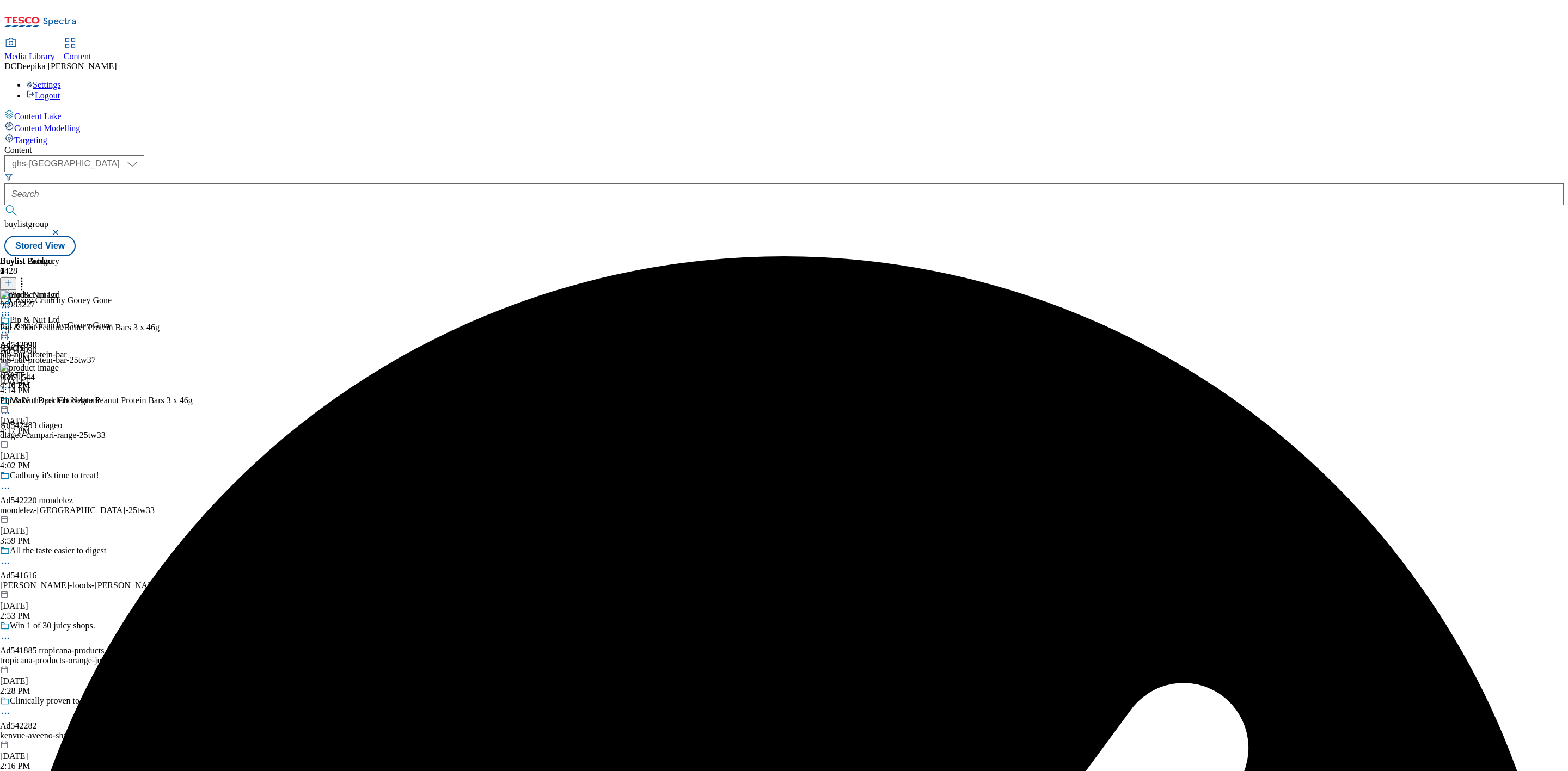
click at [4, 332] on circle at bounding box center [3, 333] width 2 height 2
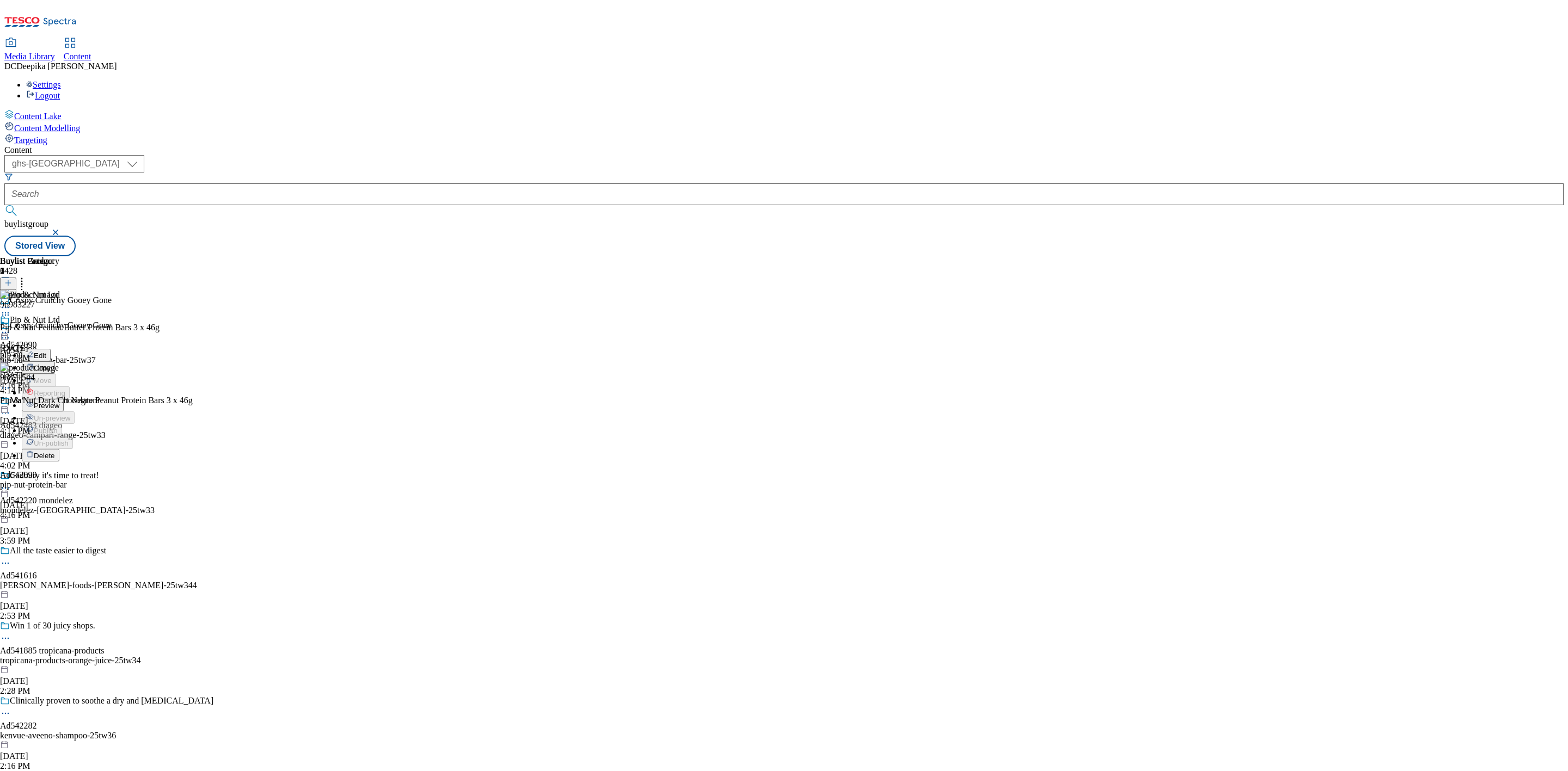
click at [64, 399] on button "Preview" at bounding box center [42, 405] width 42 height 12
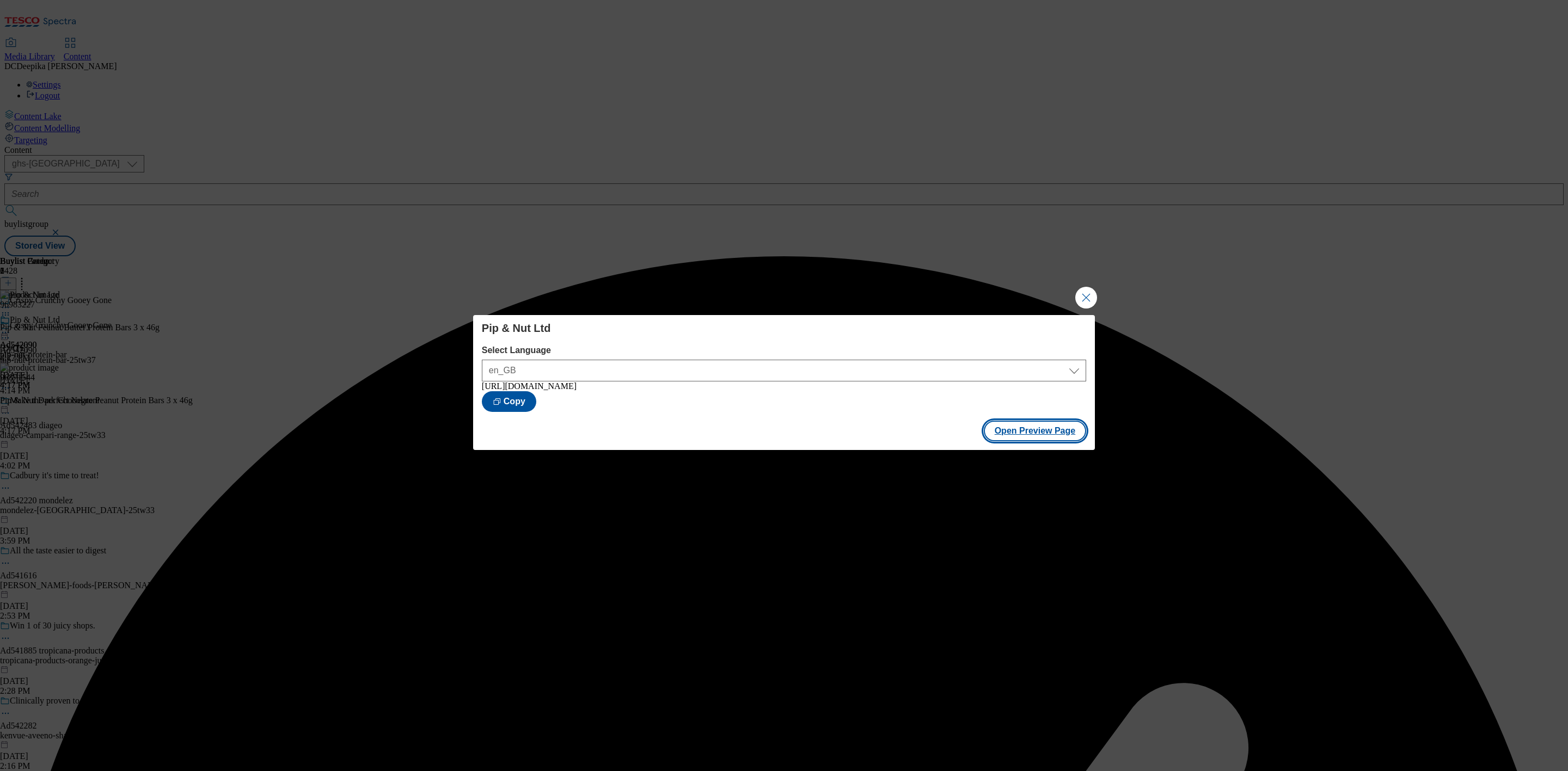
click at [1060, 432] on button "Open Preview Page" at bounding box center [1035, 430] width 103 height 20
click at [1034, 433] on button "Open Preview Page" at bounding box center [1035, 430] width 103 height 20
click at [1055, 433] on button "Open Preview Page" at bounding box center [1035, 430] width 103 height 20
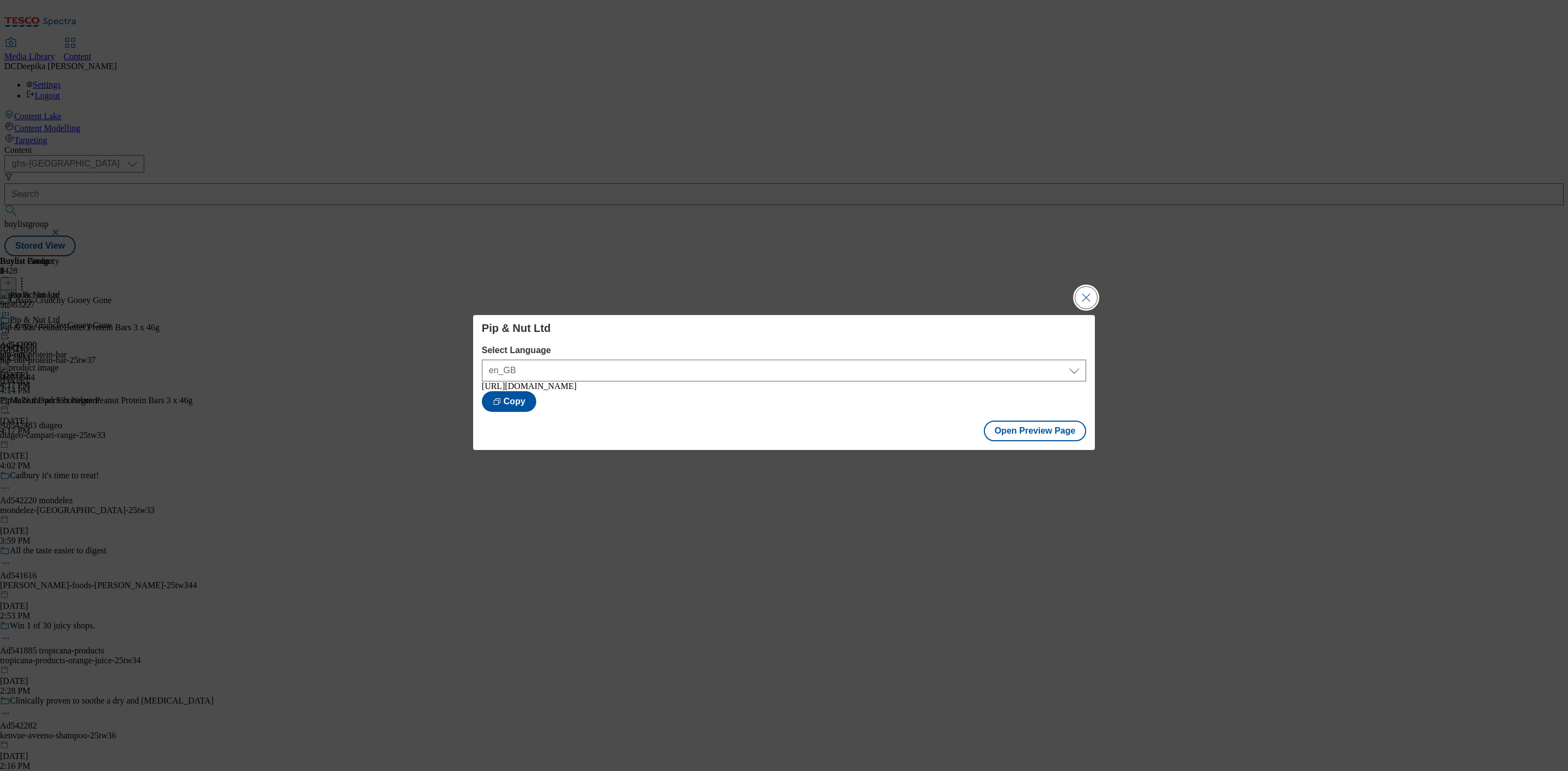
click at [1081, 291] on button "Close Modal" at bounding box center [1085, 297] width 22 height 22
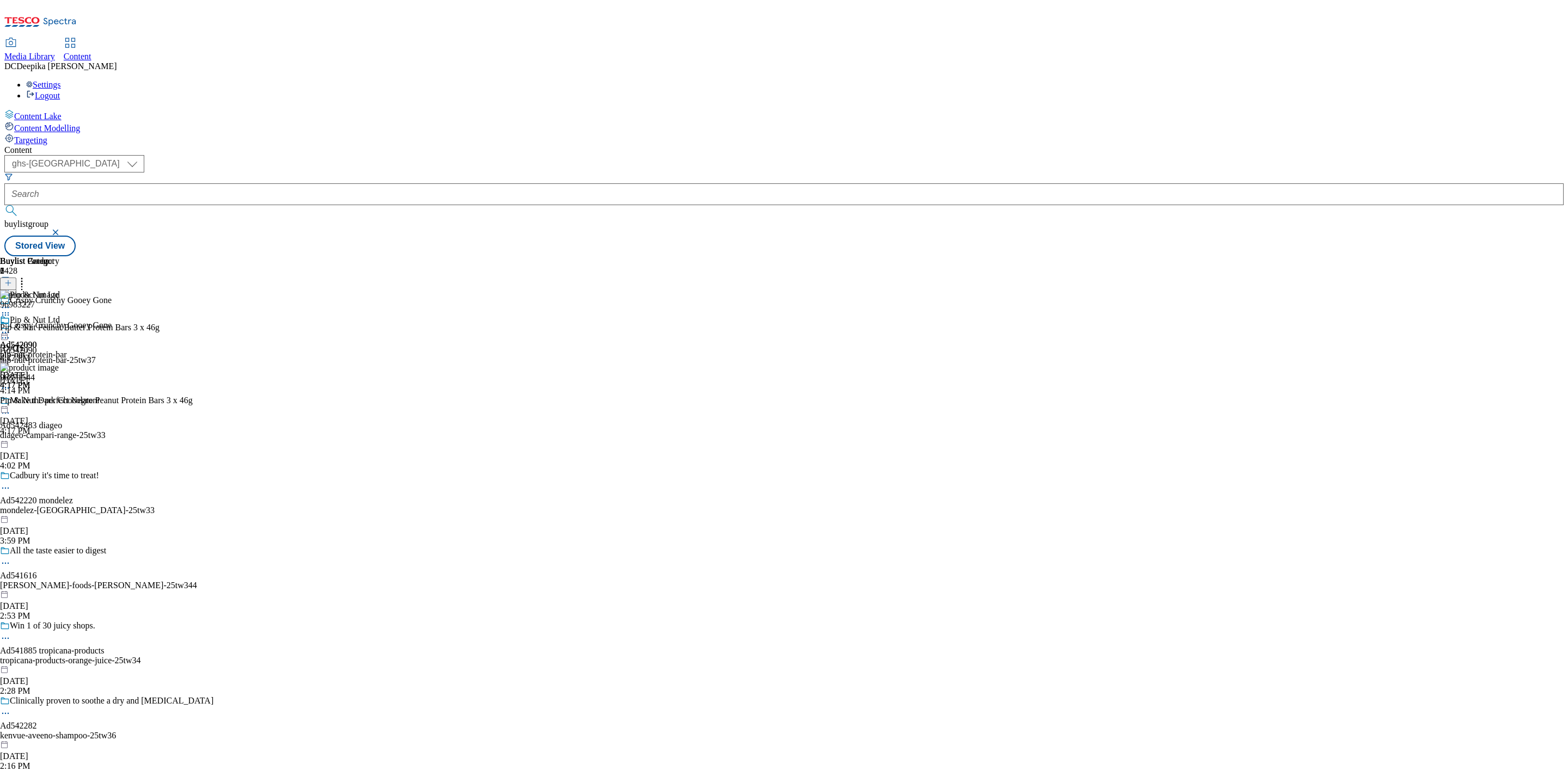
click at [7, 314] on circle at bounding box center [6, 315] width 2 height 2
click at [1071, 256] on div "Buylist Group 6428 Crispy Crunchy Gooey Gone Crispy Crunchy Gooey Gone Ad542090…" at bounding box center [783, 256] width 1559 height 0
click at [11, 310] on icon at bounding box center [5, 314] width 11 height 11
click at [1024, 256] on div "Buylist Group 6428 Crispy Crunchy Gooey Gone Crispy Crunchy Gooey Gone Ad542090…" at bounding box center [783, 256] width 1559 height 0
click at [11, 328] on icon at bounding box center [5, 332] width 11 height 11
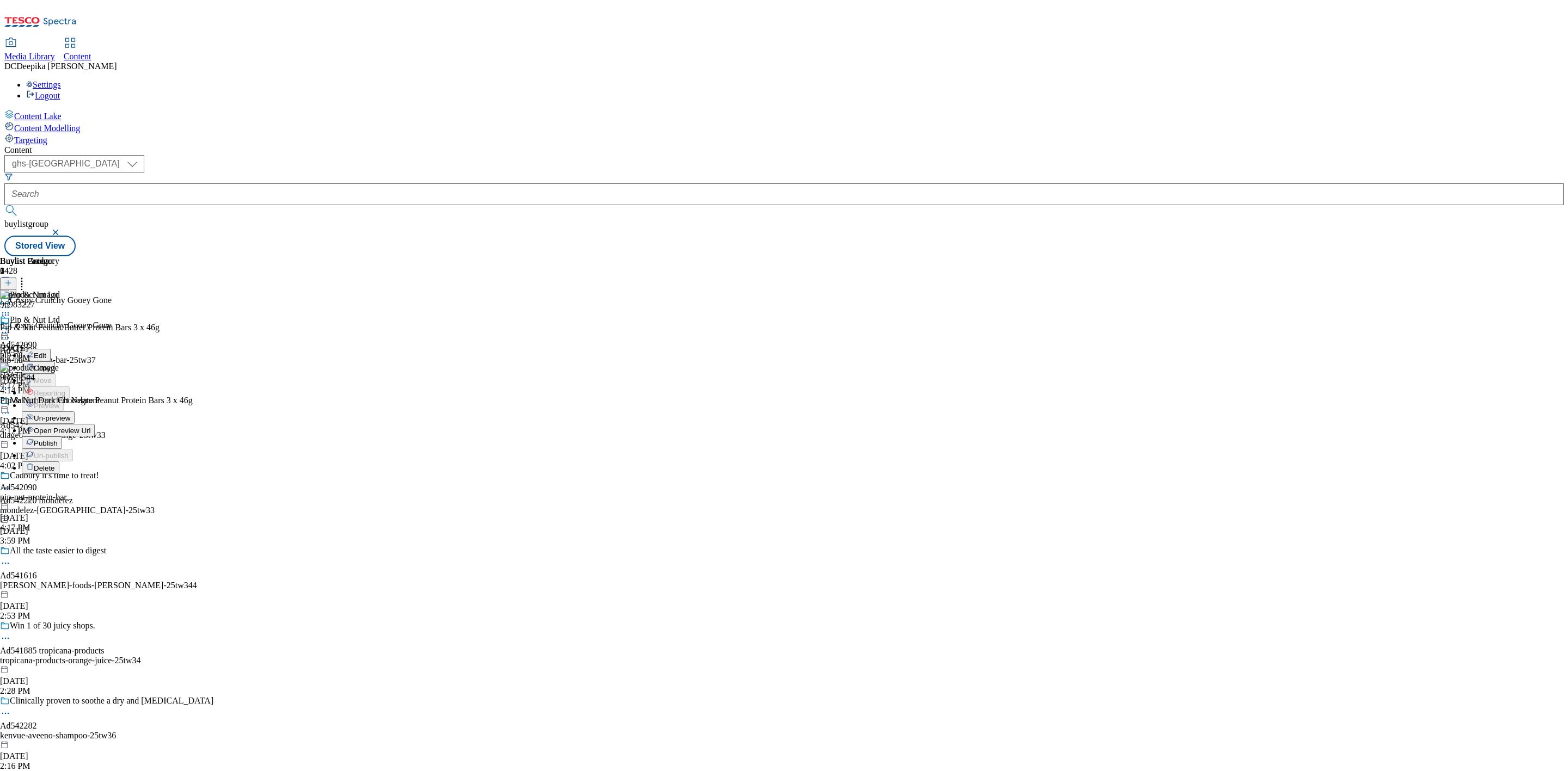
click at [11, 328] on icon at bounding box center [5, 332] width 11 height 11
click at [74, 412] on button "Un-preview" at bounding box center [48, 417] width 53 height 12
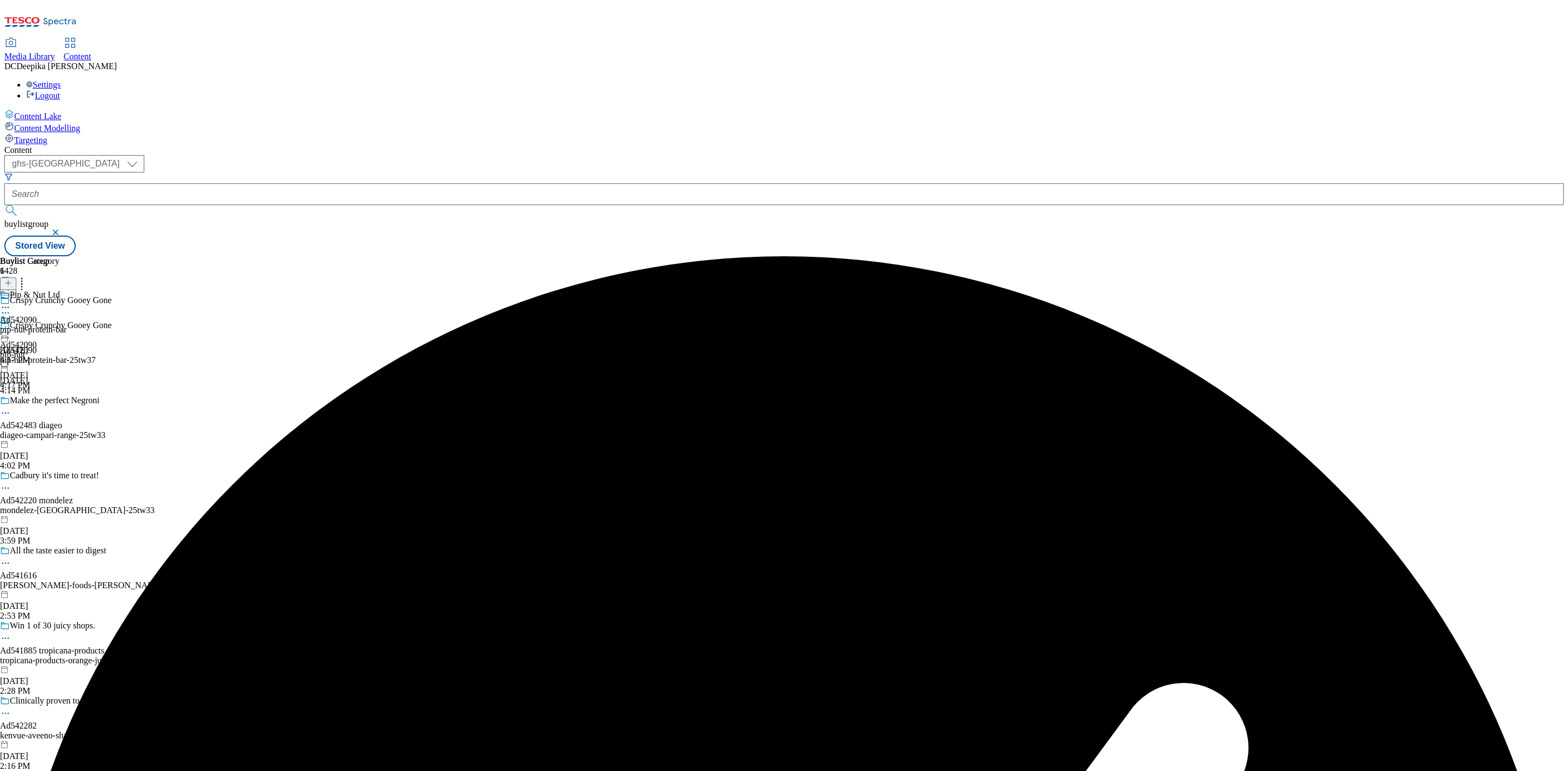
click at [11, 302] on icon at bounding box center [5, 307] width 11 height 11
click at [60, 377] on span "Preview" at bounding box center [46, 381] width 25 height 8
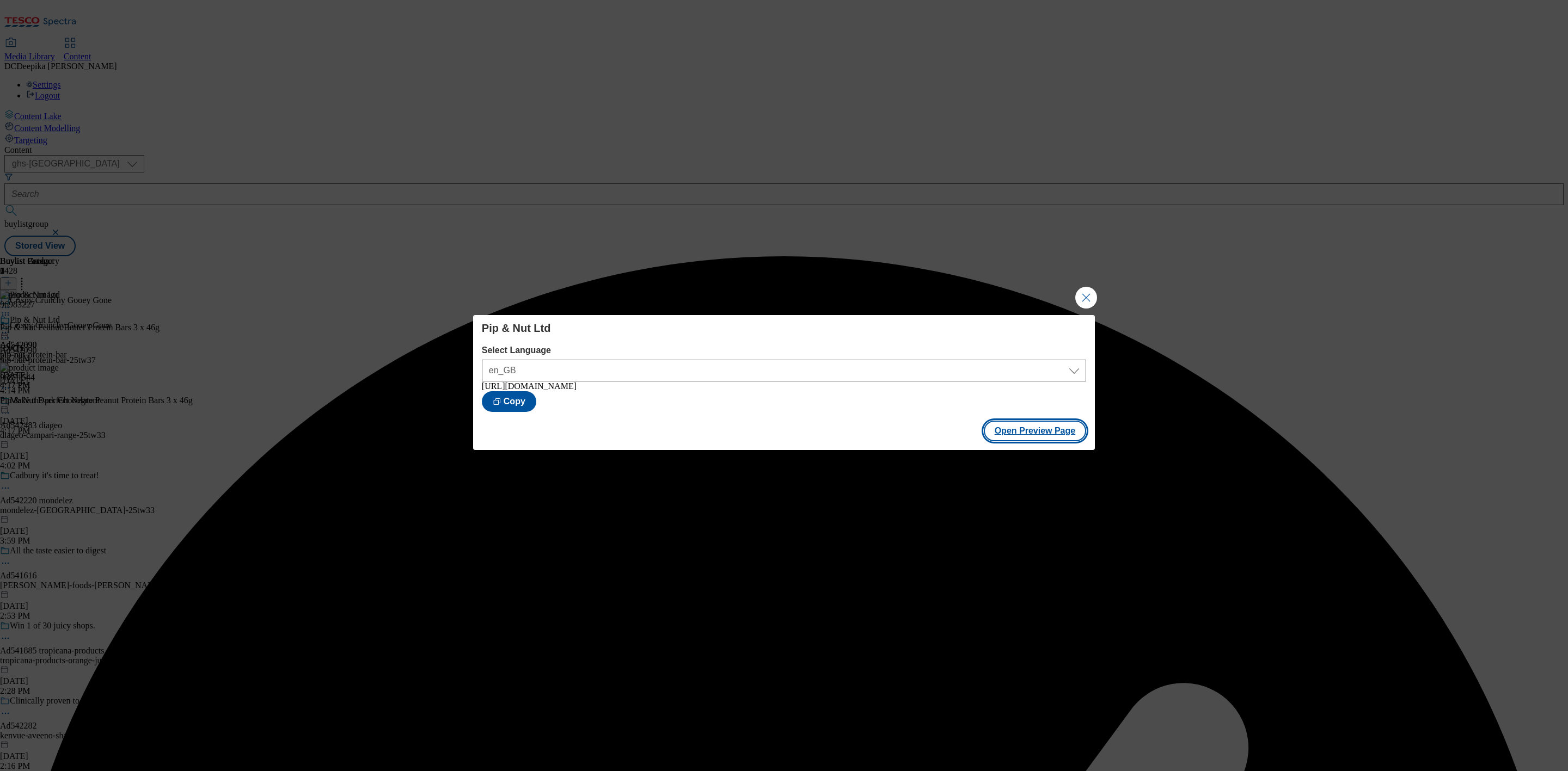
click at [1032, 433] on button "Open Preview Page" at bounding box center [1035, 430] width 103 height 20
click at [1078, 292] on button "Close Modal" at bounding box center [1085, 297] width 22 height 22
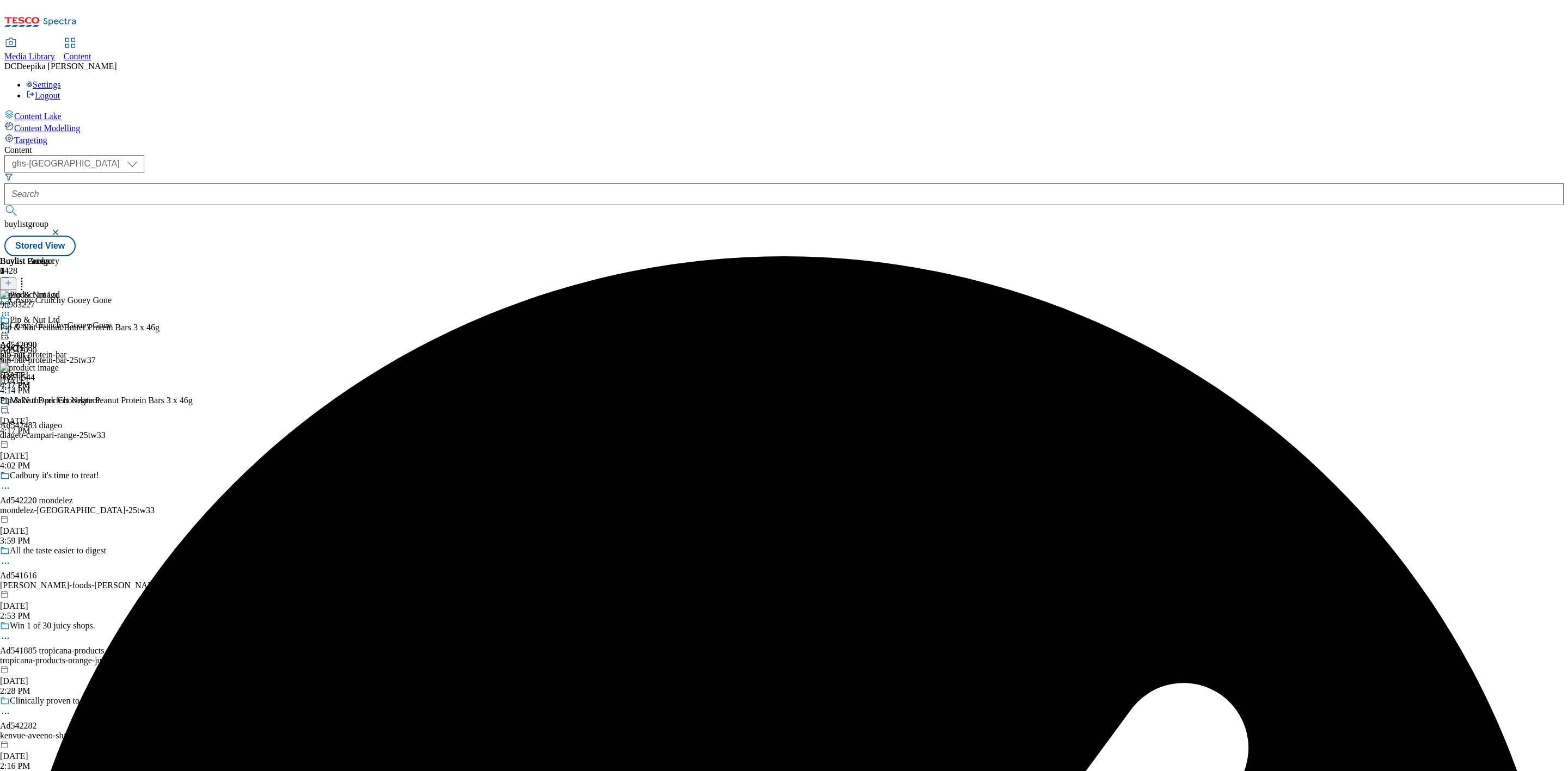
click at [27, 276] on icon at bounding box center [21, 281] width 11 height 11
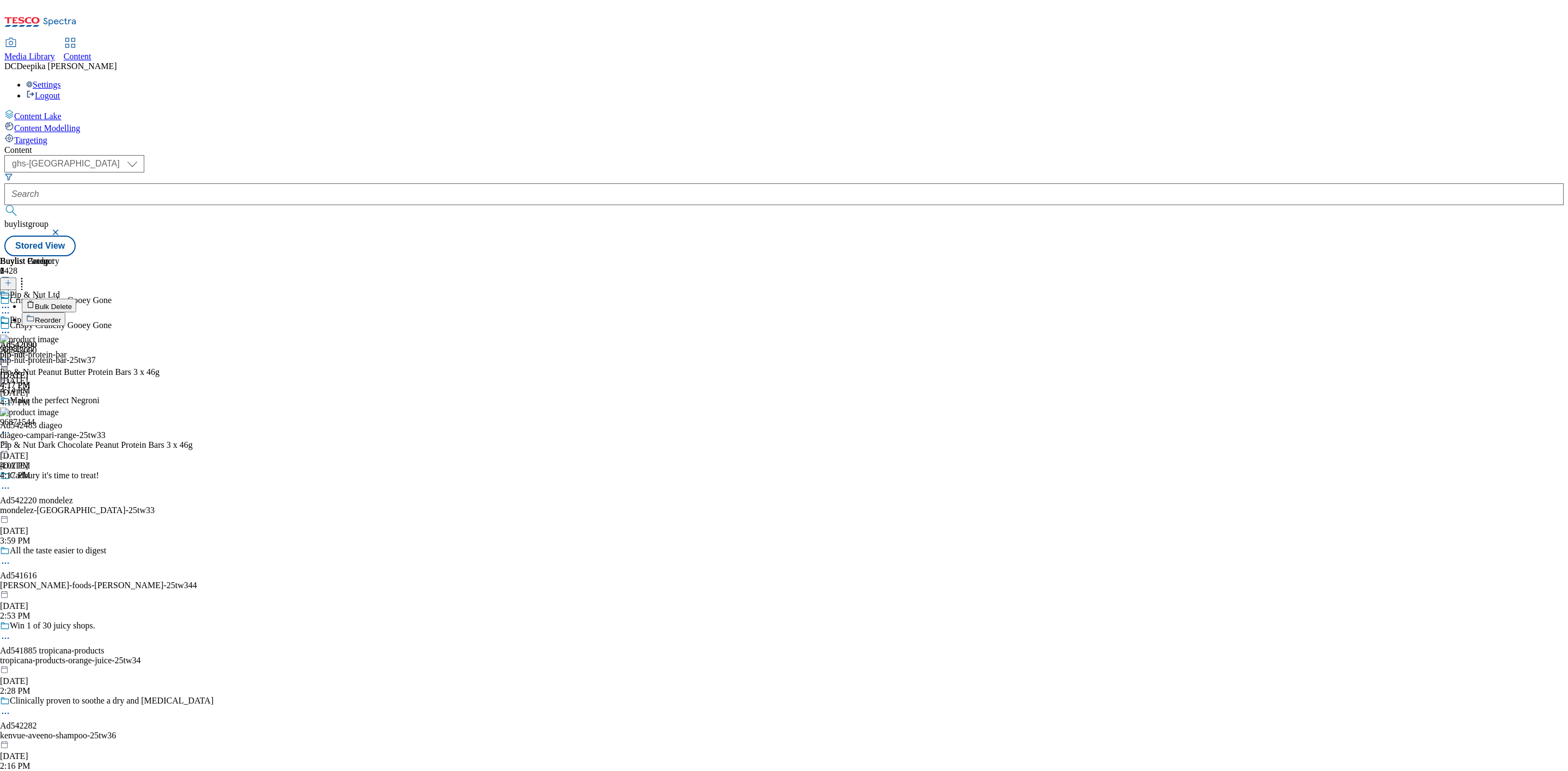
click at [1021, 256] on div "Buylist Group 6428 Crispy Crunchy Gooey Gone Crispy Crunchy Gooey Gone Ad542090…" at bounding box center [783, 256] width 1559 height 0
click at [11, 332] on icon at bounding box center [5, 337] width 11 height 11
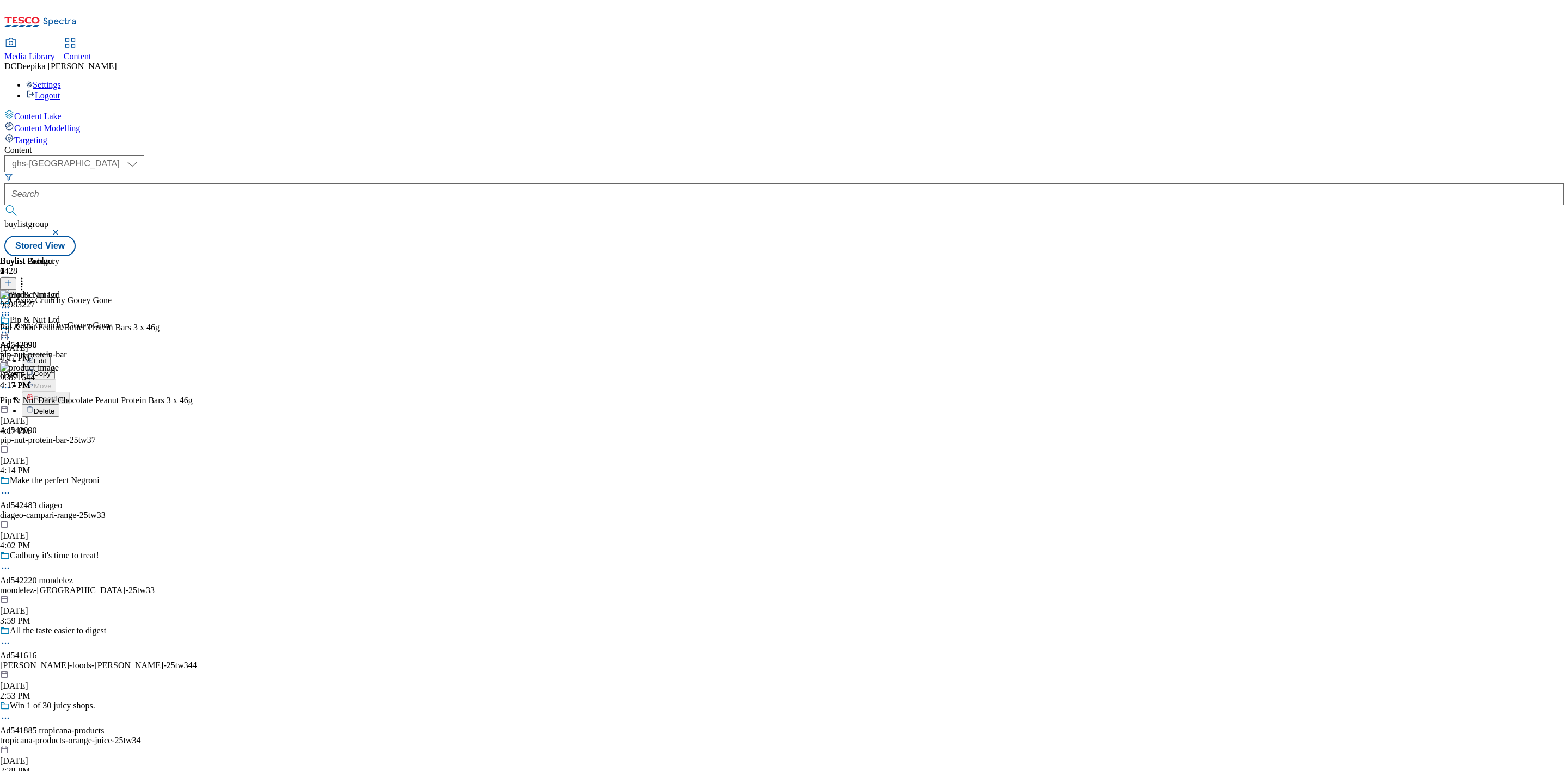
click at [51, 354] on button "Edit" at bounding box center [36, 360] width 29 height 12
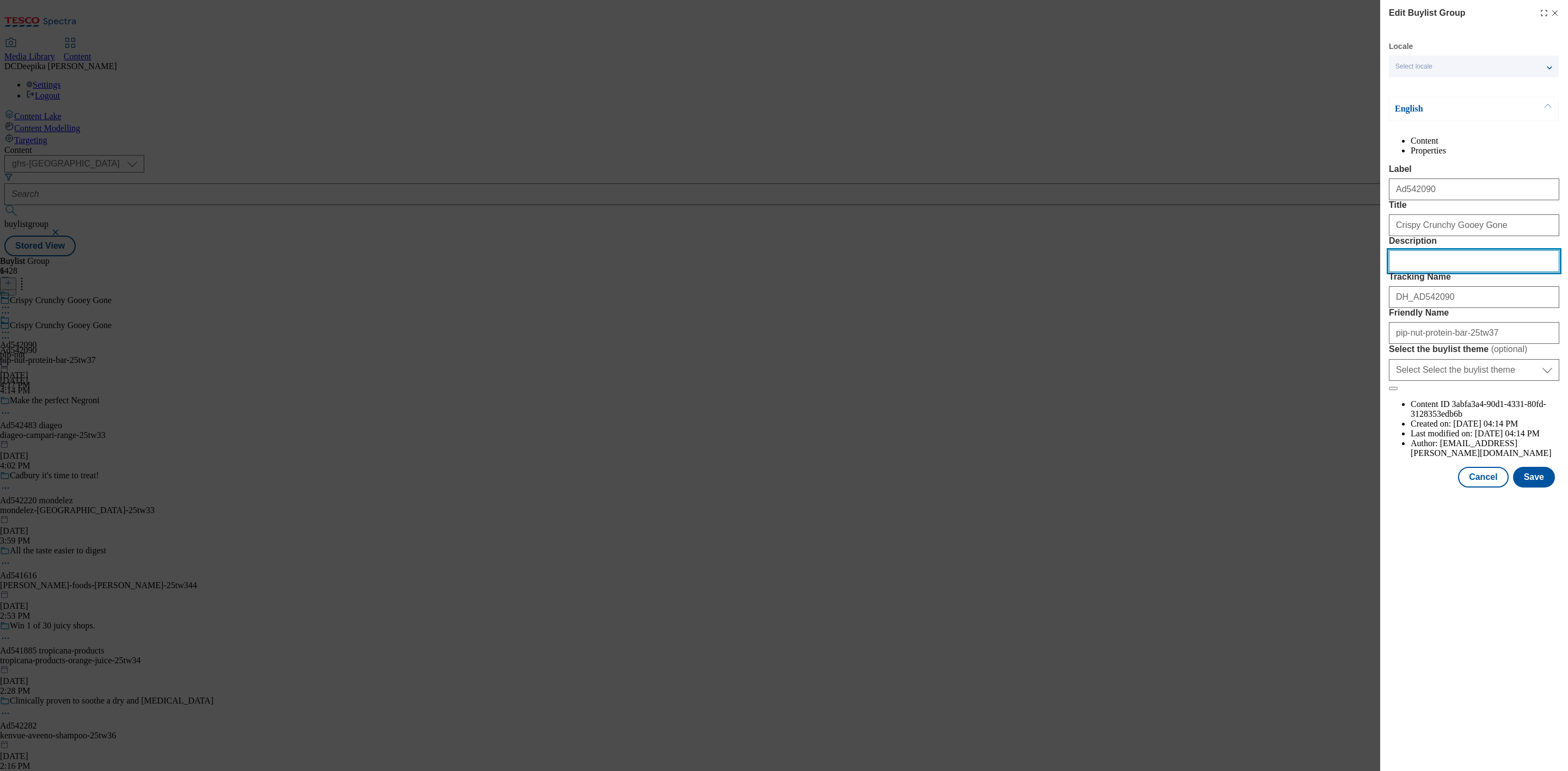
click at [1393, 272] on input "Description" at bounding box center [1473, 261] width 171 height 22
paste input "Pip & Nut Peanut Butter Protein Bars 3 x 46g"
type input "Pip & Nut Peanut Butter Protein Bars 3 x 46g"
click at [1393, 488] on button "Save" at bounding box center [1533, 477] width 42 height 20
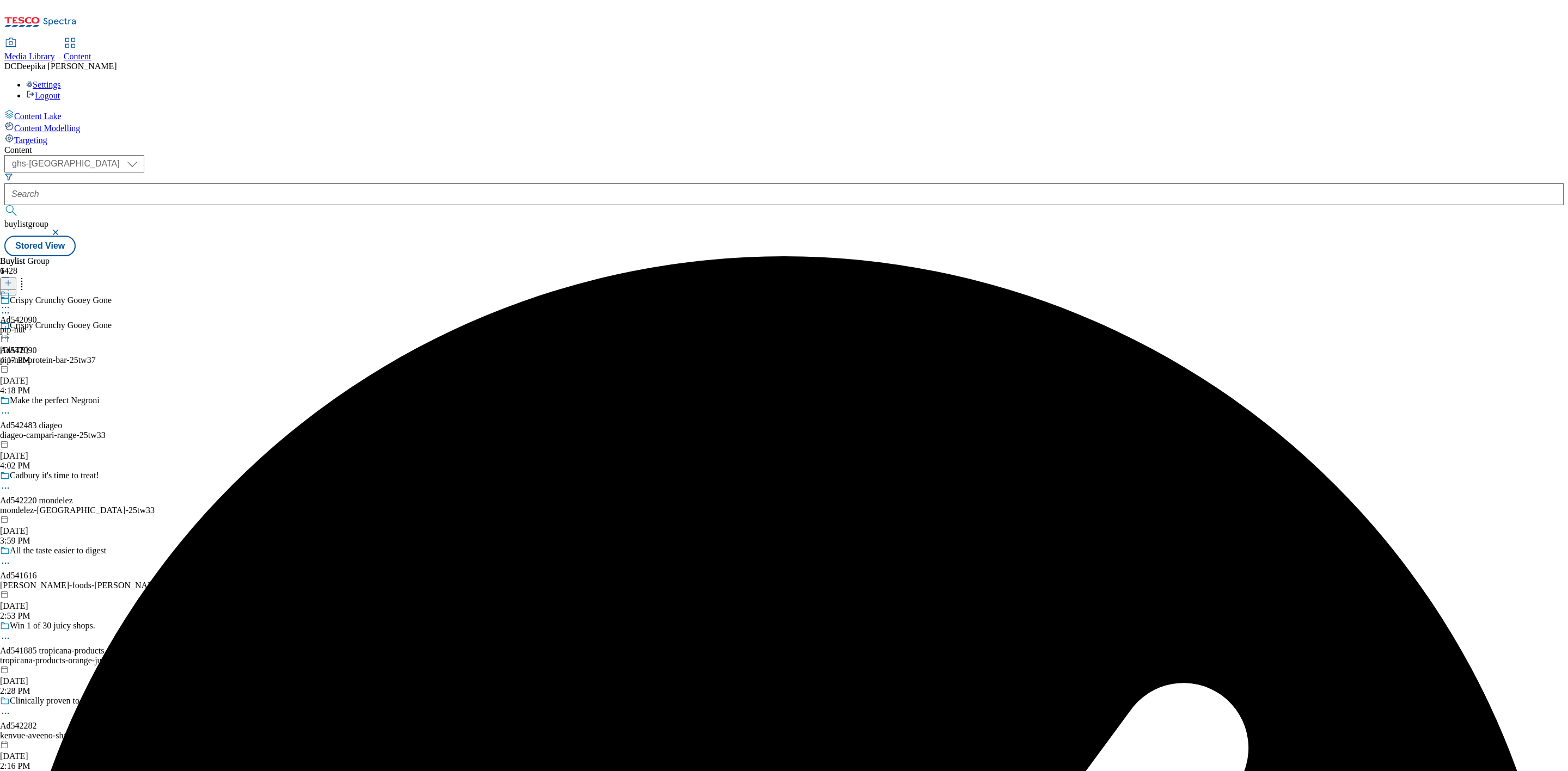
click at [11, 302] on icon at bounding box center [5, 307] width 11 height 11
click at [47, 327] on span "Edit" at bounding box center [39, 331] width 12 height 8
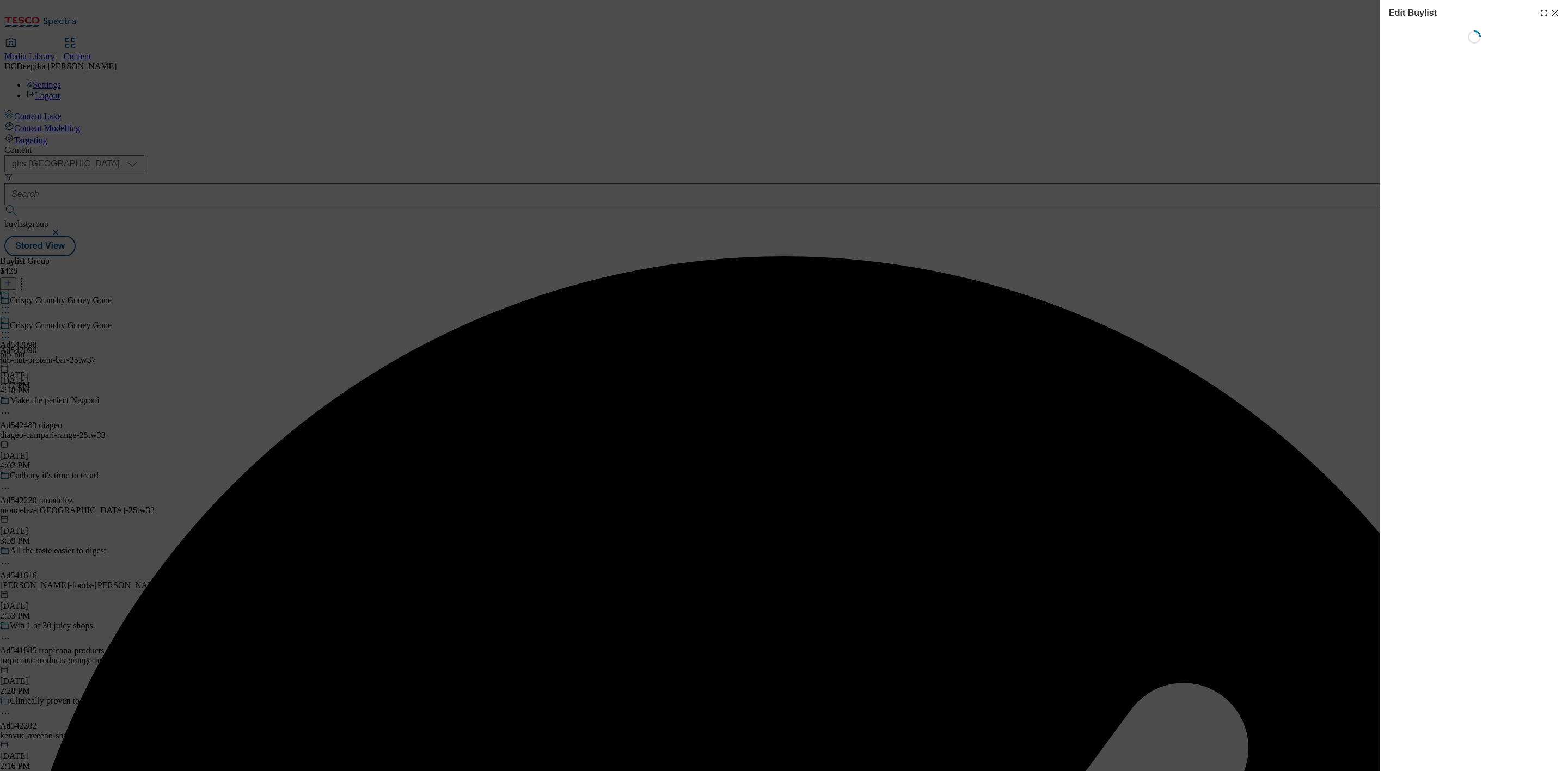
select select "tactical"
select select "supplier funded short term 1-3 weeks"
select select "dunnhumby"
select select "Banner"
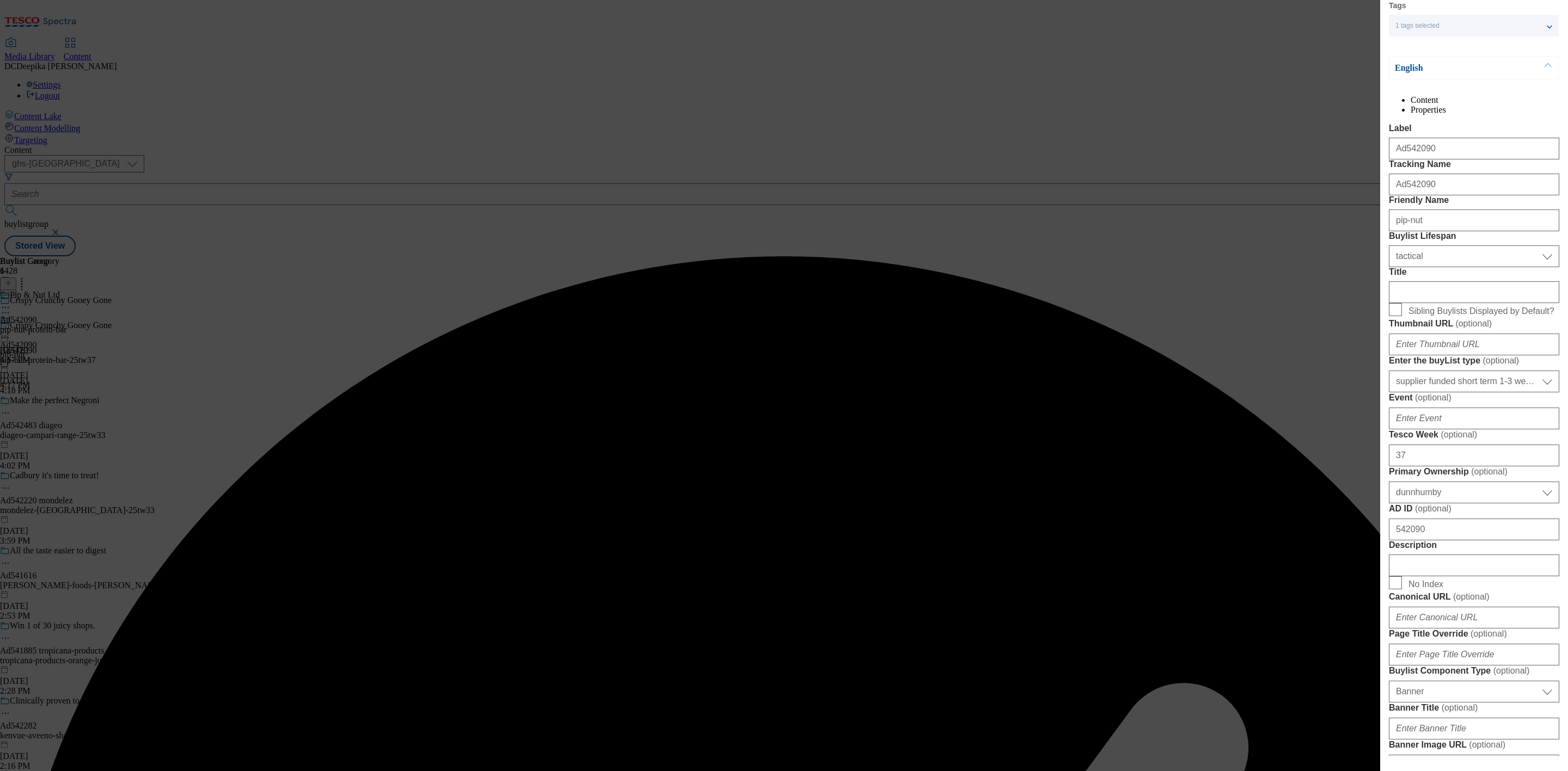
scroll to position [245, 0]
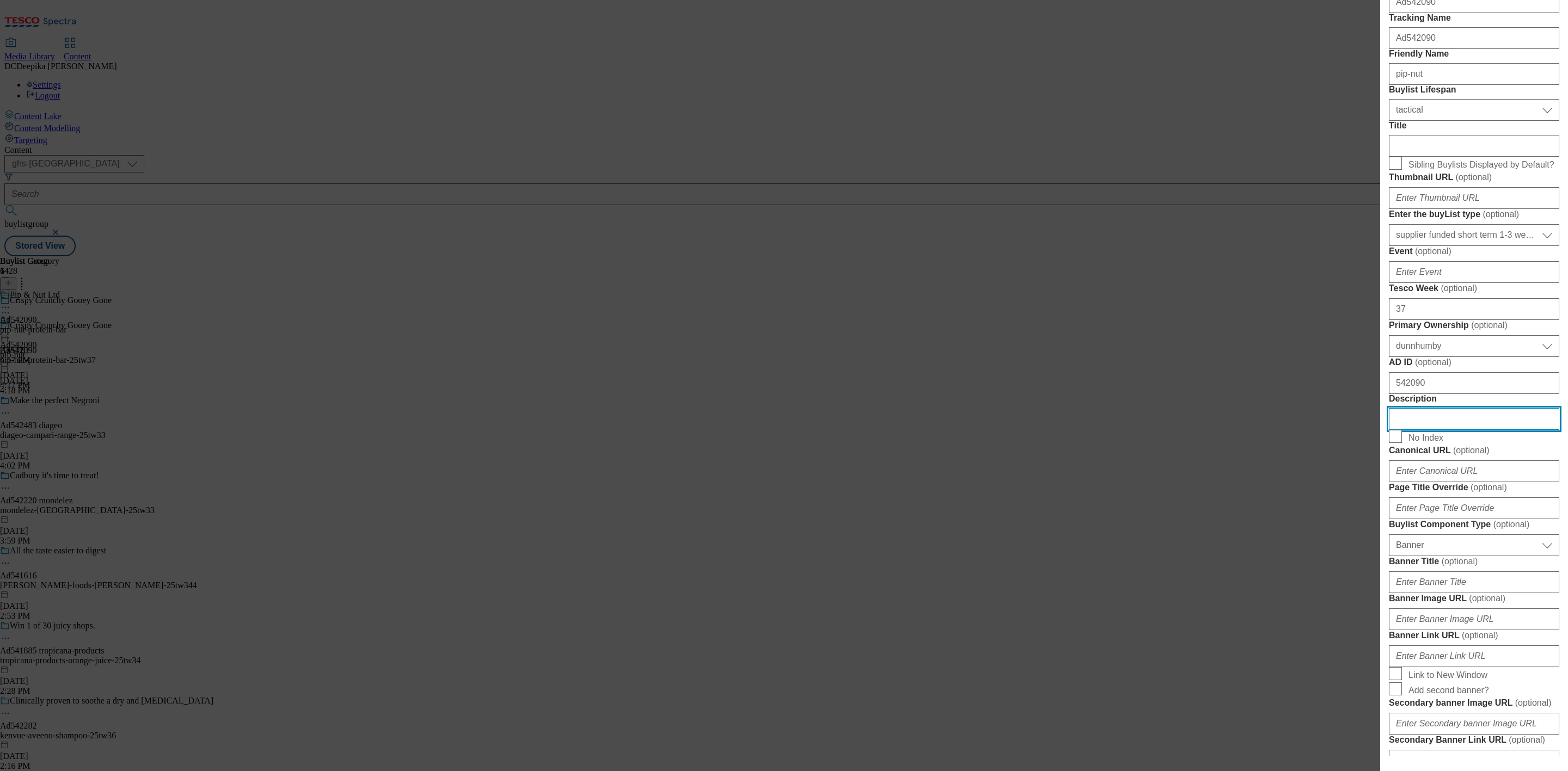
click at [1393, 430] on input "Description" at bounding box center [1473, 419] width 171 height 22
paste input "Pip & Nut Peanut Butter Protein Bars 3 x 46g"
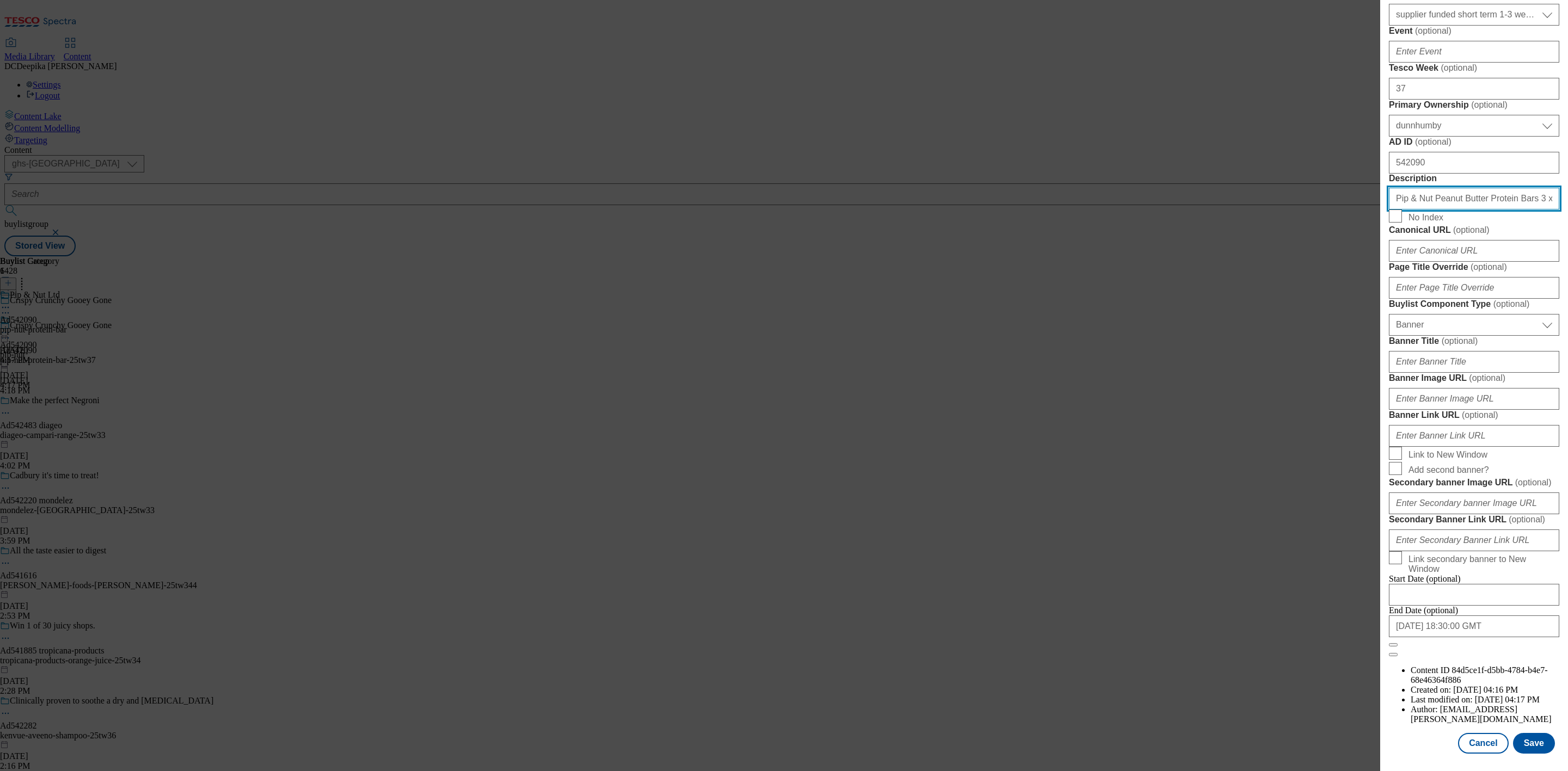
scroll to position [884, 0]
type input "Pip & Nut Peanut Butter Protein Bars 3 x 46g"
click at [1393, 648] on div "End Date (optional) 2026-02-01 18:30:00 GMT" at bounding box center [1473, 626] width 171 height 42
click at [1393, 685] on button "Save" at bounding box center [1533, 743] width 42 height 20
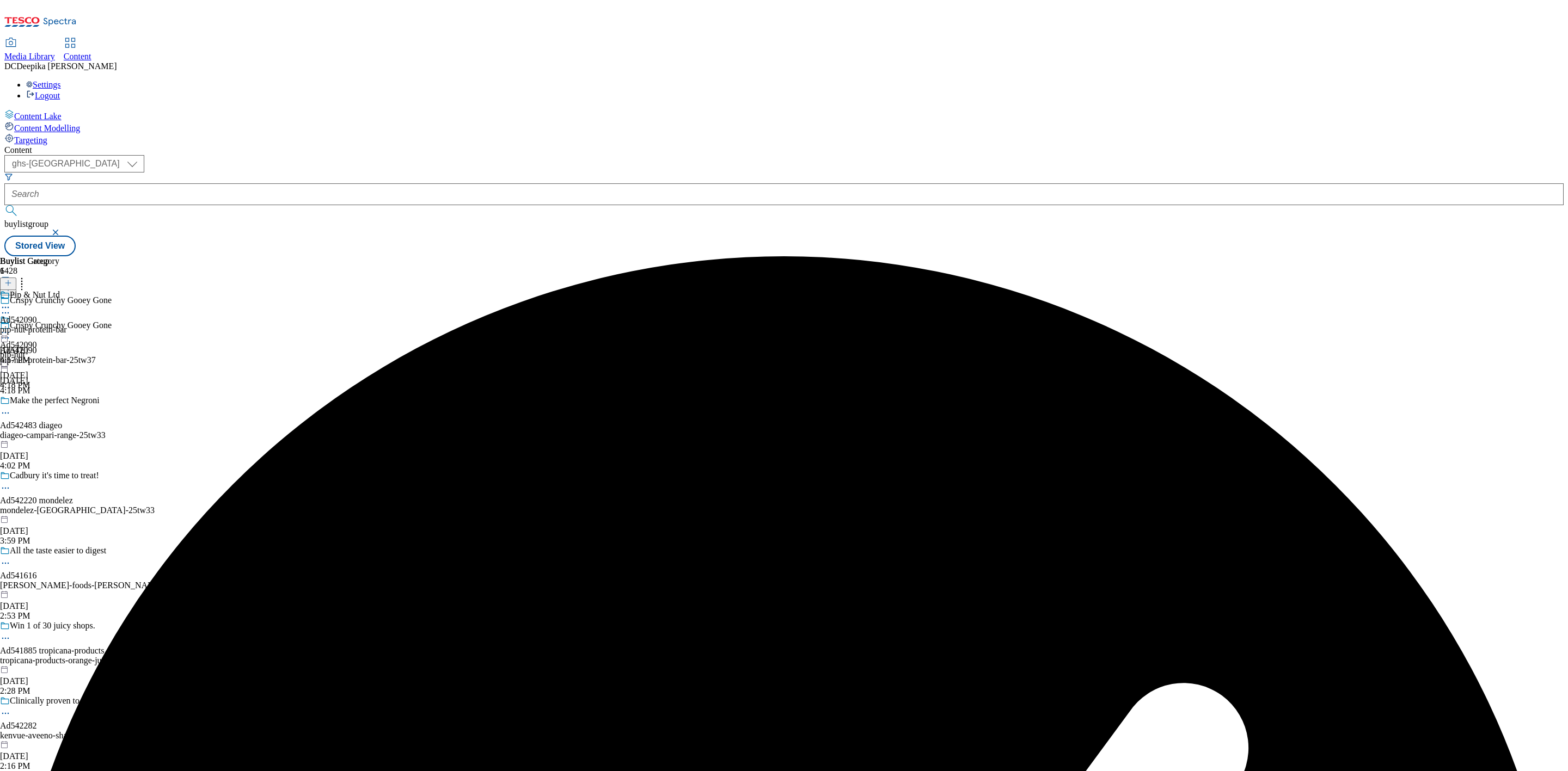
click at [11, 302] on icon at bounding box center [5, 307] width 11 height 11
click at [47, 327] on span "Edit" at bounding box center [39, 331] width 12 height 8
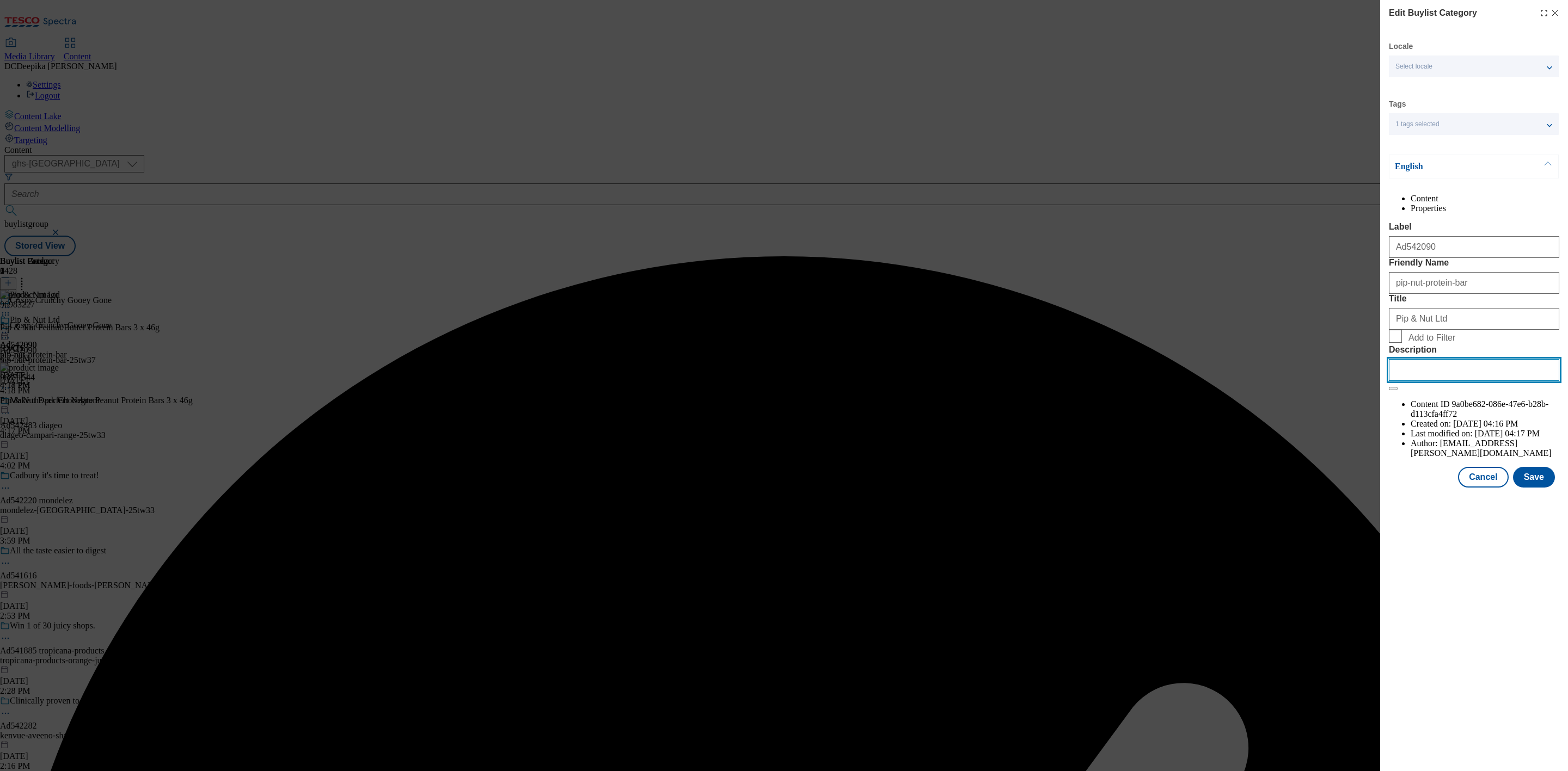
click at [1393, 381] on input "Description" at bounding box center [1473, 370] width 171 height 22
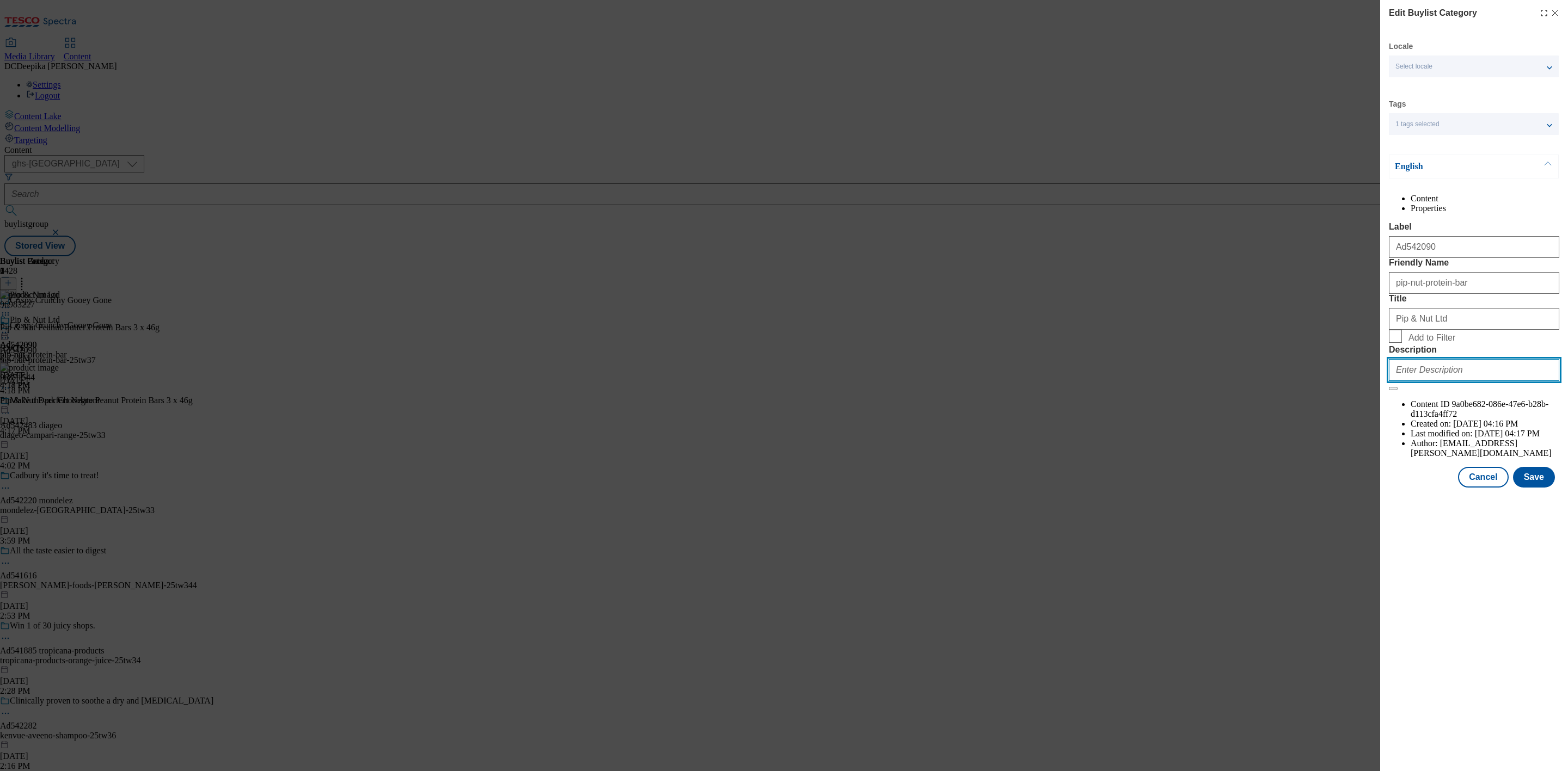
paste input "Pip & Nut Peanut Butter Protein Bars 3 x 46g"
type input "Pip & Nut Peanut Butter Protein Bars 3 x 46g"
click at [1393, 488] on button "Save" at bounding box center [1533, 477] width 42 height 20
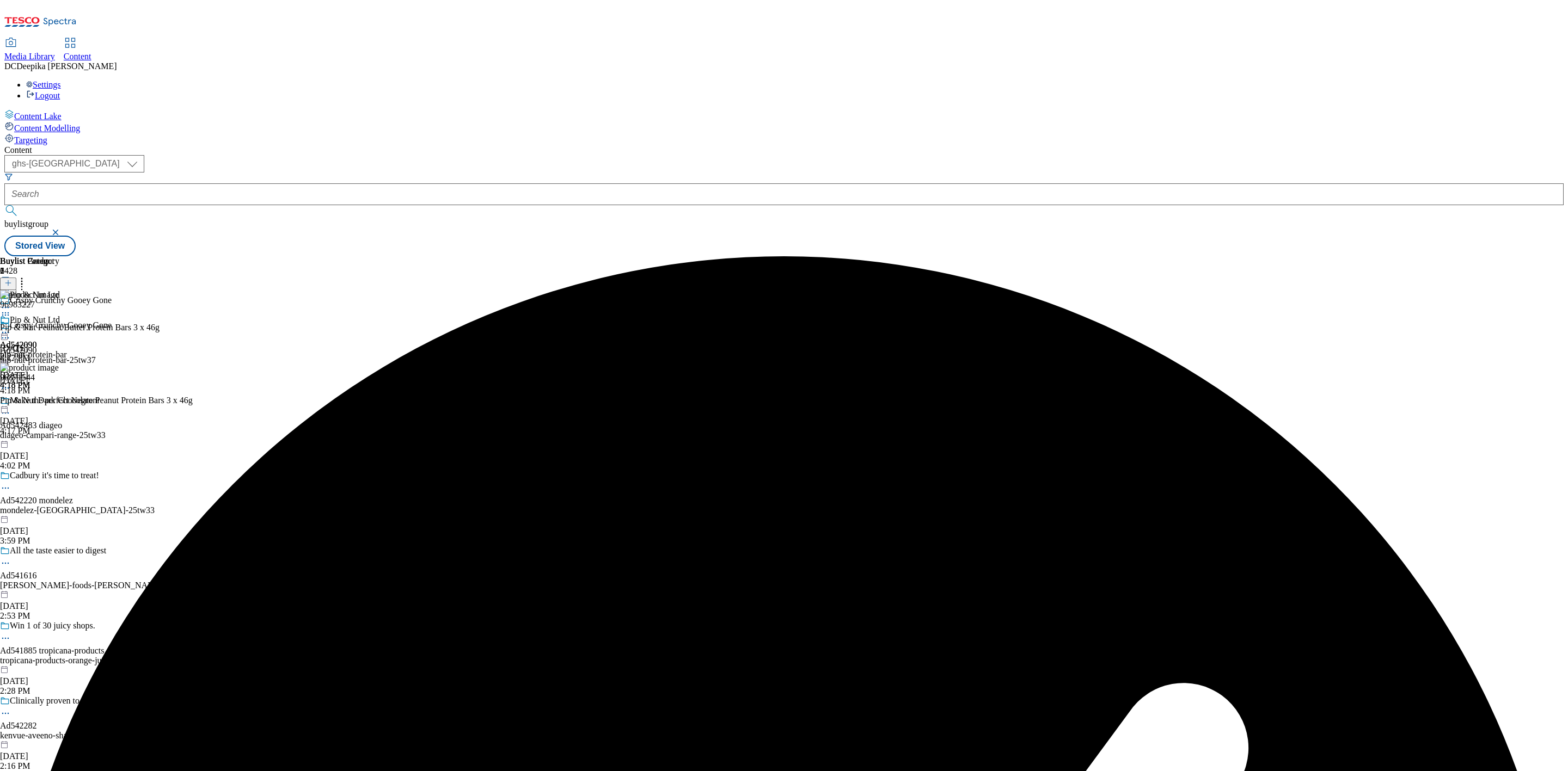
click at [1091, 256] on div "Buylist Group 6428 Crispy Crunchy Gooey Gone Crispy Crunchy Gooey Gone Ad542090…" at bounding box center [783, 256] width 1559 height 0
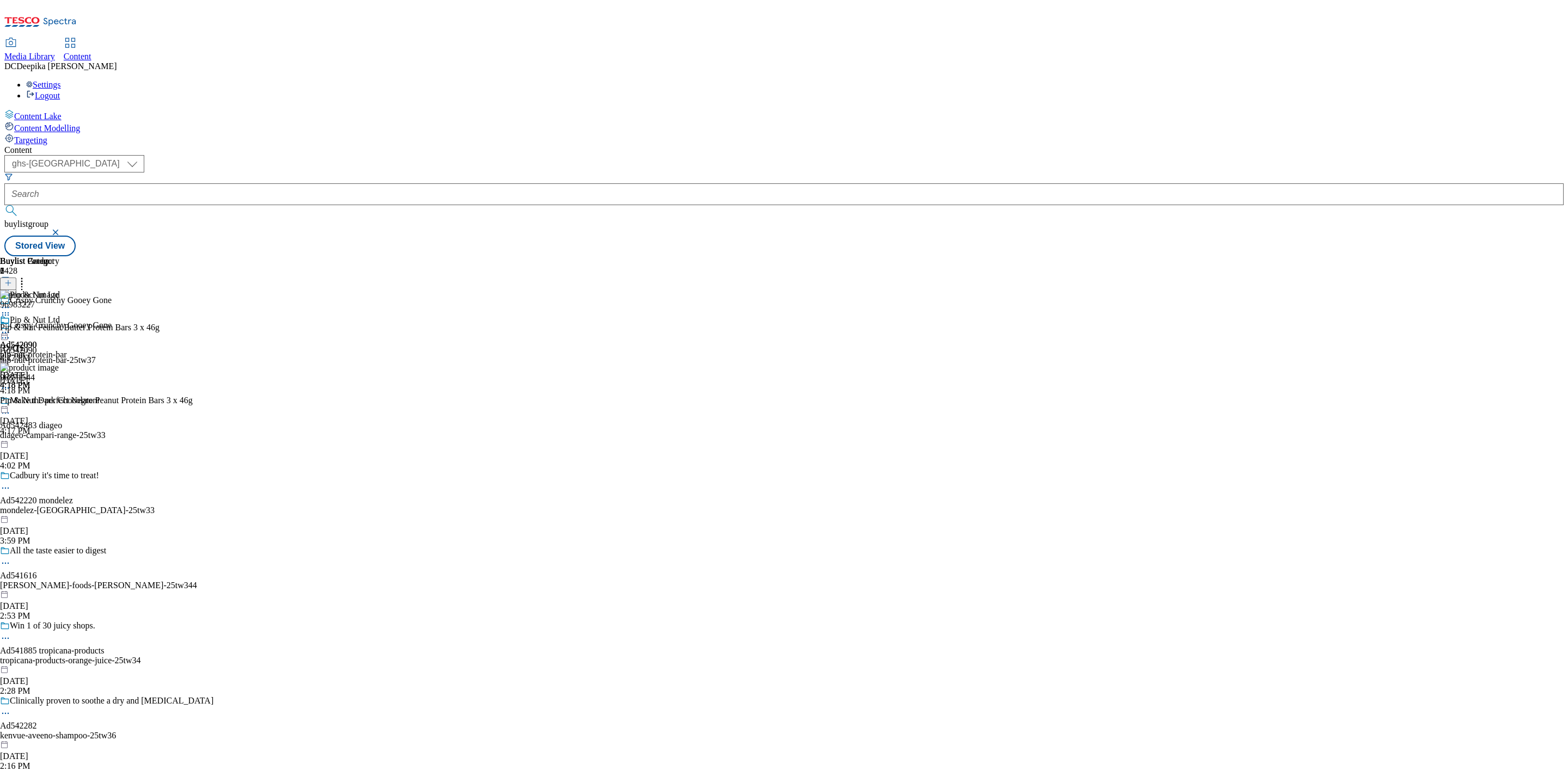
click at [7, 332] on circle at bounding box center [6, 333] width 2 height 2
click at [64, 399] on button "Preview" at bounding box center [42, 405] width 42 height 12
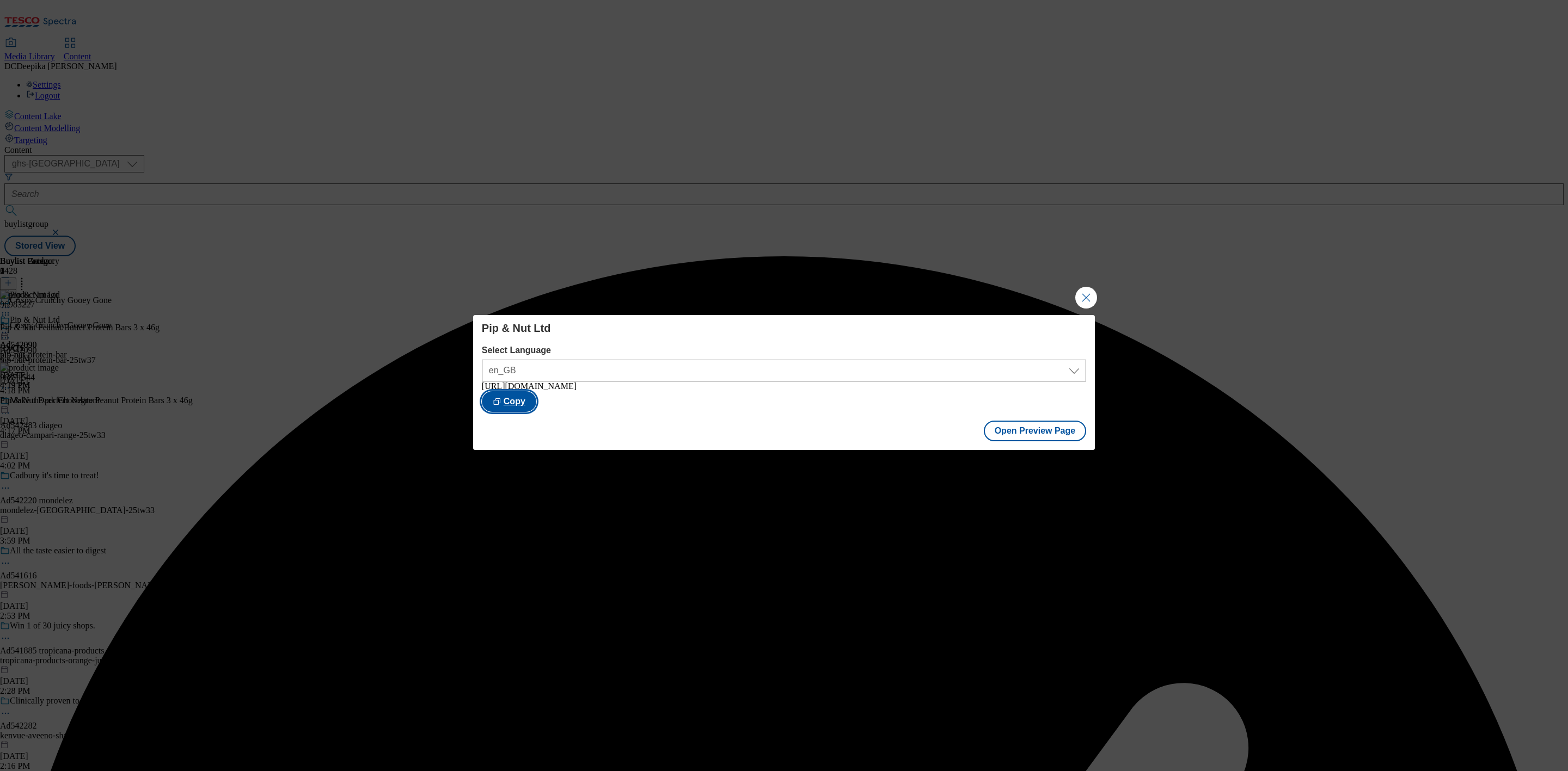
click at [537, 412] on button "Copy" at bounding box center [509, 401] width 55 height 20
click at [1236, 437] on div "Pip & Nut Ltd Select Language en_GB en_GB https://www.tesco.com/groceries/en-GB…" at bounding box center [784, 386] width 1568 height 771
